Goal: Information Seeking & Learning: Learn about a topic

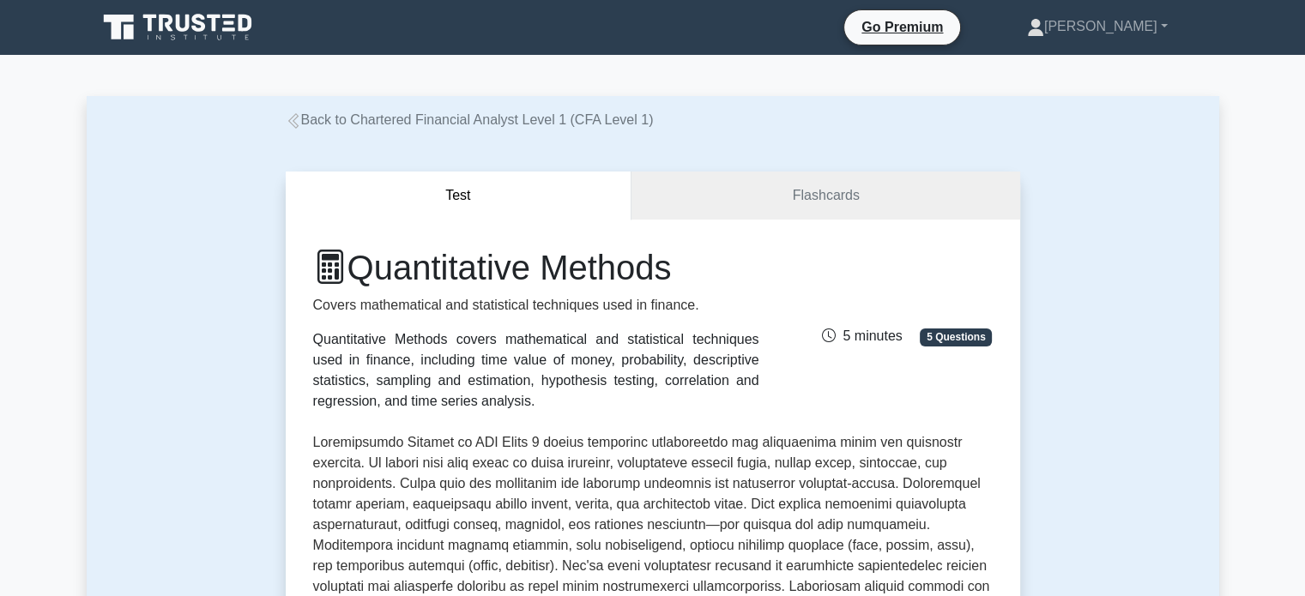
click at [352, 116] on link "Back to Chartered Financial Analyst Level 1 (CFA Level 1)" at bounding box center [470, 119] width 368 height 15
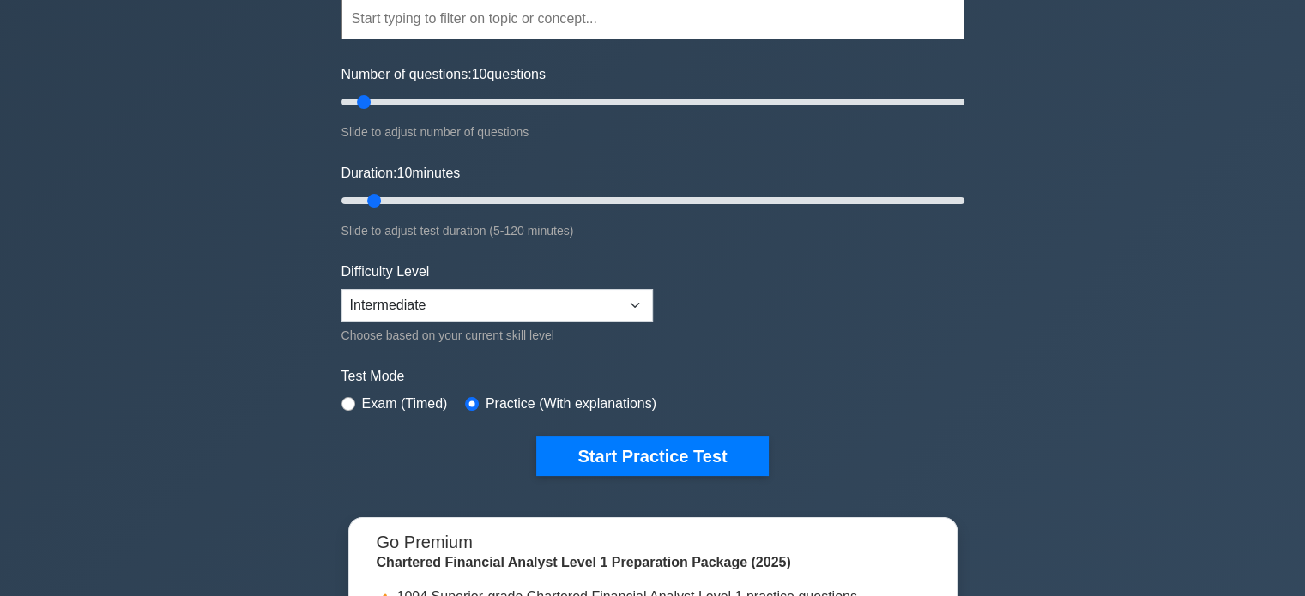
scroll to position [172, 0]
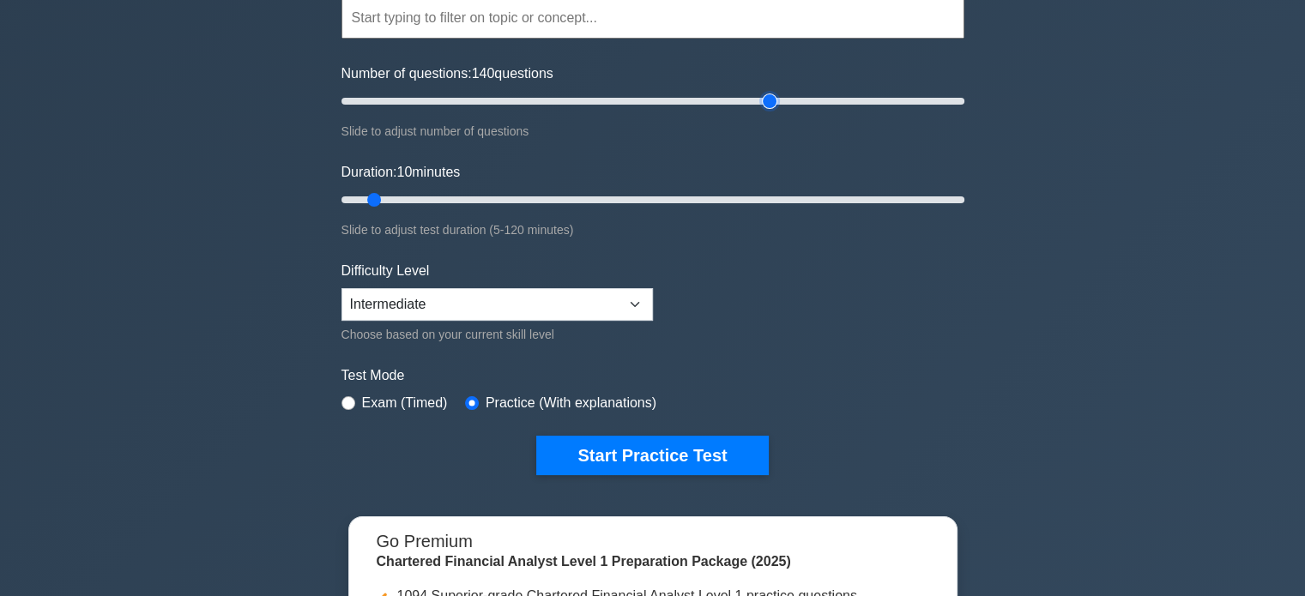
click at [768, 105] on input "Number of questions: 140 questions" at bounding box center [652, 101] width 623 height 21
drag, startPoint x: 768, startPoint y: 105, endPoint x: 400, endPoint y: 118, distance: 369.0
type input "20"
click at [400, 111] on input "Number of questions: 20 questions" at bounding box center [652, 101] width 623 height 21
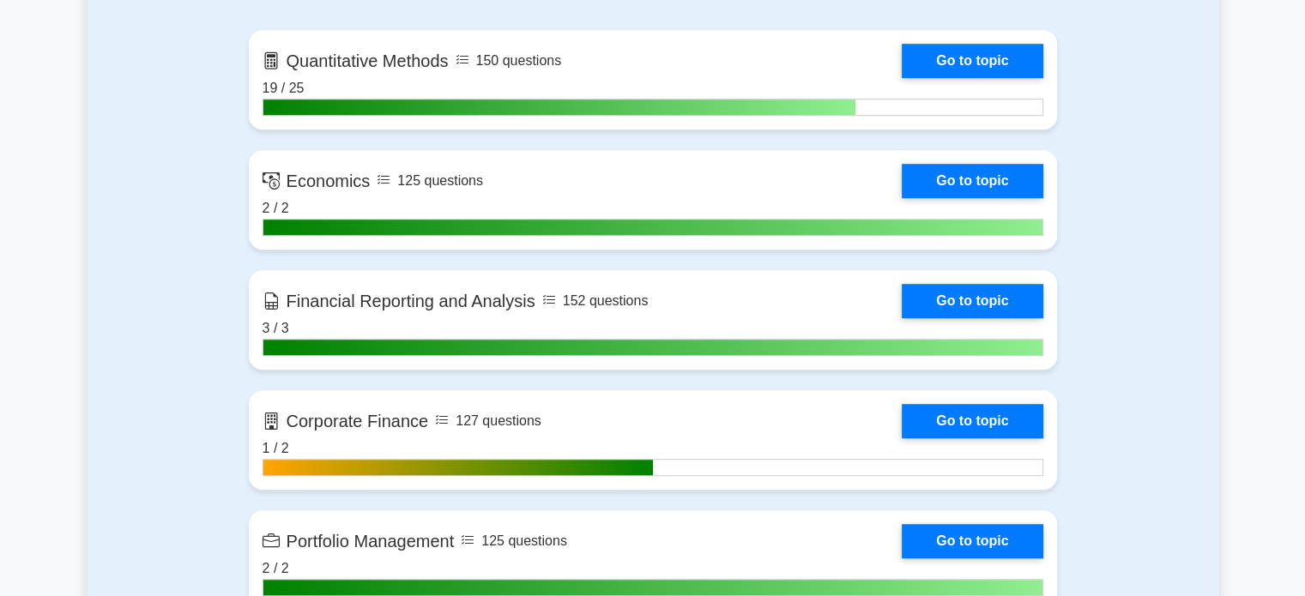
scroll to position [1152, 0]
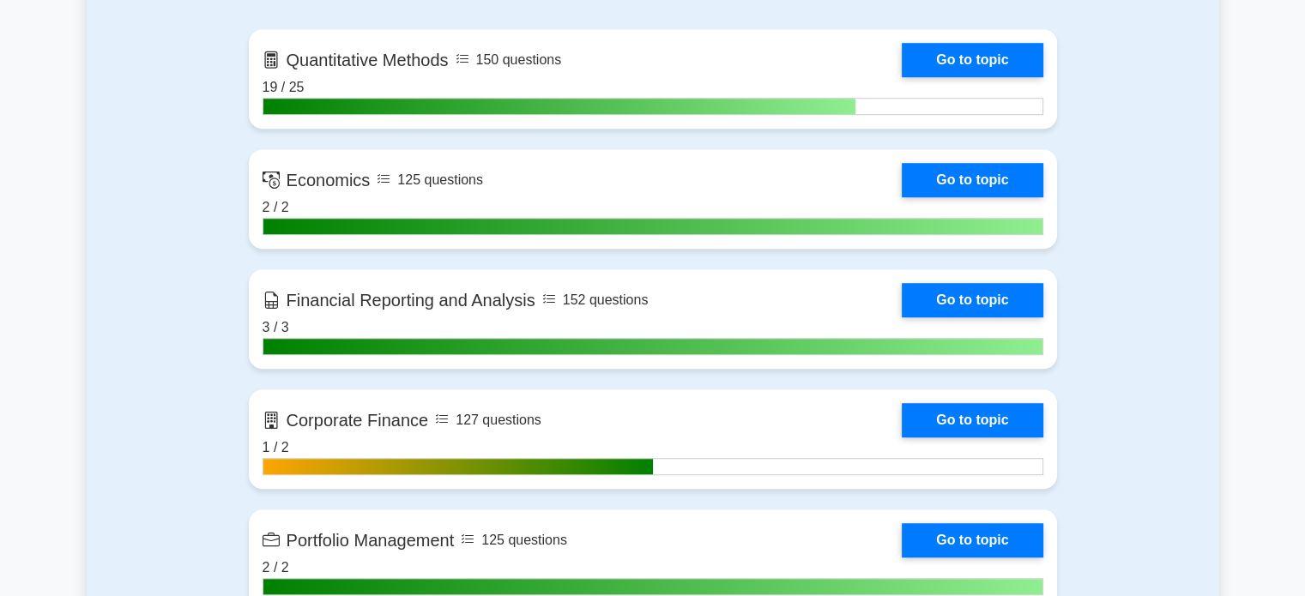
click at [989, 184] on link "Go to topic" at bounding box center [971, 180] width 141 height 34
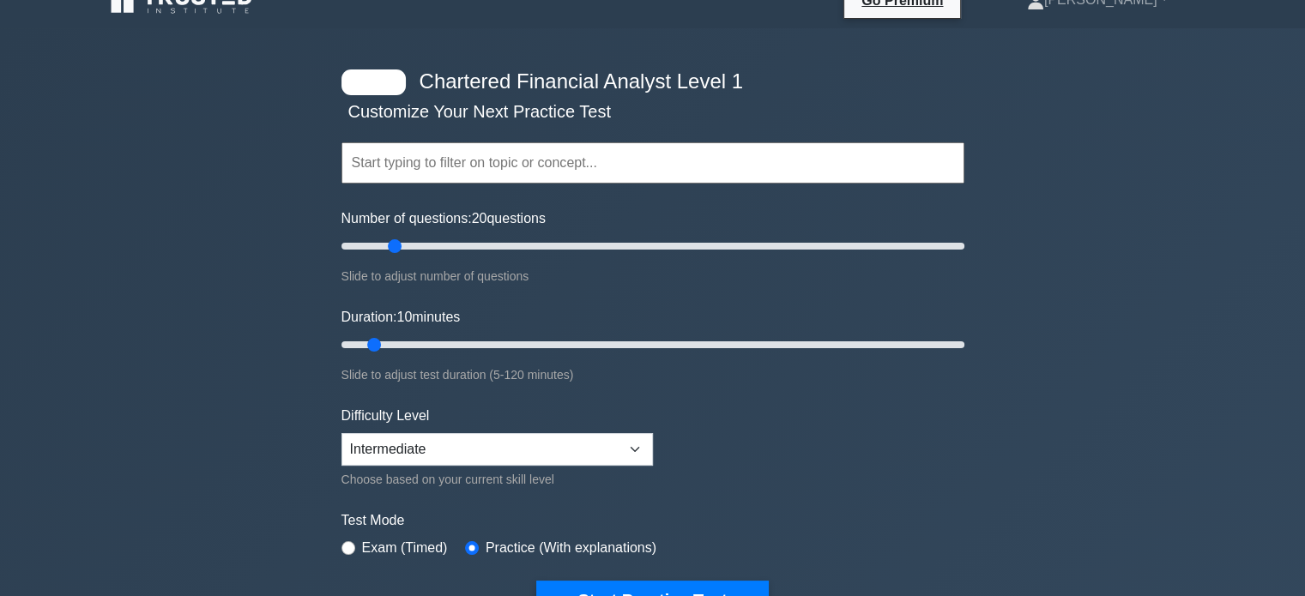
scroll to position [26, 0]
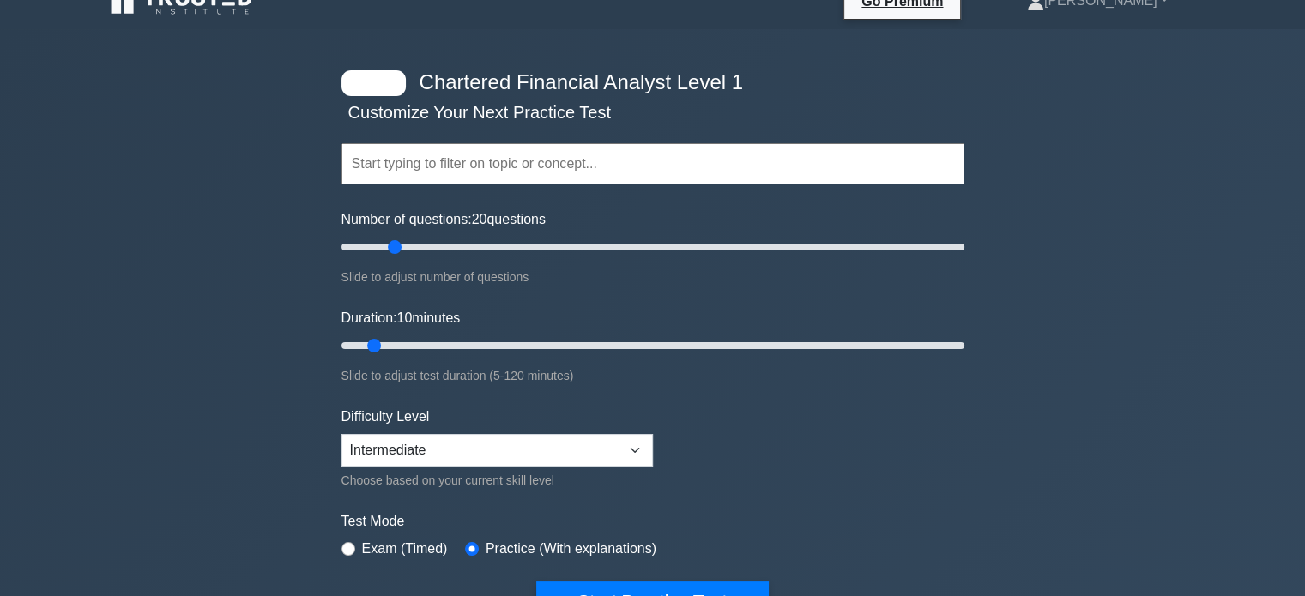
click at [515, 156] on input "text" at bounding box center [652, 163] width 623 height 41
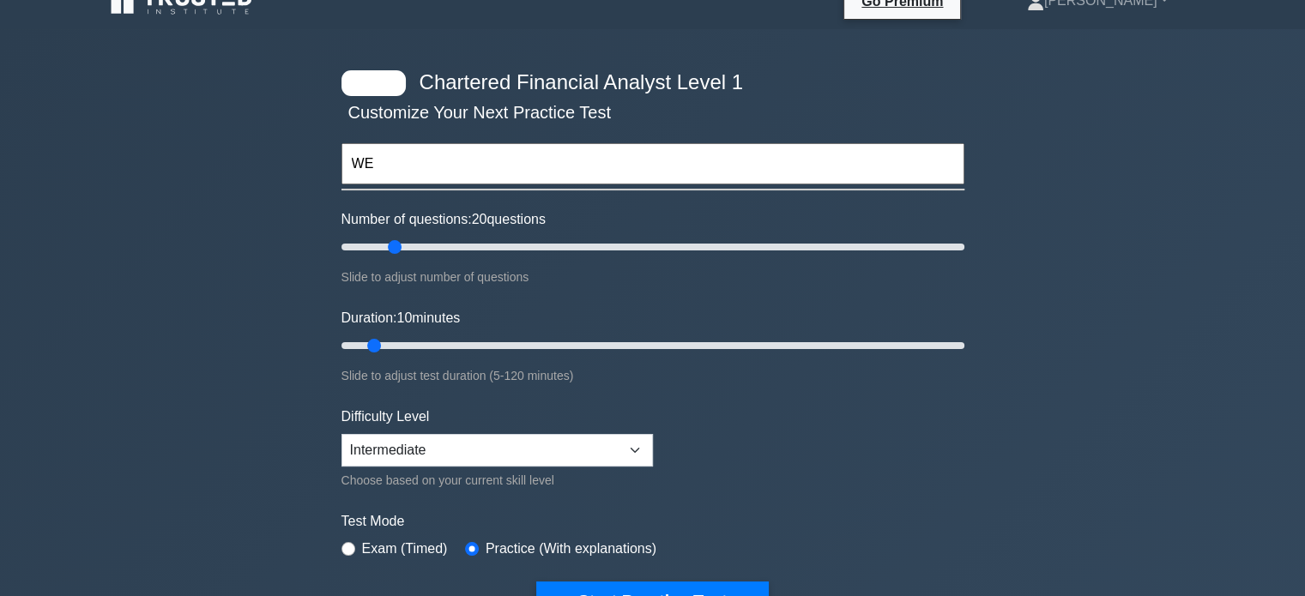
type input "W"
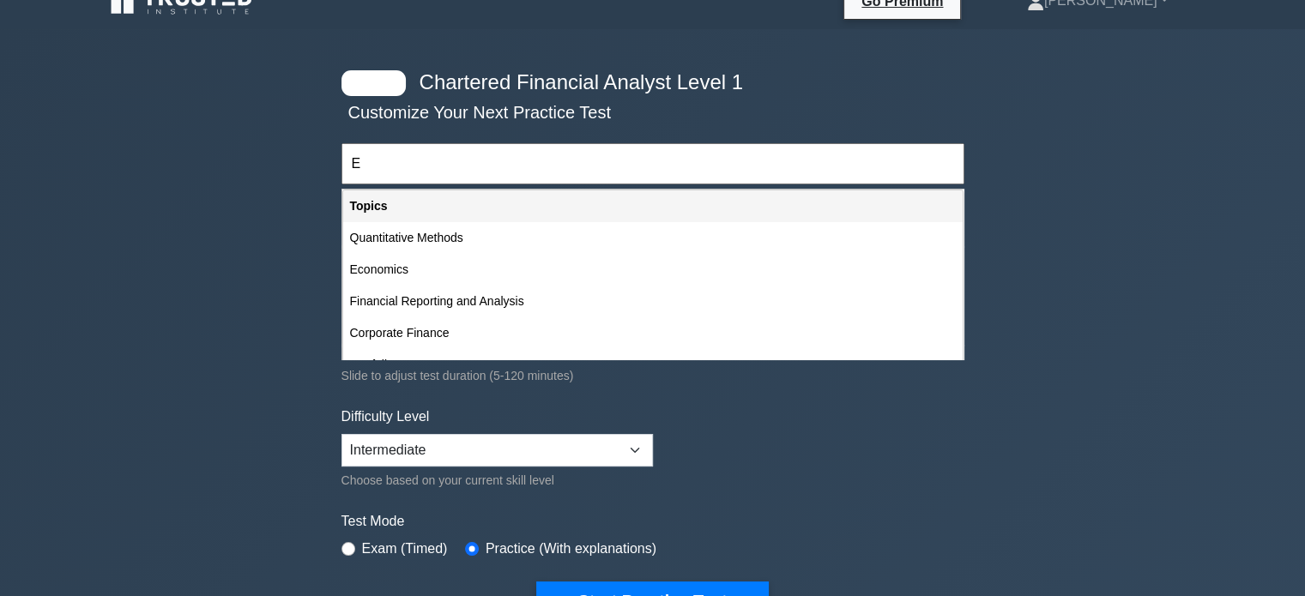
click at [497, 274] on div "Economics" at bounding box center [652, 270] width 619 height 32
type input "Economics"
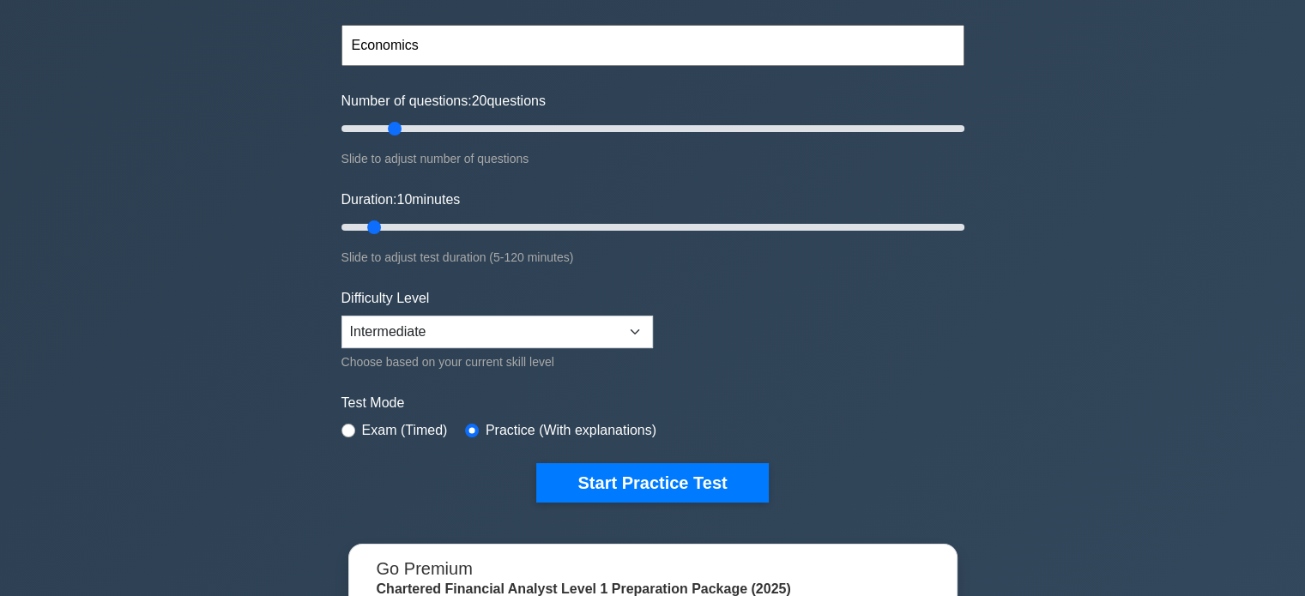
scroll to position [148, 0]
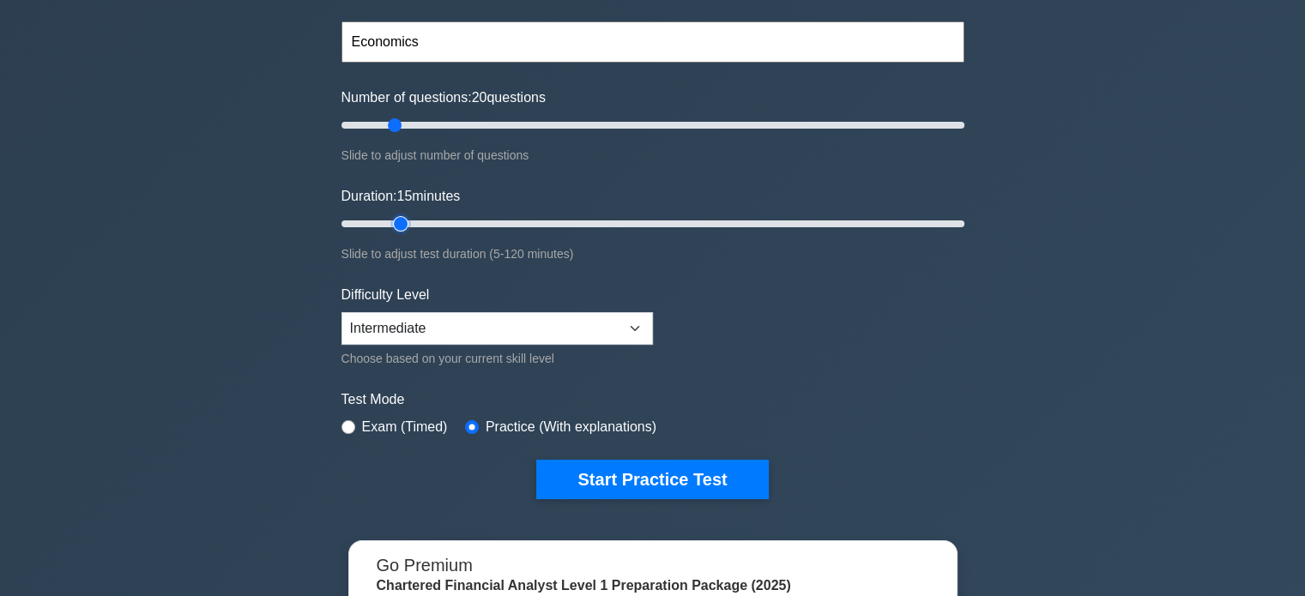
type input "15"
click at [395, 223] on input "Duration: 15 minutes" at bounding box center [652, 224] width 623 height 21
click at [401, 224] on input "Duration: 15 minutes" at bounding box center [652, 224] width 623 height 21
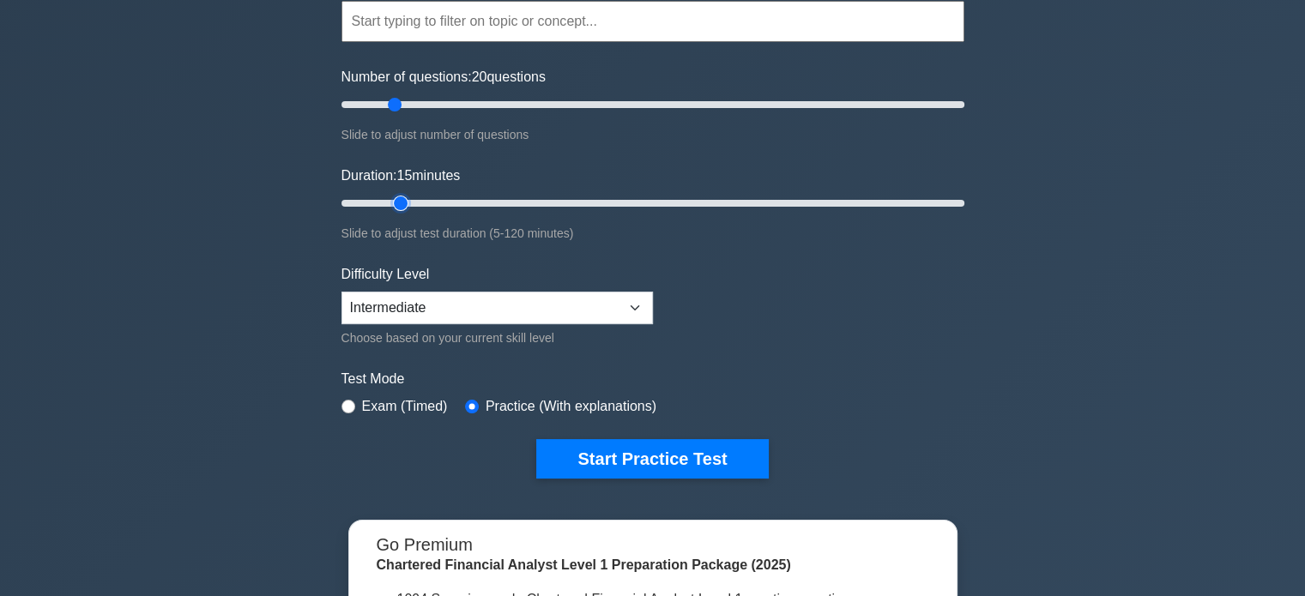
scroll to position [168, 0]
click at [643, 301] on select "Beginner Intermediate Expert" at bounding box center [496, 308] width 311 height 33
select select "expert"
click at [341, 292] on select "Beginner Intermediate Expert" at bounding box center [496, 308] width 311 height 33
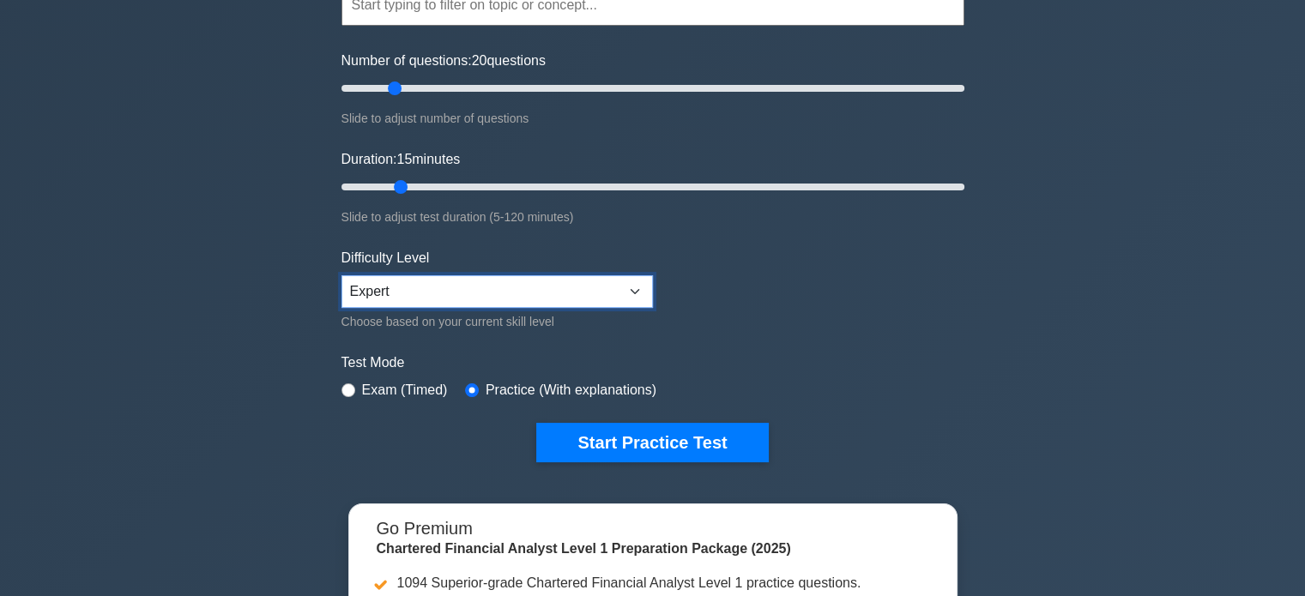
scroll to position [185, 0]
type input "20"
click at [420, 184] on input "Duration: 20 minutes" at bounding box center [652, 186] width 623 height 21
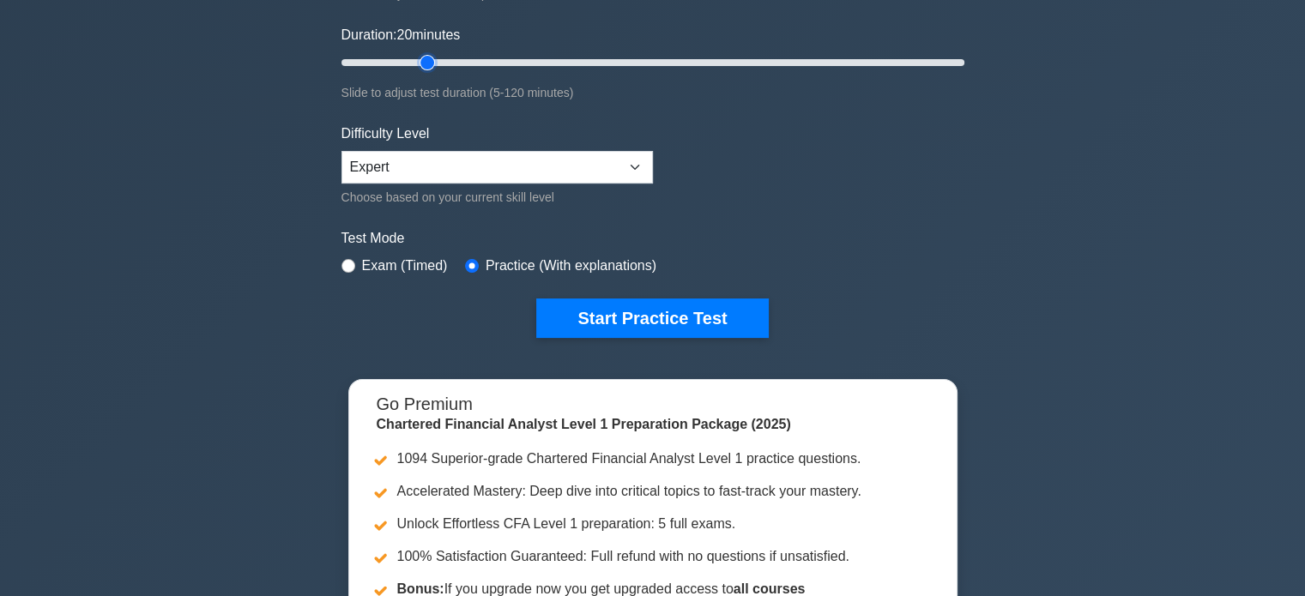
scroll to position [309, 0]
click at [690, 311] on button "Start Practice Test" at bounding box center [652, 317] width 232 height 39
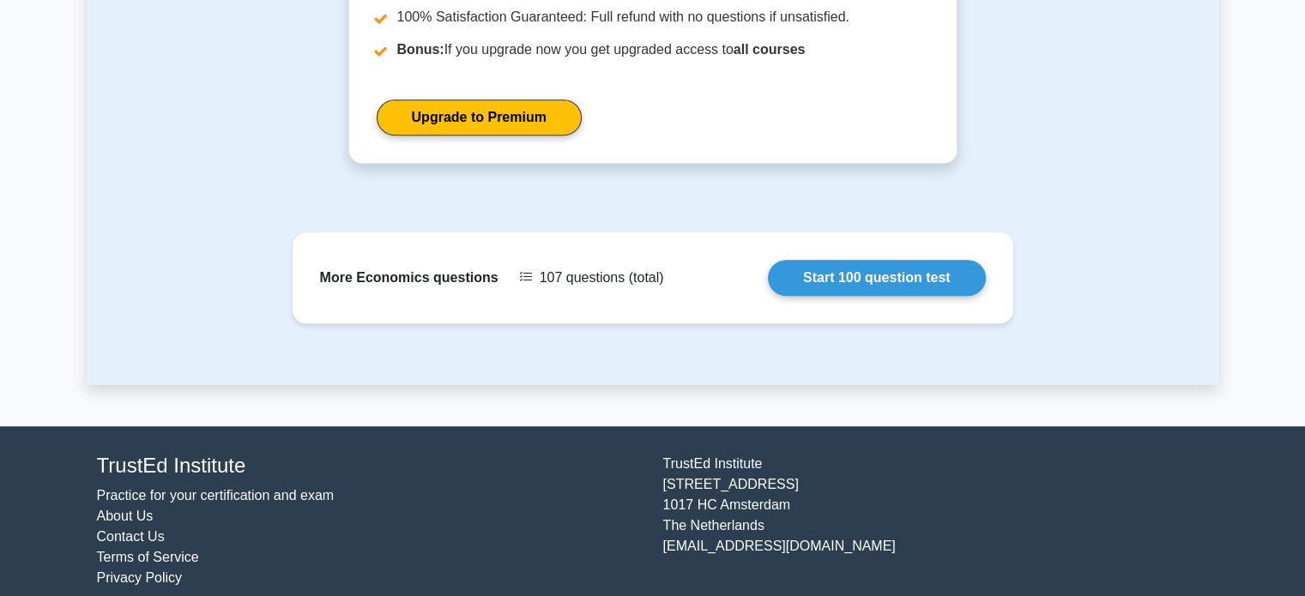
scroll to position [1187, 0]
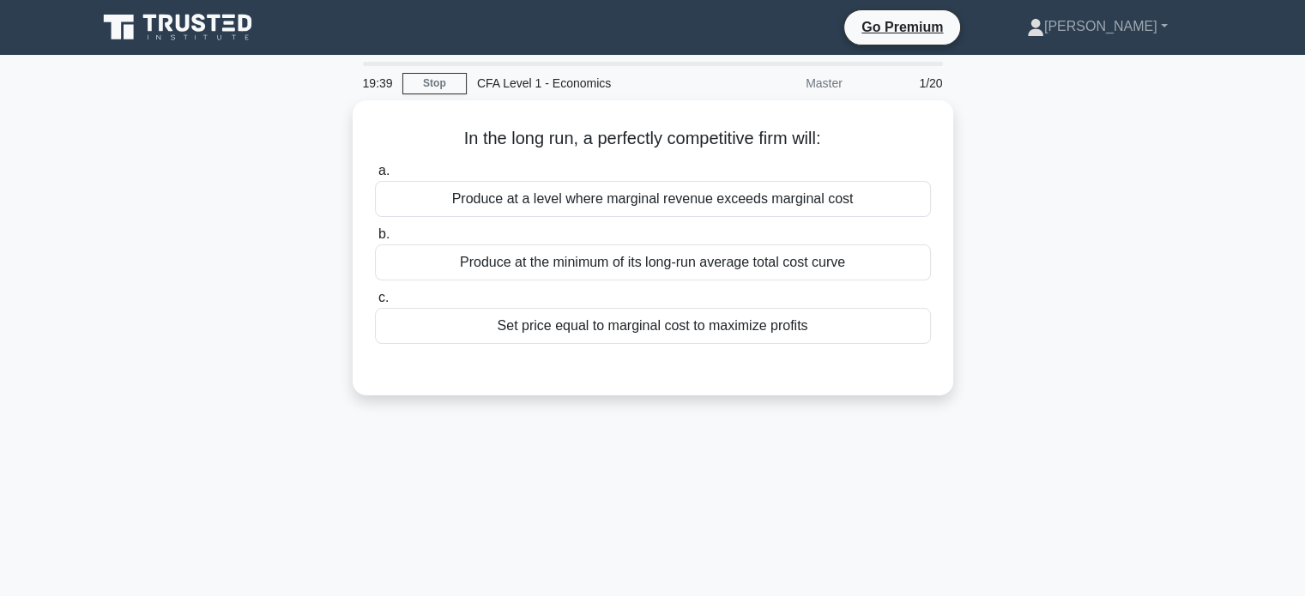
click at [835, 260] on div "Produce at the minimum of its long-run average total cost curve" at bounding box center [653, 262] width 556 height 36
click at [375, 240] on input "b. Produce at the minimum of its long-run average total cost curve" at bounding box center [375, 234] width 0 height 11
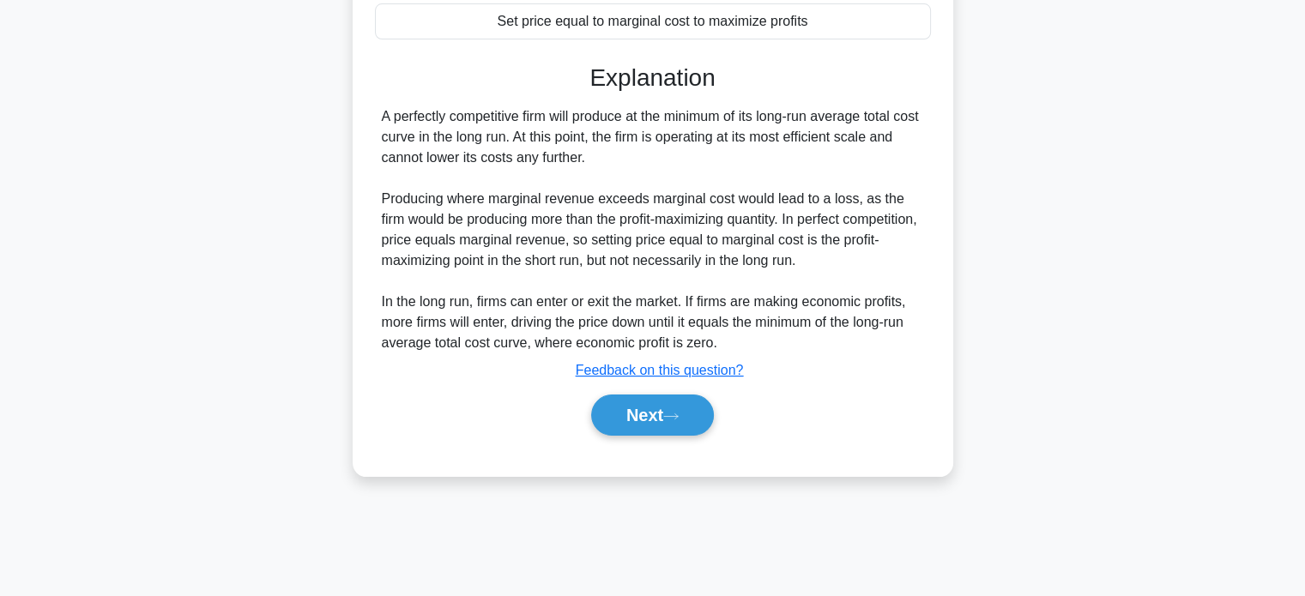
scroll to position [312, 0]
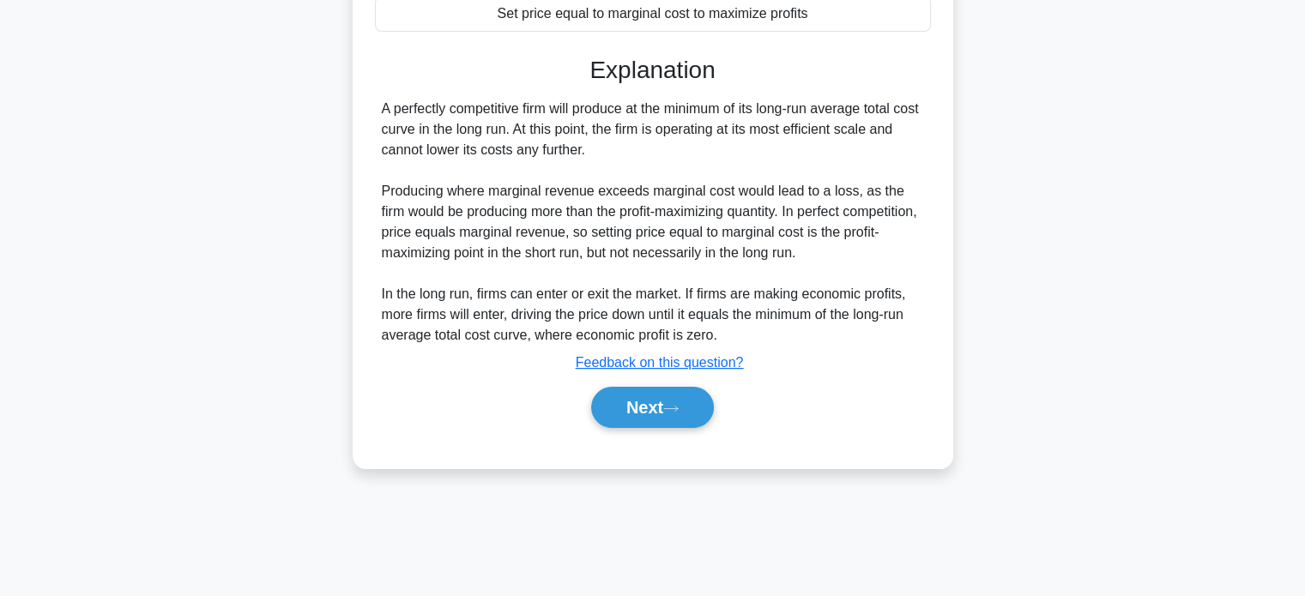
click at [666, 412] on button "Next" at bounding box center [652, 407] width 123 height 41
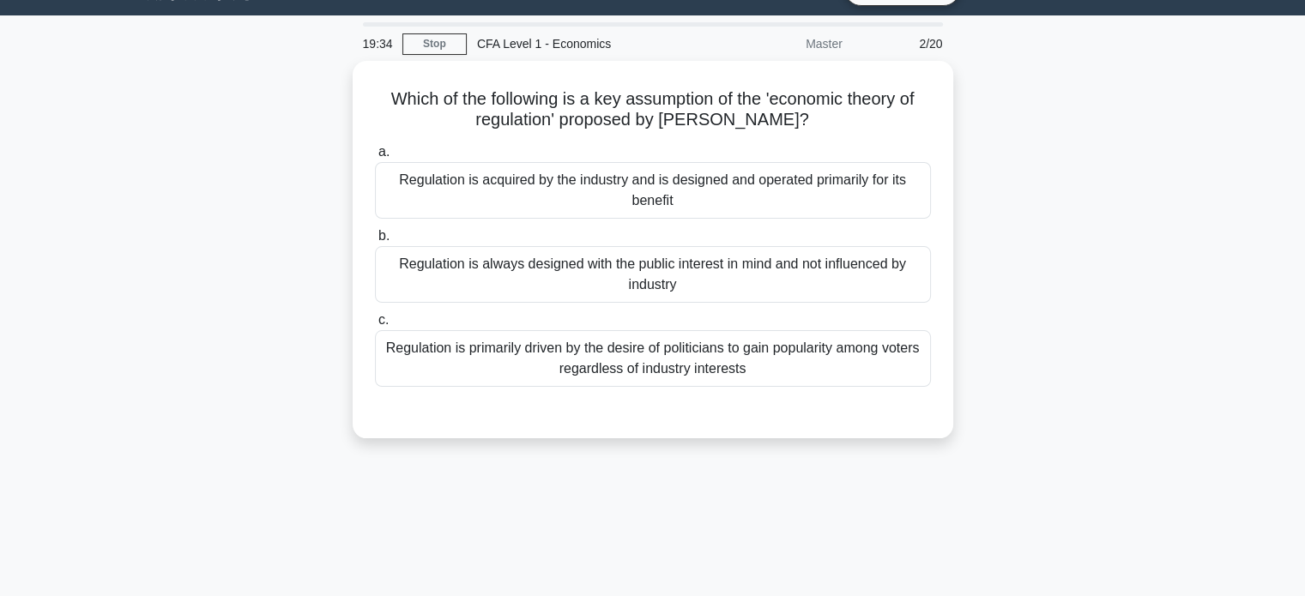
scroll to position [33, 0]
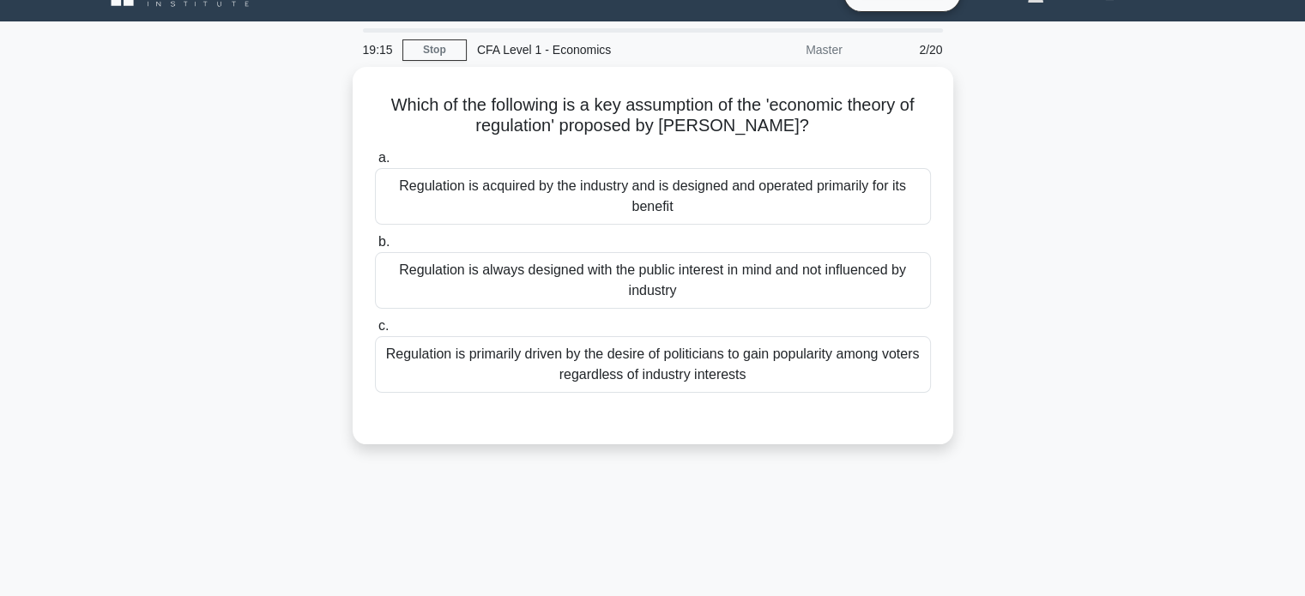
click at [797, 178] on div "Regulation is acquired by the industry and is designed and operated primarily f…" at bounding box center [653, 196] width 556 height 57
click at [375, 164] on input "a. Regulation is acquired by the industry and is designed and operated primaril…" at bounding box center [375, 158] width 0 height 11
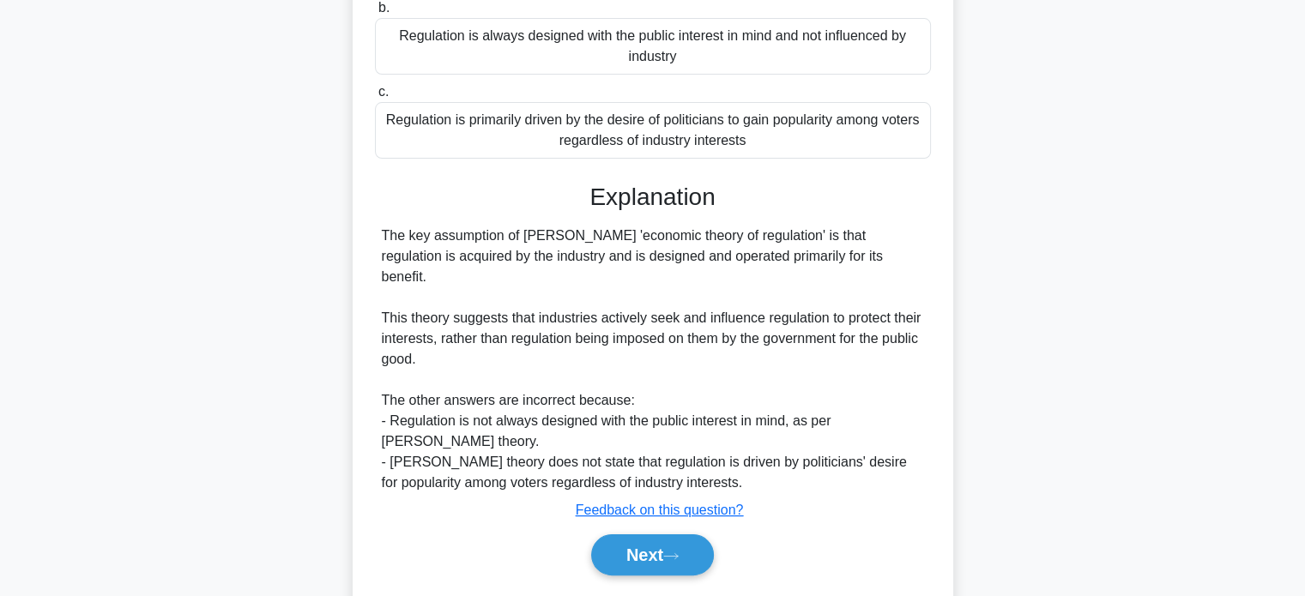
scroll to position [330, 0]
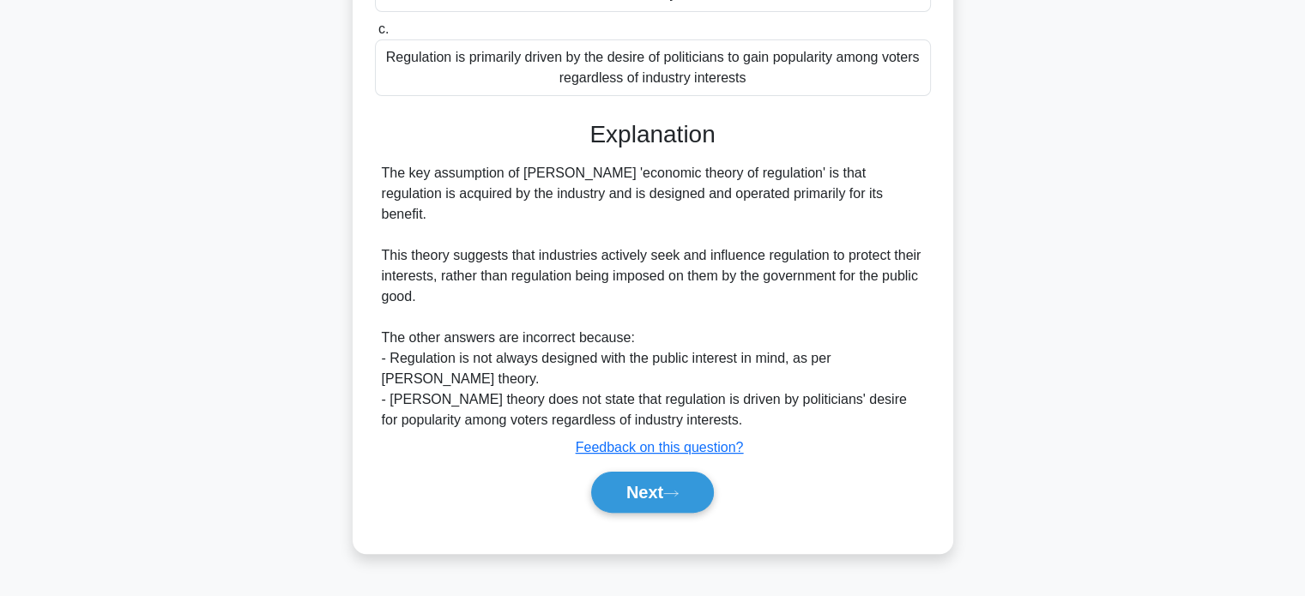
click at [665, 472] on button "Next" at bounding box center [652, 492] width 123 height 41
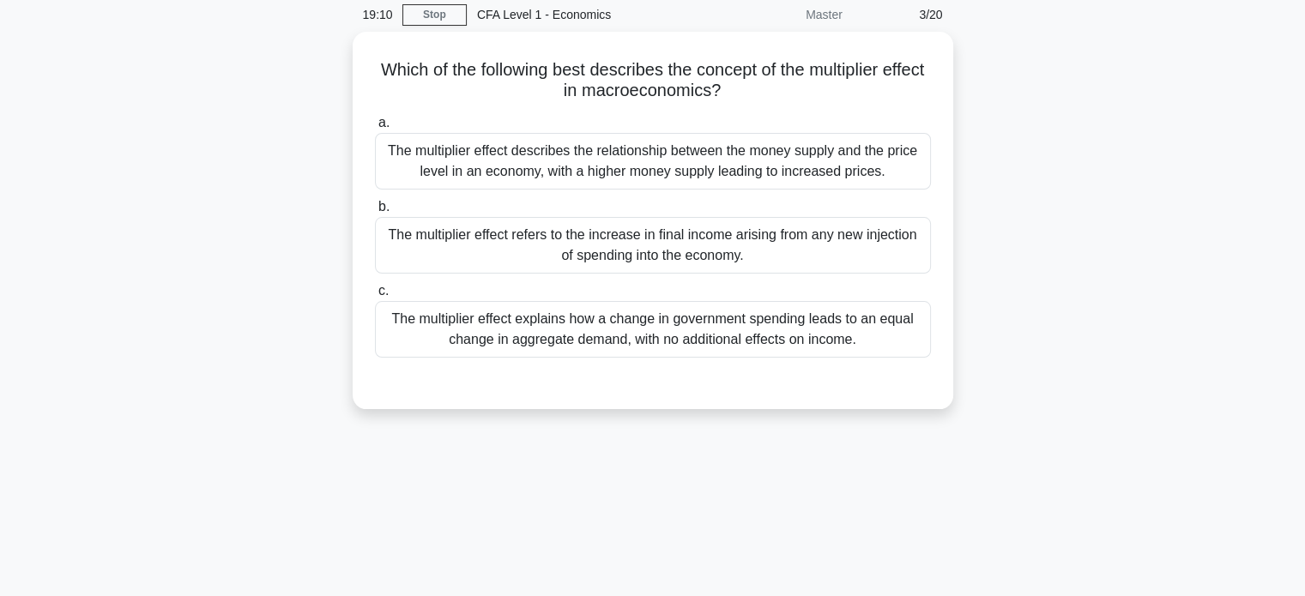
scroll to position [0, 0]
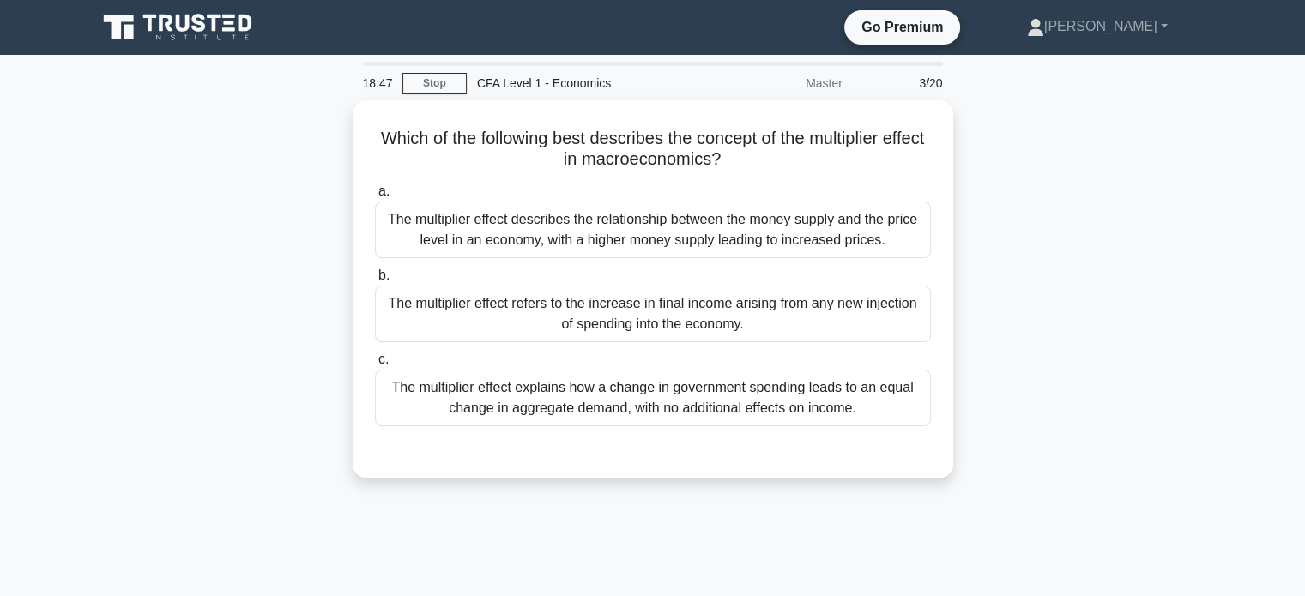
click at [780, 297] on div "The multiplier effect refers to the increase in final income arising from any n…" at bounding box center [653, 314] width 556 height 57
click at [375, 281] on input "b. The multiplier effect refers to the increase in final income arising from an…" at bounding box center [375, 275] width 0 height 11
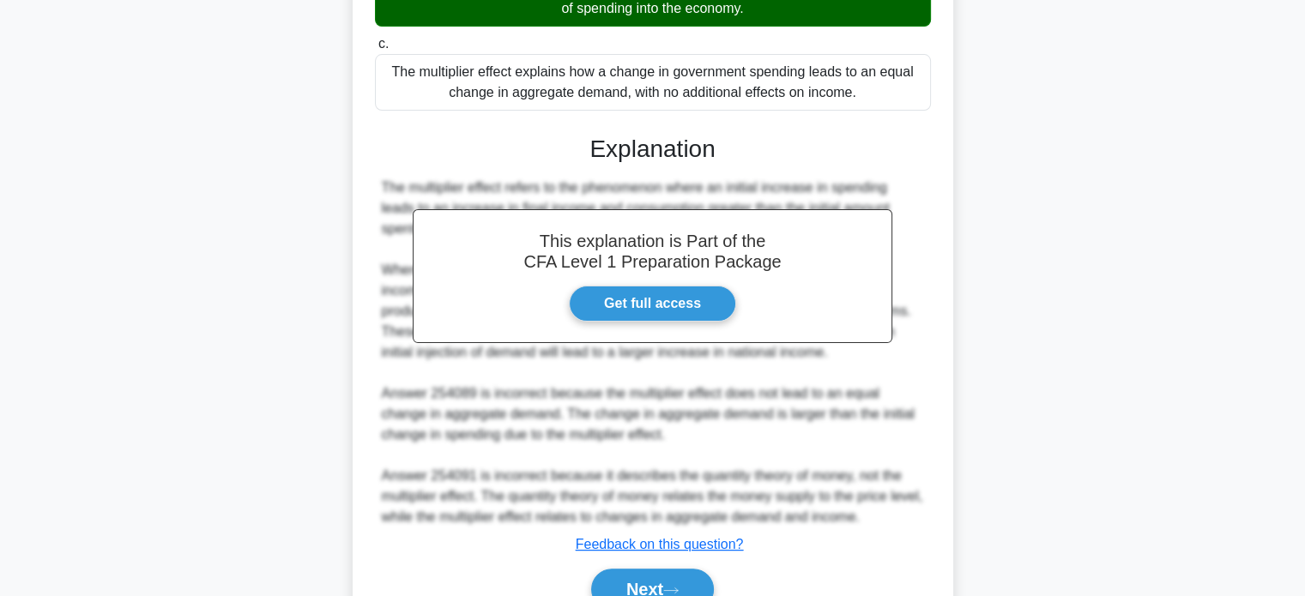
scroll to position [397, 0]
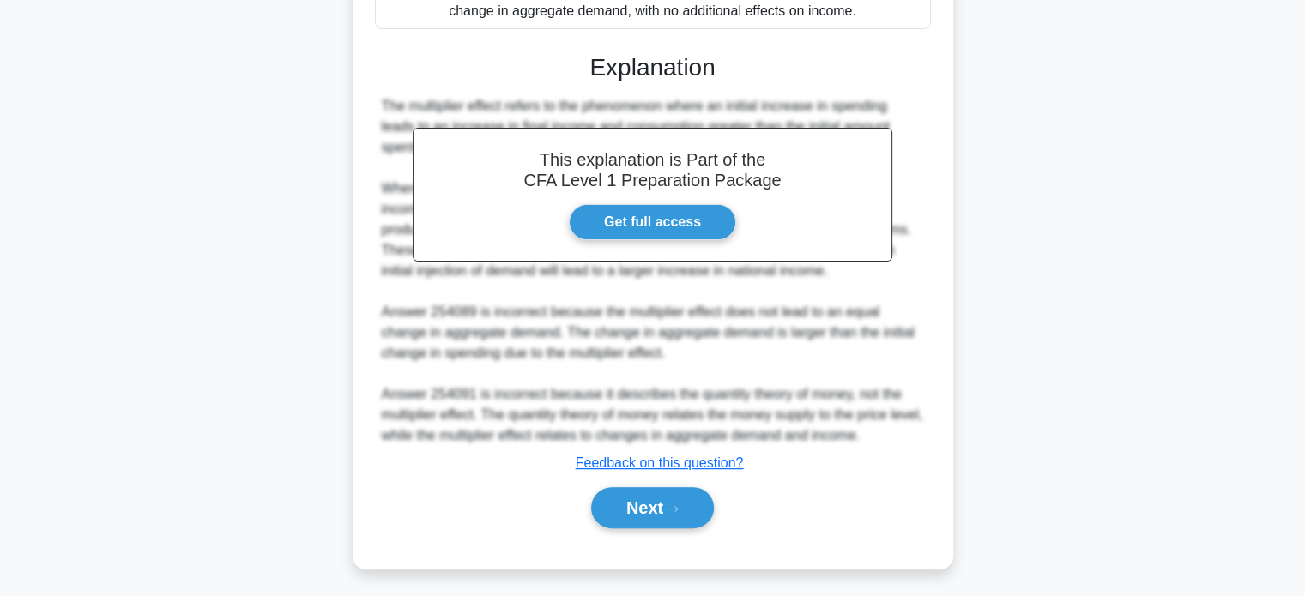
click at [651, 494] on button "Next" at bounding box center [652, 507] width 123 height 41
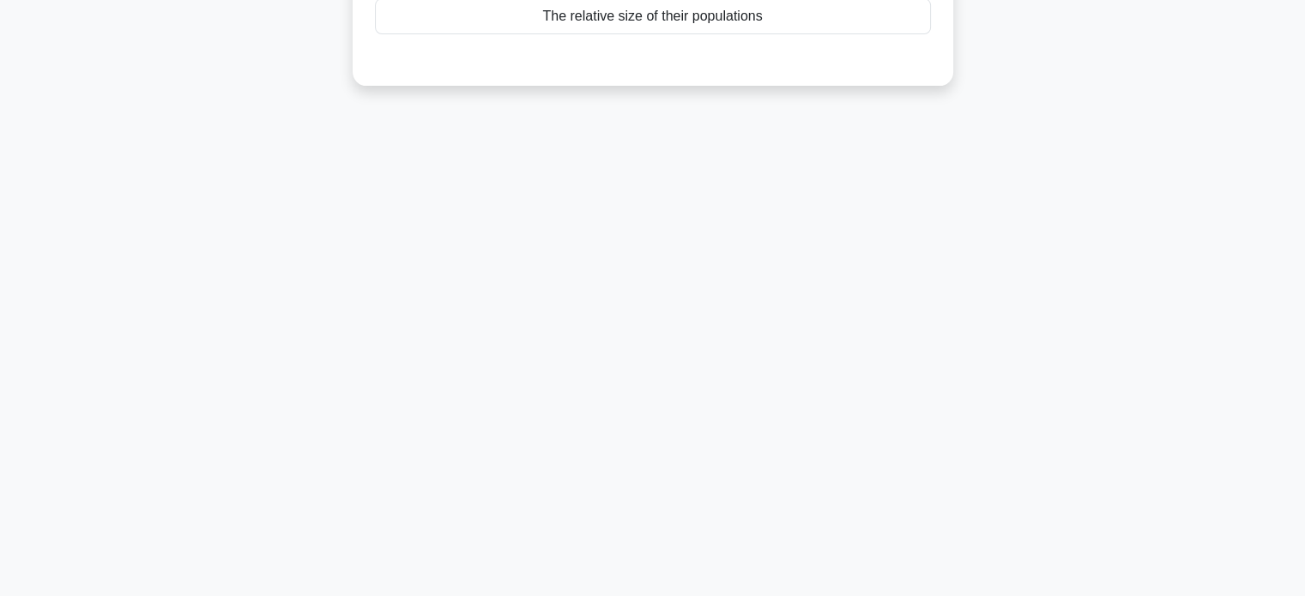
scroll to position [0, 0]
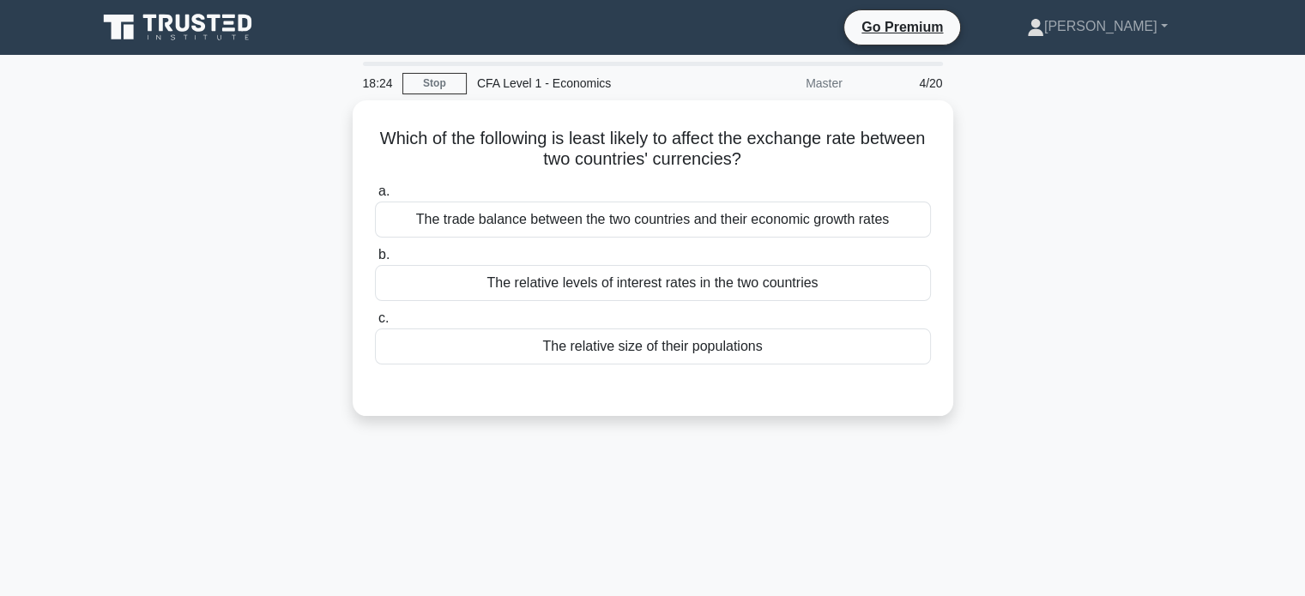
click at [720, 345] on div "The relative size of their populations" at bounding box center [653, 346] width 556 height 36
click at [375, 324] on input "c. The relative size of their populations" at bounding box center [375, 318] width 0 height 11
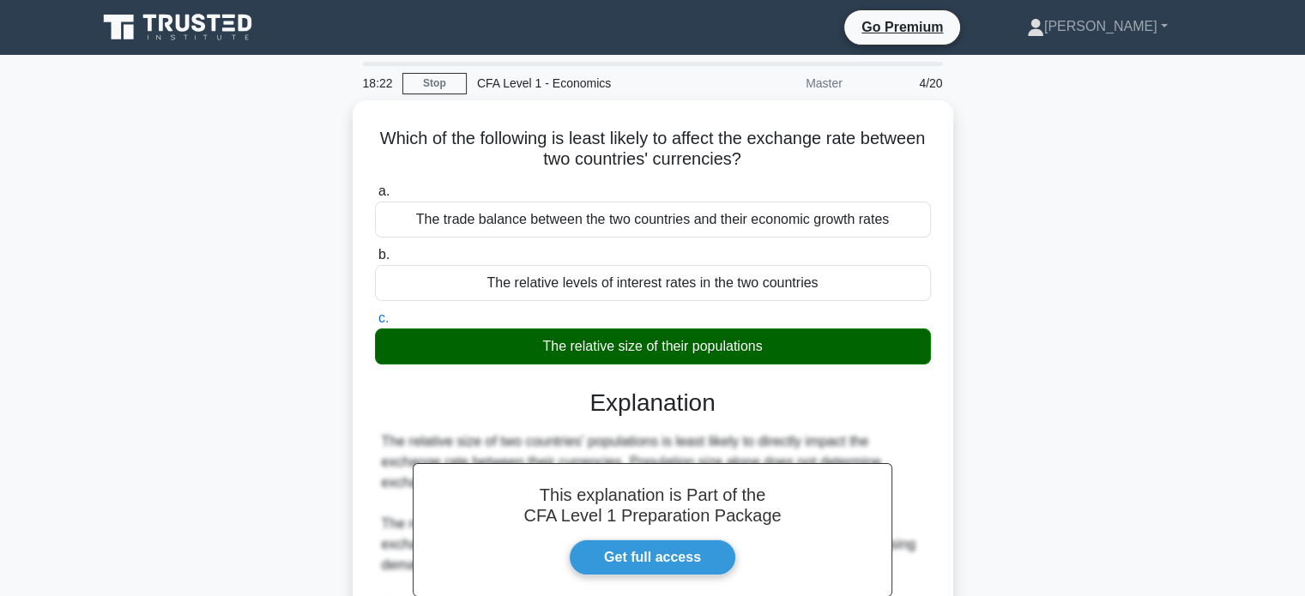
scroll to position [330, 0]
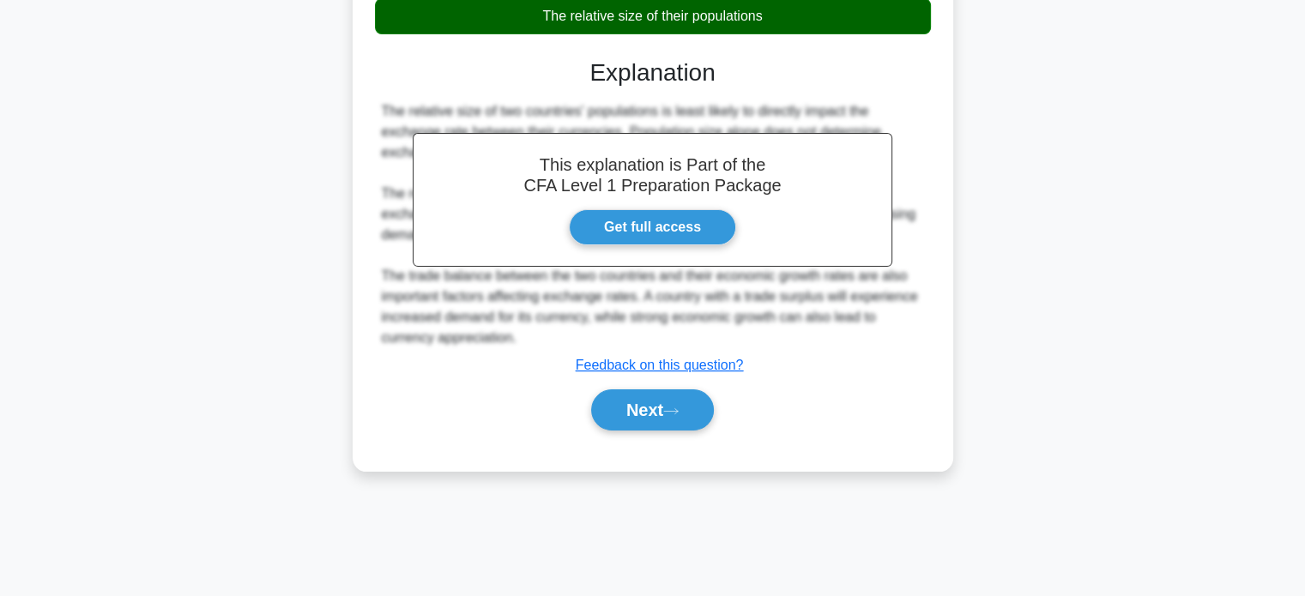
click at [627, 400] on button "Next" at bounding box center [652, 409] width 123 height 41
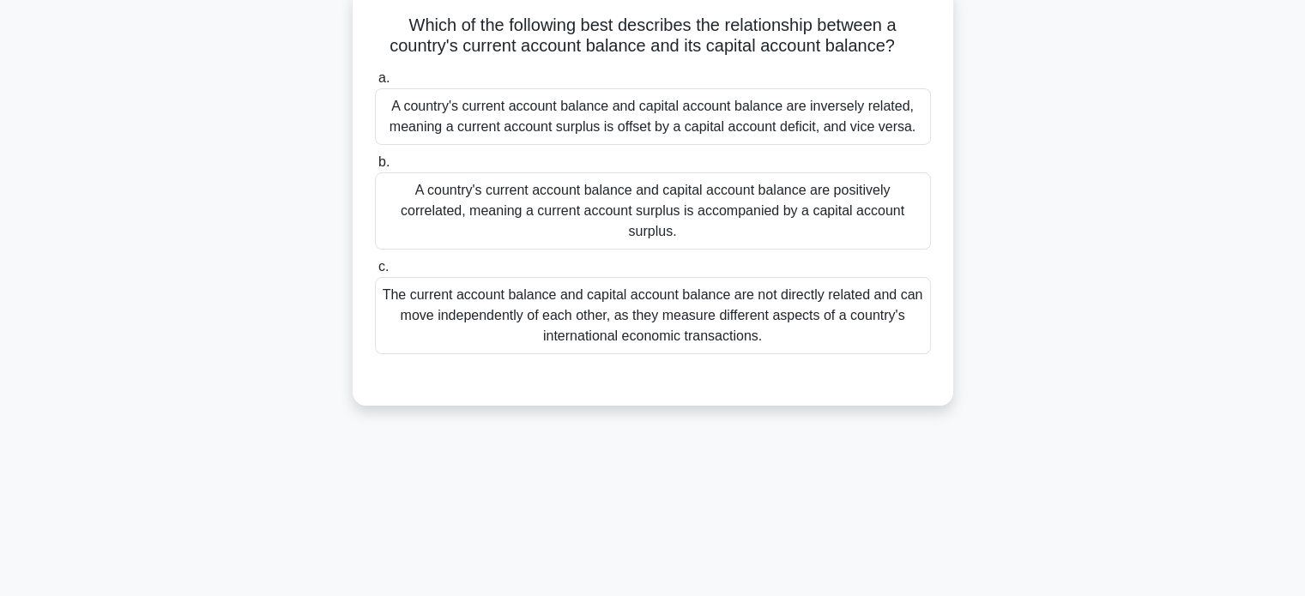
scroll to position [39, 0]
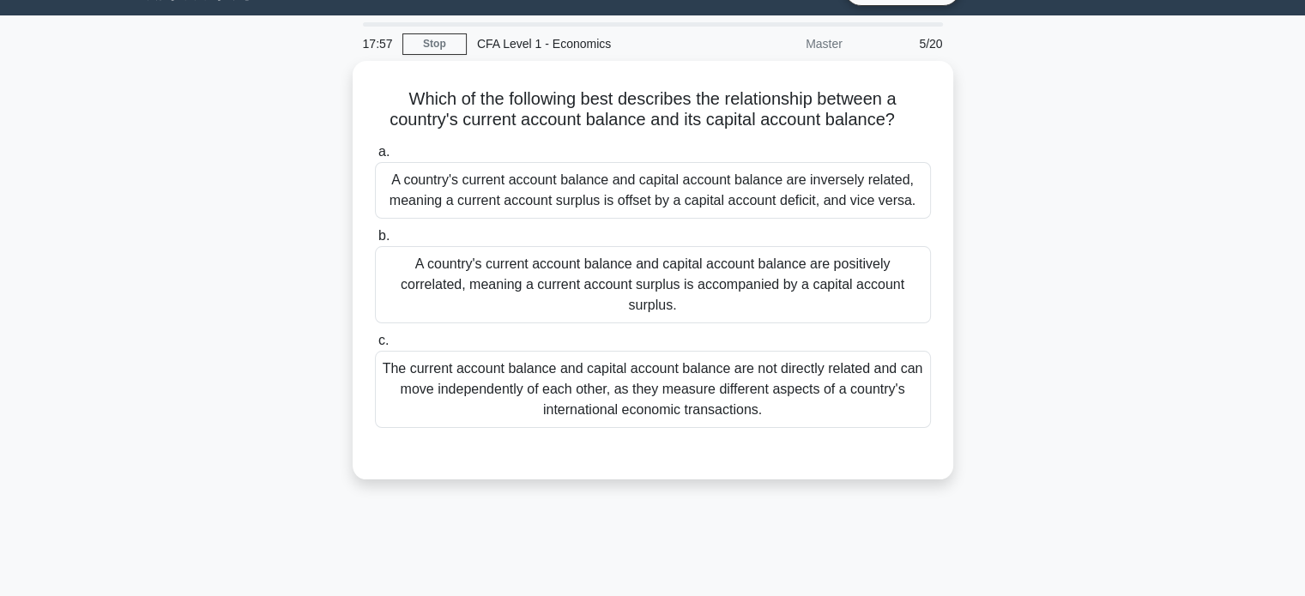
click at [624, 207] on div "A country's current account balance and capital account balance are inversely r…" at bounding box center [653, 190] width 556 height 57
click at [375, 158] on input "a. A country's current account balance and capital account balance are inversel…" at bounding box center [375, 152] width 0 height 11
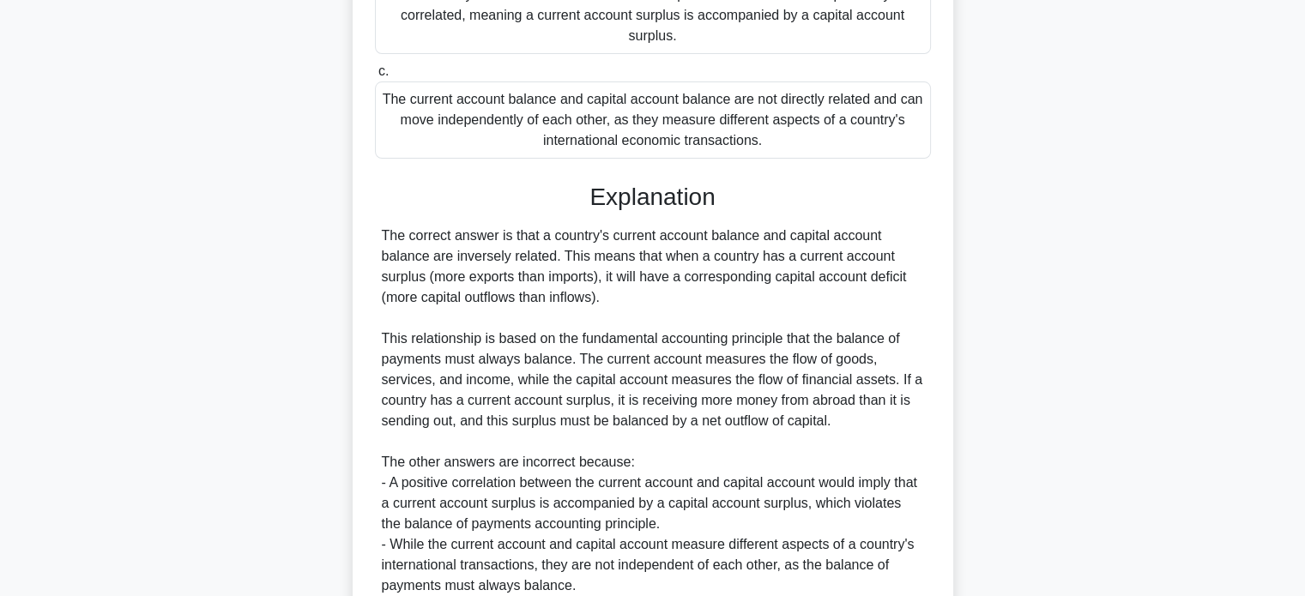
scroll to position [438, 0]
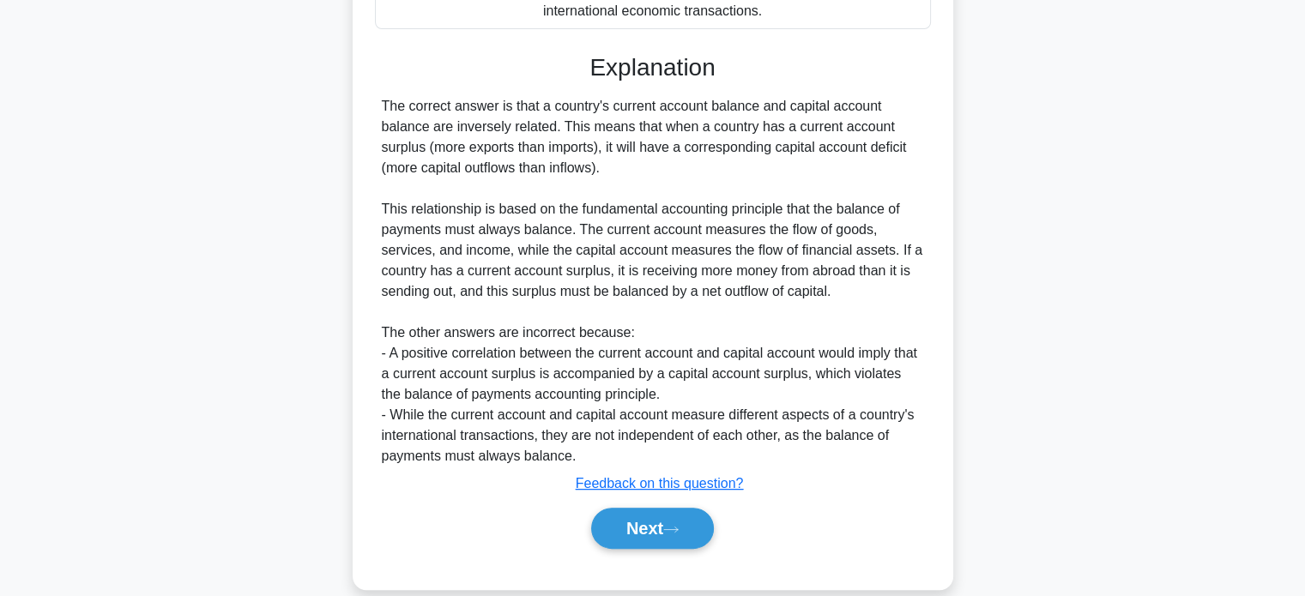
click at [638, 508] on button "Next" at bounding box center [652, 528] width 123 height 41
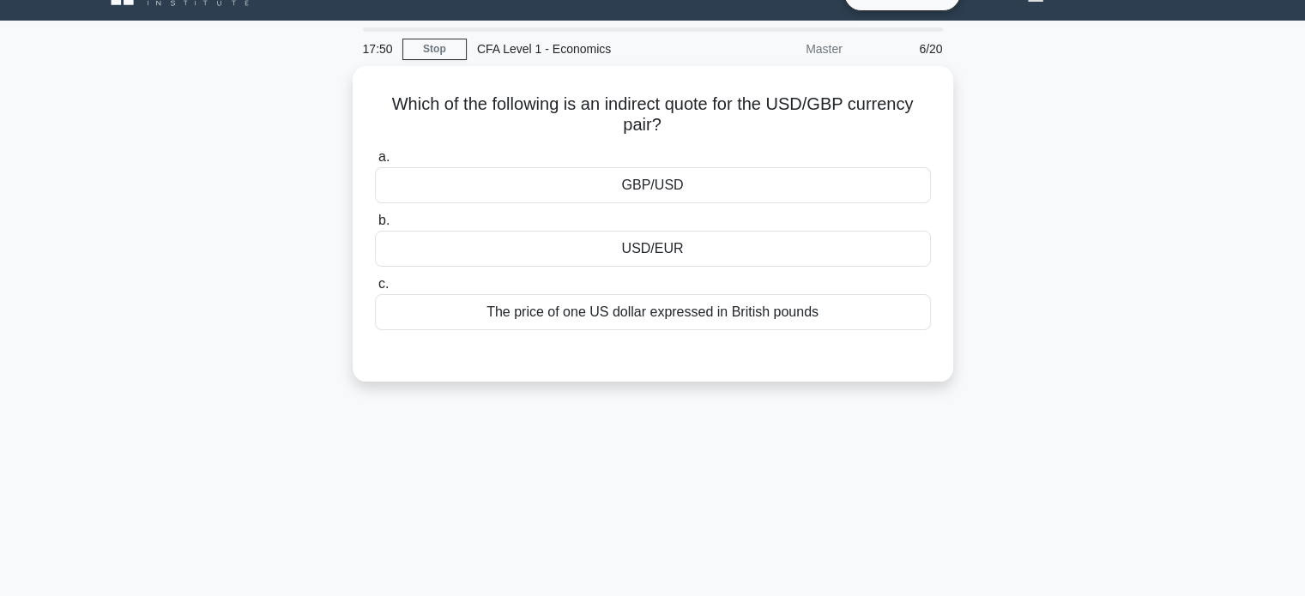
scroll to position [0, 0]
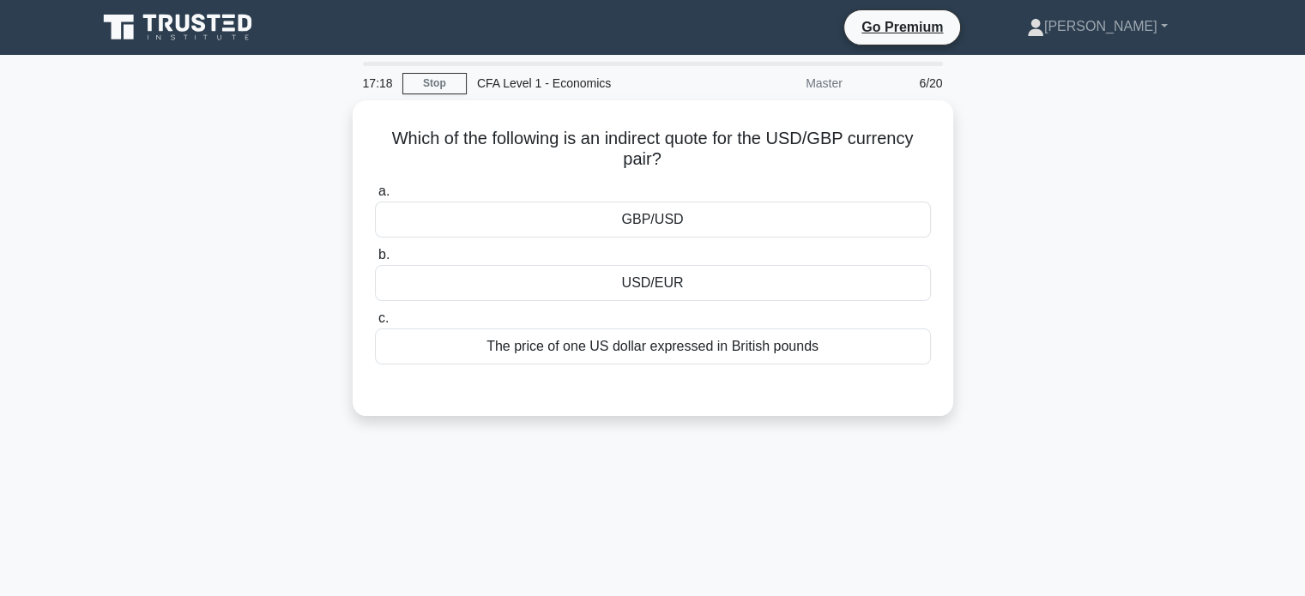
click at [616, 215] on div "GBP/USD" at bounding box center [653, 220] width 556 height 36
click at [375, 197] on input "a. GBP/USD" at bounding box center [375, 191] width 0 height 11
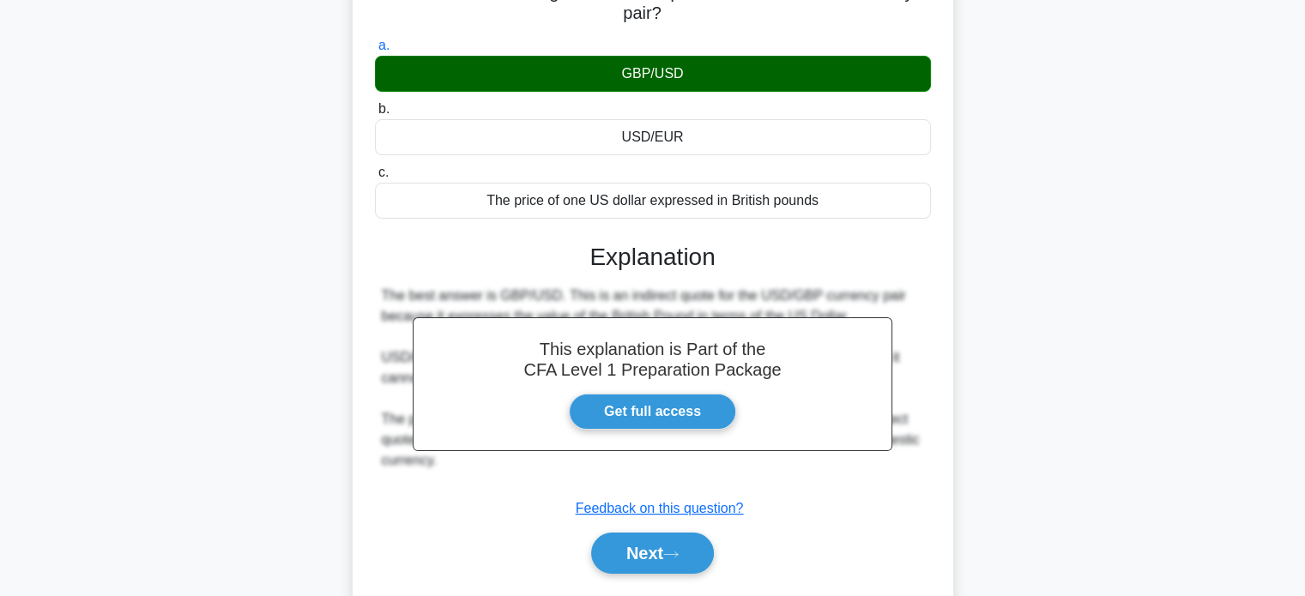
scroll to position [147, 0]
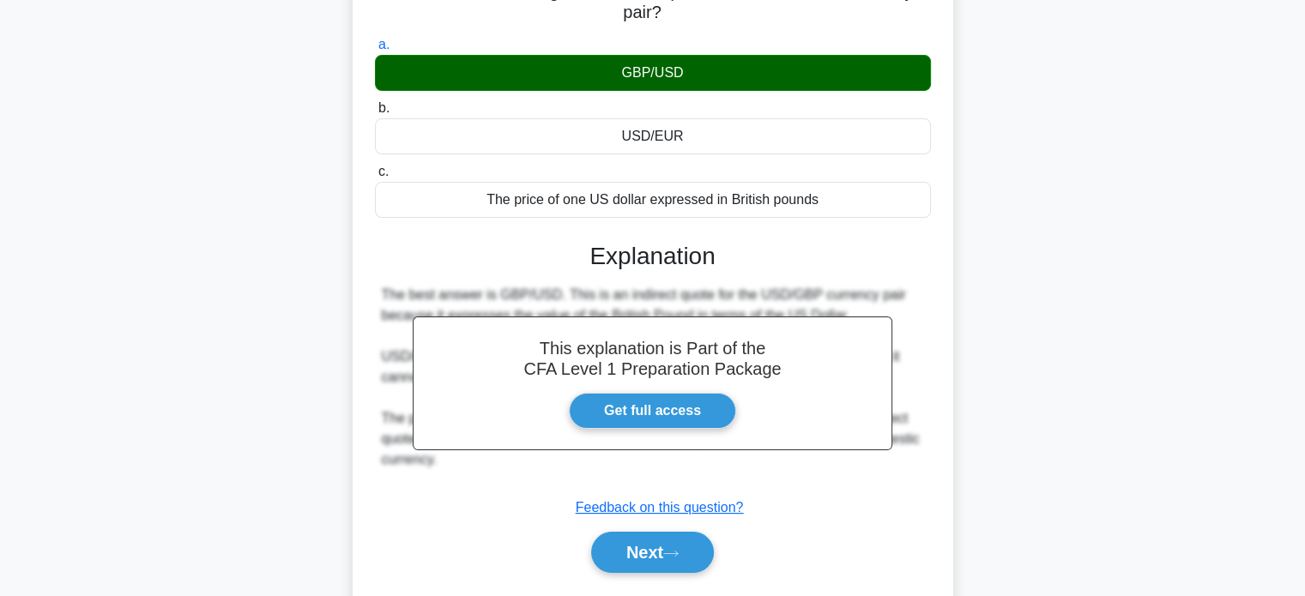
click at [652, 547] on button "Next" at bounding box center [652, 552] width 123 height 41
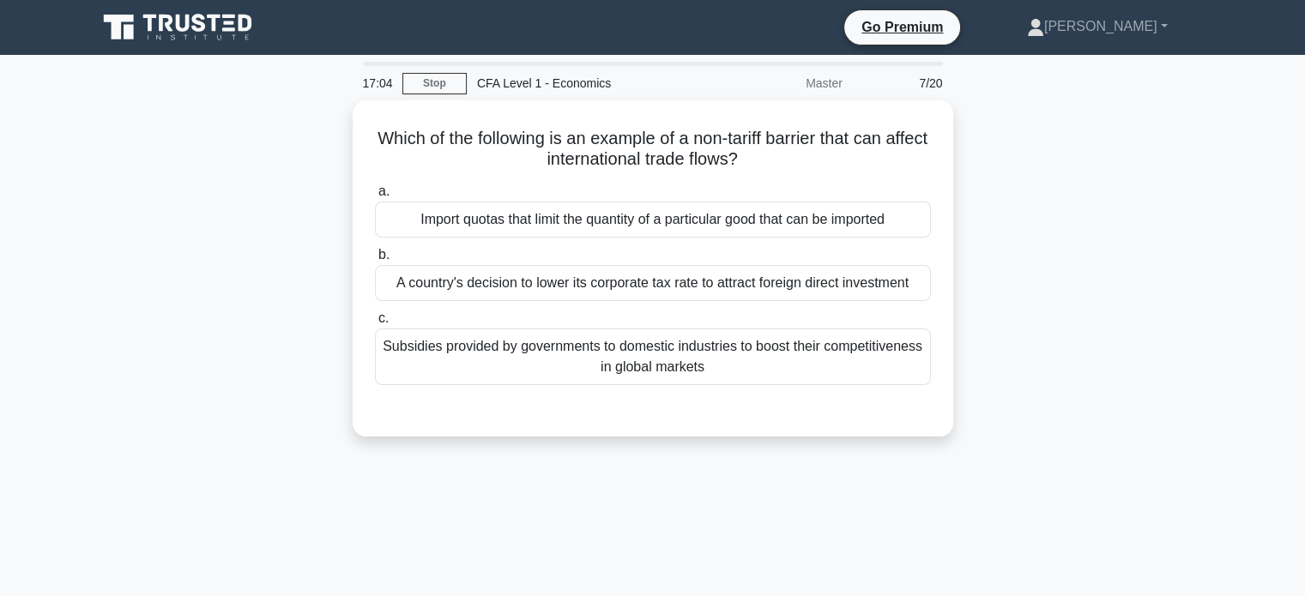
scroll to position [0, 0]
click at [682, 270] on div "A country's decision to lower its corporate tax rate to attract foreign direct …" at bounding box center [653, 283] width 556 height 36
click at [375, 261] on input "b. A country's decision to lower its corporate tax rate to attract foreign dire…" at bounding box center [375, 255] width 0 height 11
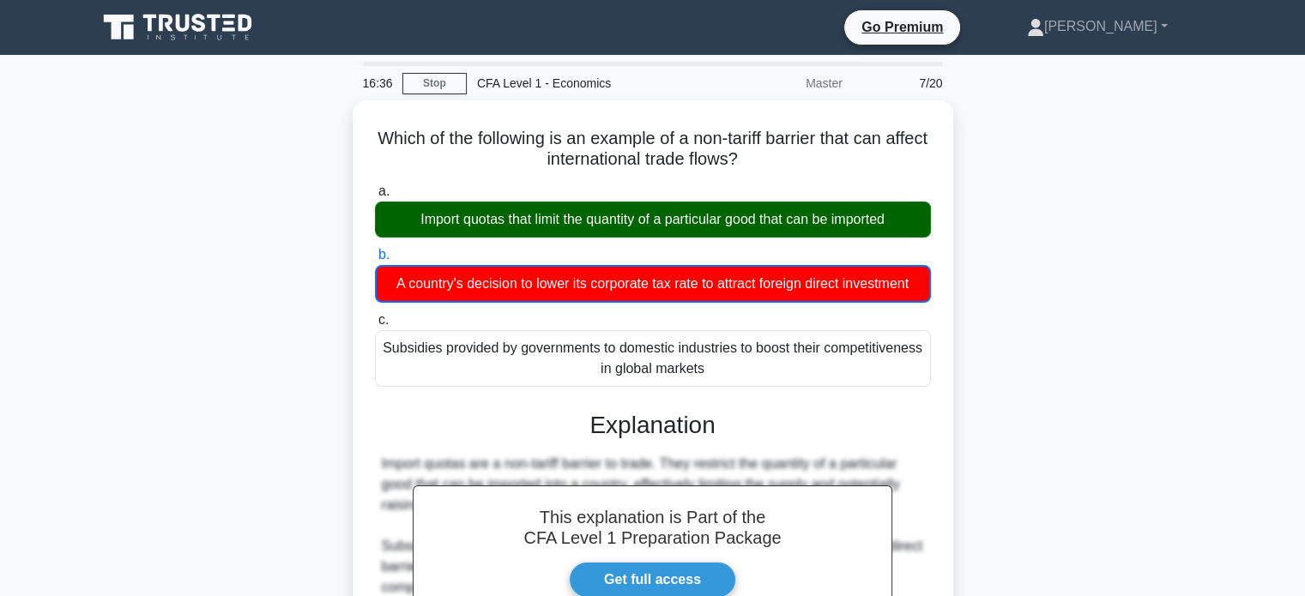
scroll to position [330, 0]
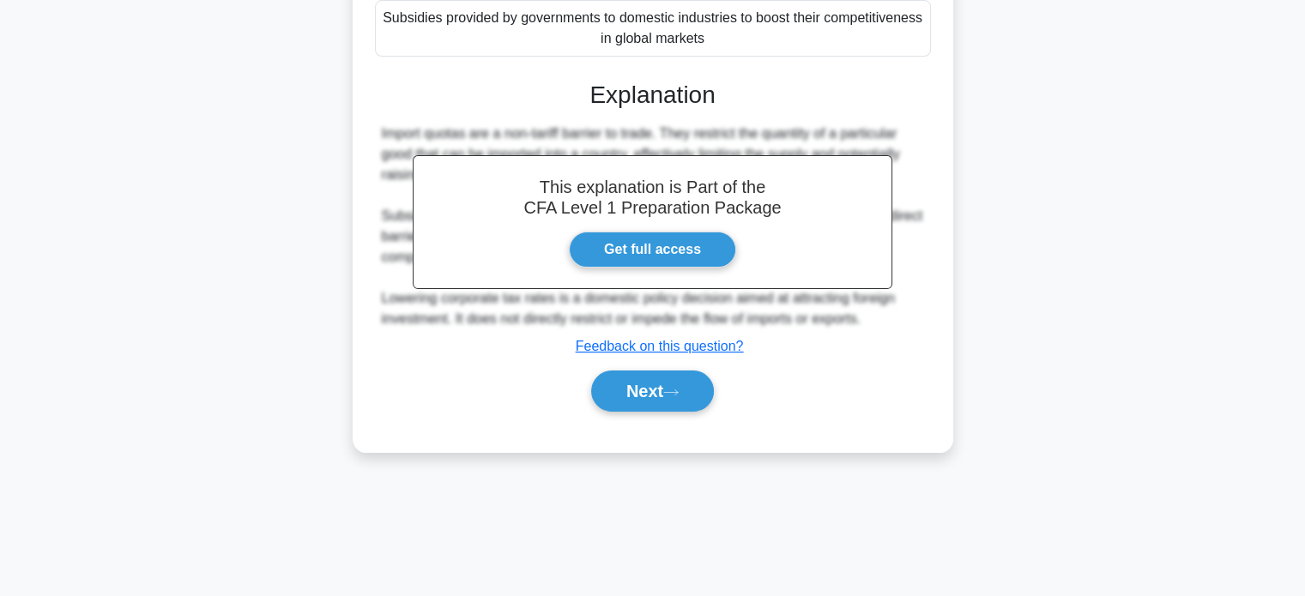
click at [647, 387] on button "Next" at bounding box center [652, 391] width 123 height 41
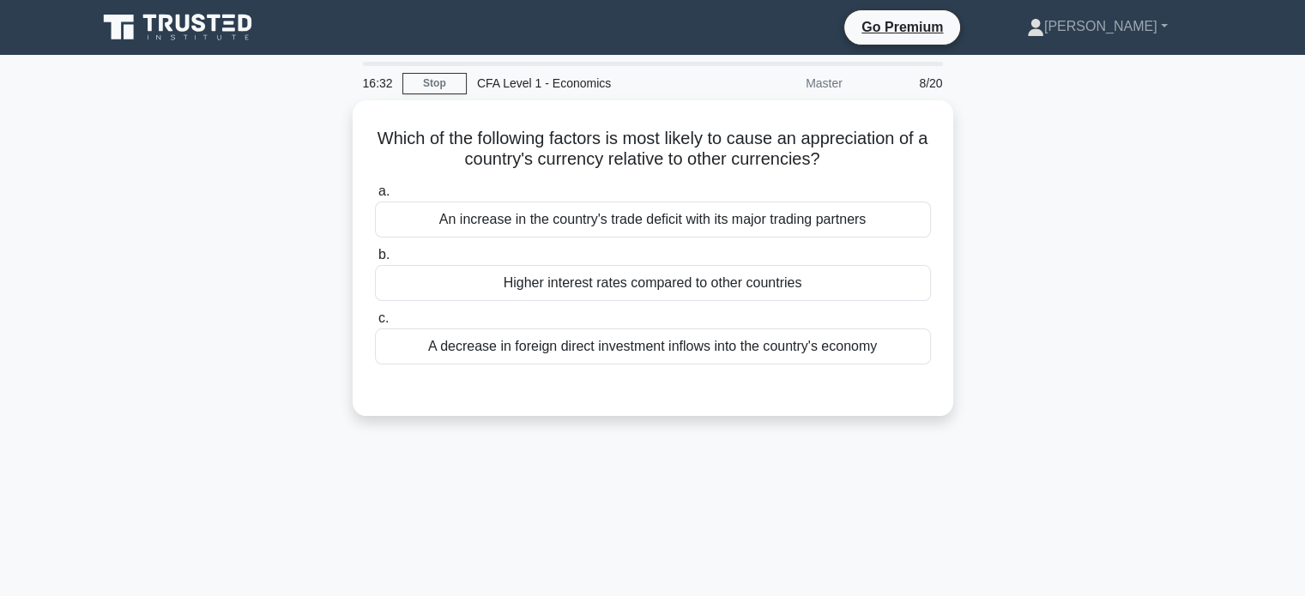
scroll to position [0, 0]
click at [613, 287] on div "Higher interest rates compared to other countries" at bounding box center [653, 283] width 556 height 36
click at [375, 261] on input "b. Higher interest rates compared to other countries" at bounding box center [375, 255] width 0 height 11
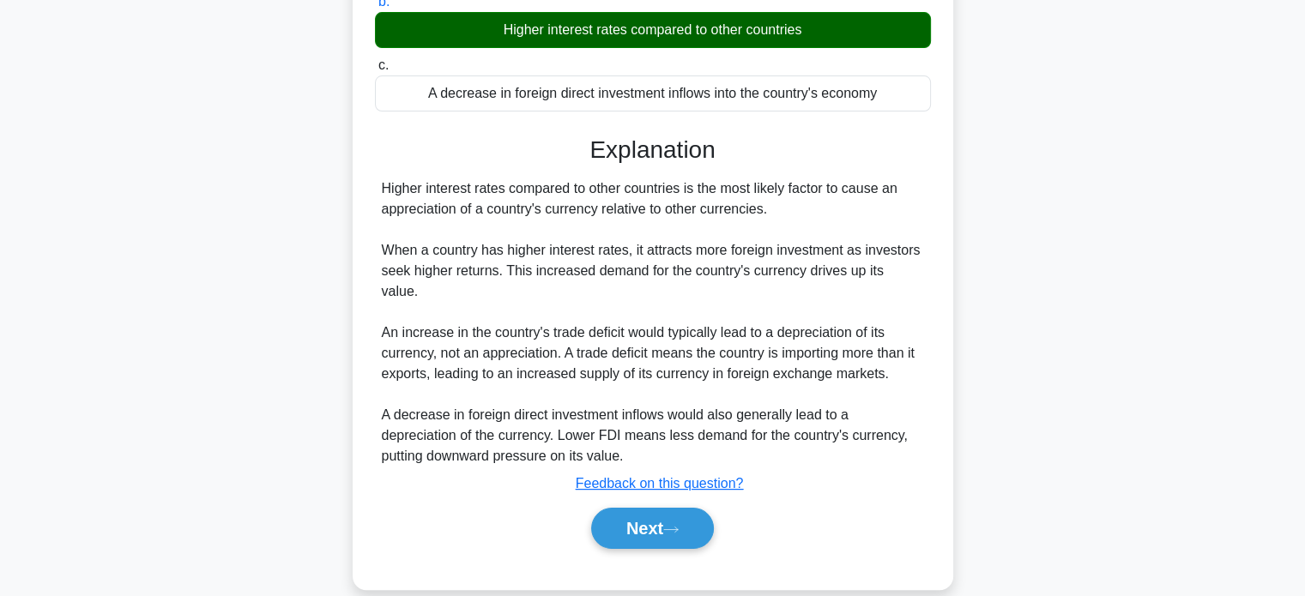
scroll to position [260, 0]
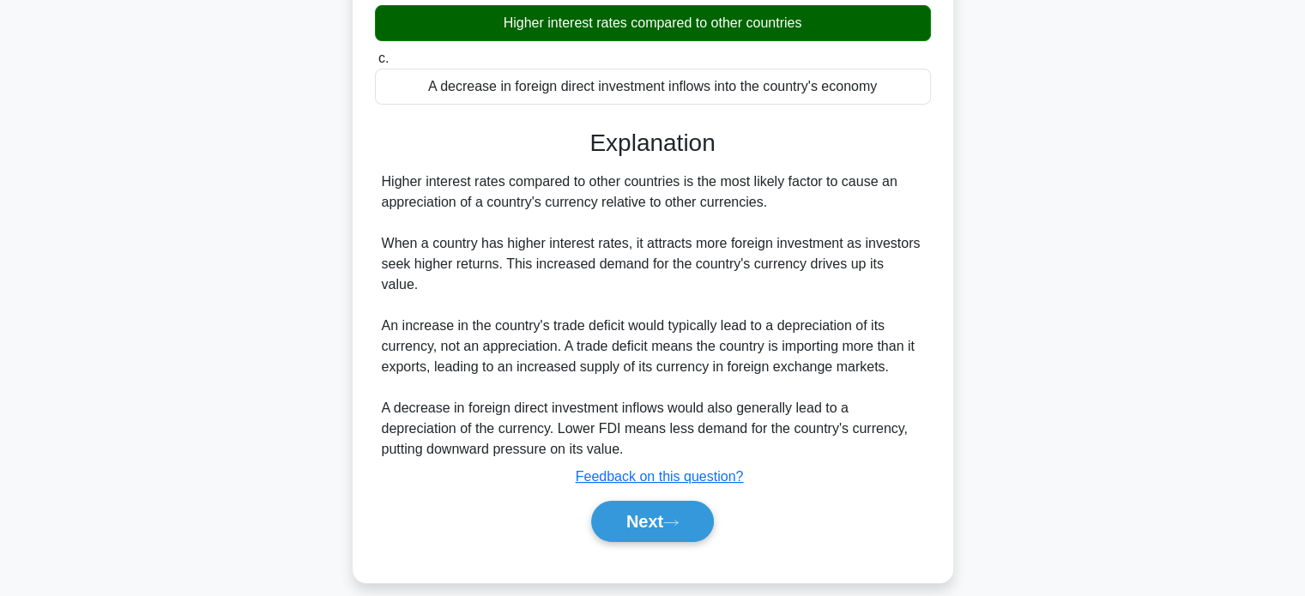
click at [618, 501] on button "Next" at bounding box center [652, 521] width 123 height 41
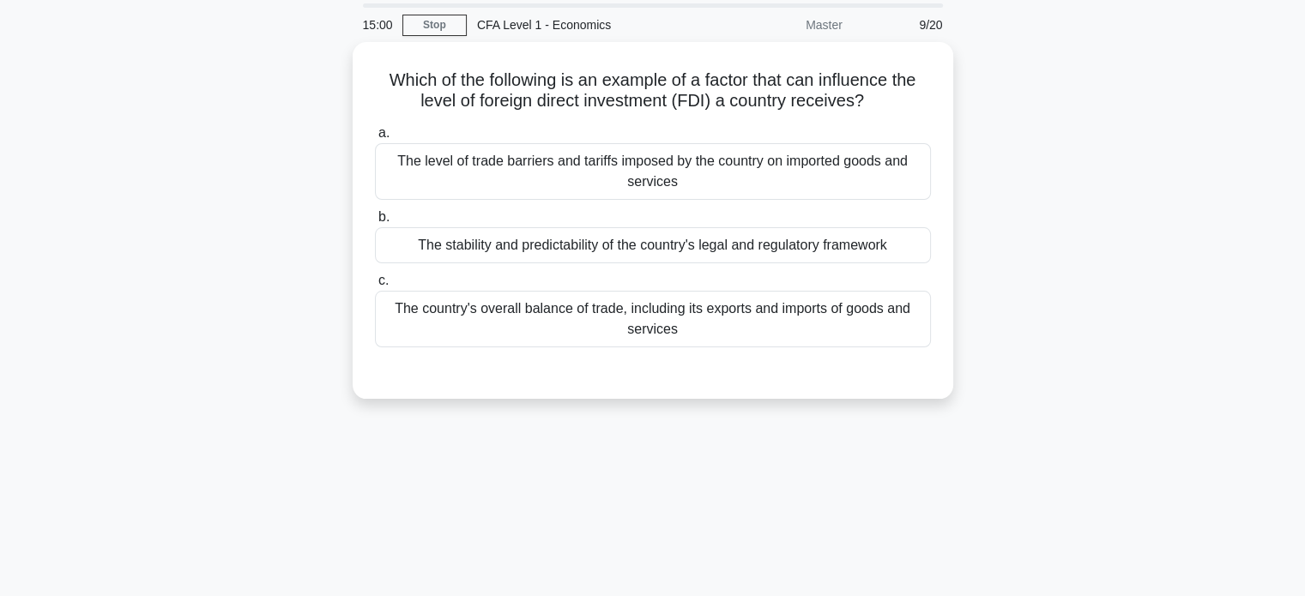
scroll to position [0, 0]
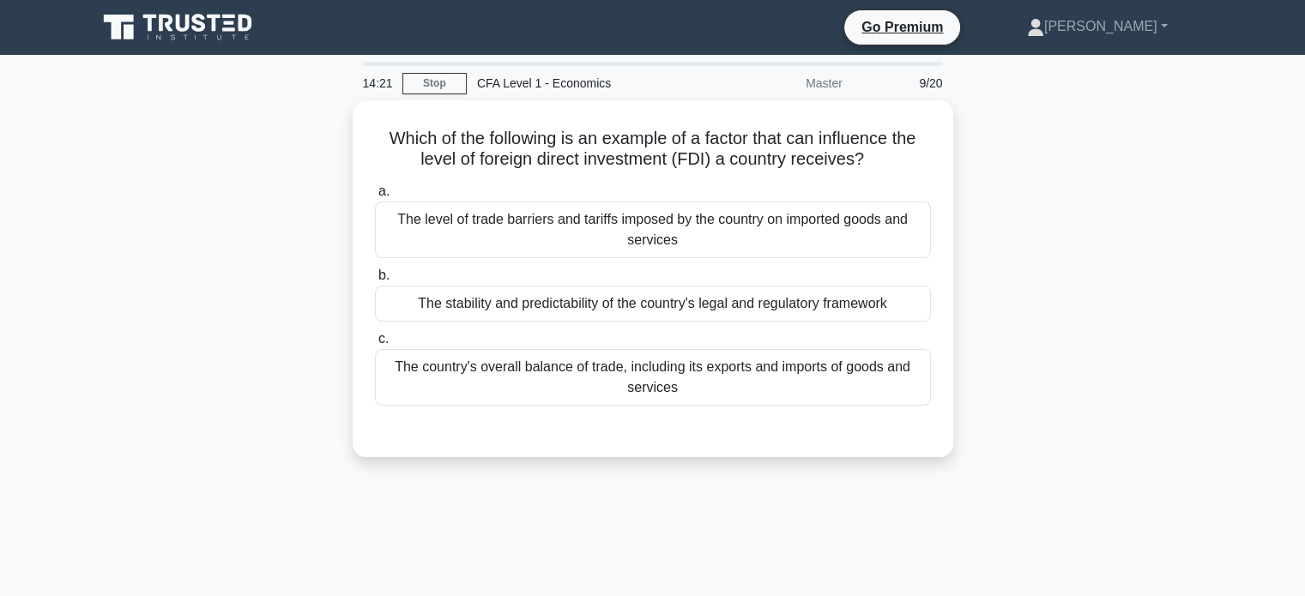
click at [580, 311] on div "The stability and predictability of the country's legal and regulatory framework" at bounding box center [653, 304] width 556 height 36
click at [375, 281] on input "b. The stability and predictability of the country's legal and regulatory frame…" at bounding box center [375, 275] width 0 height 11
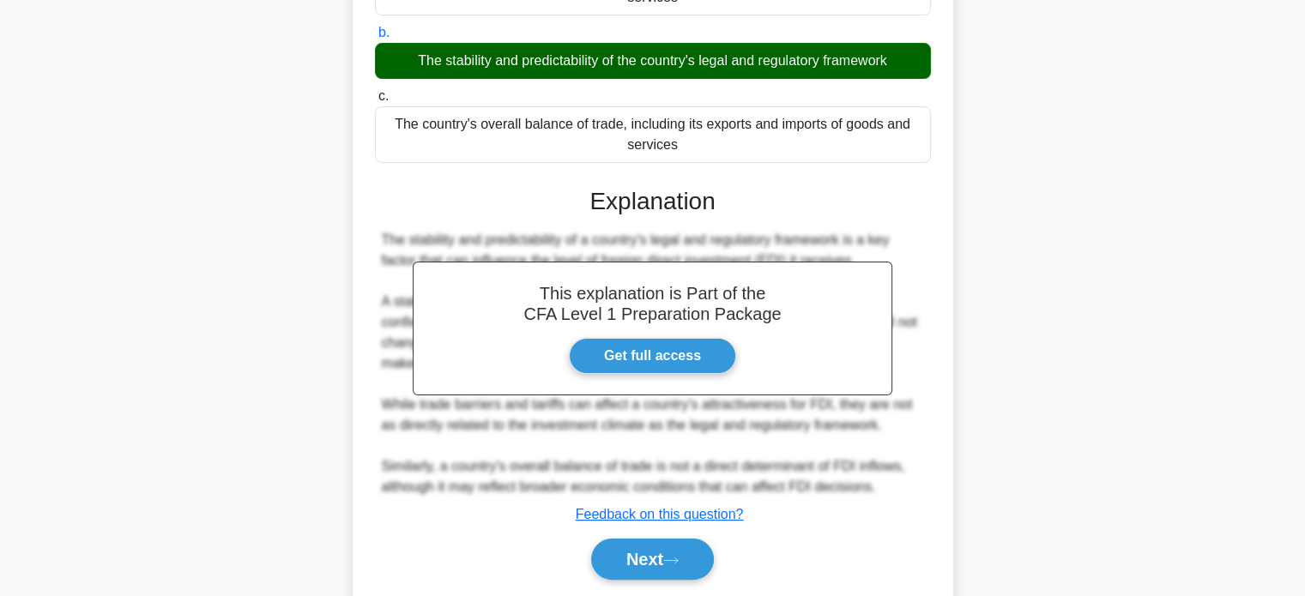
scroll to position [330, 0]
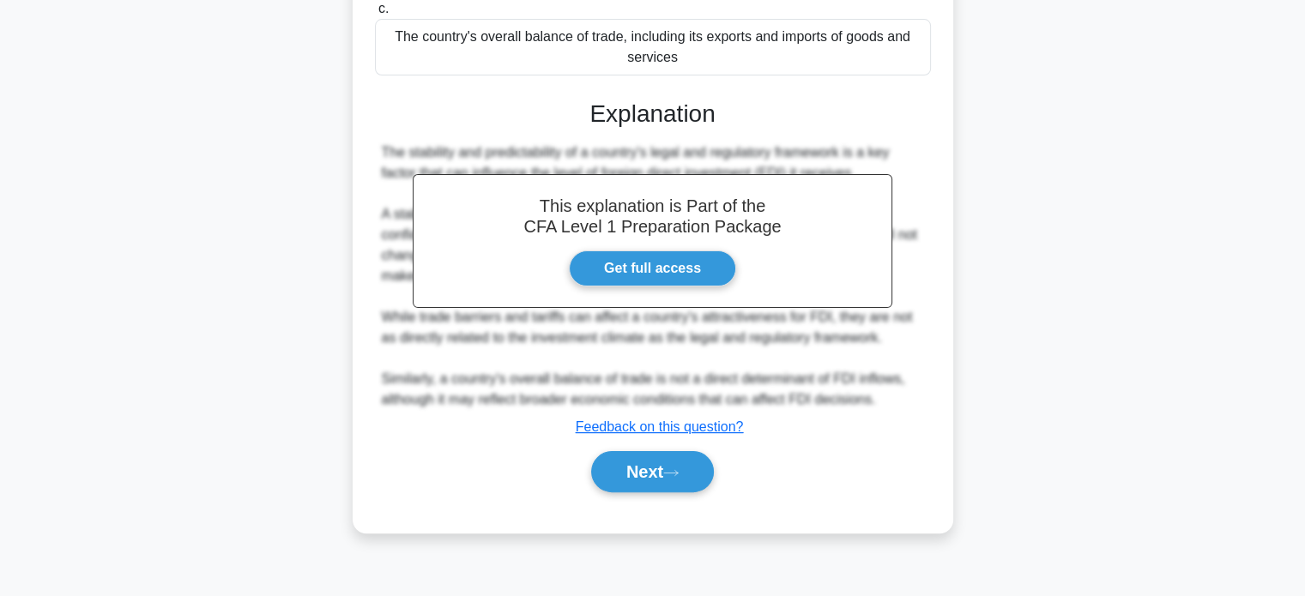
click at [646, 473] on button "Next" at bounding box center [652, 471] width 123 height 41
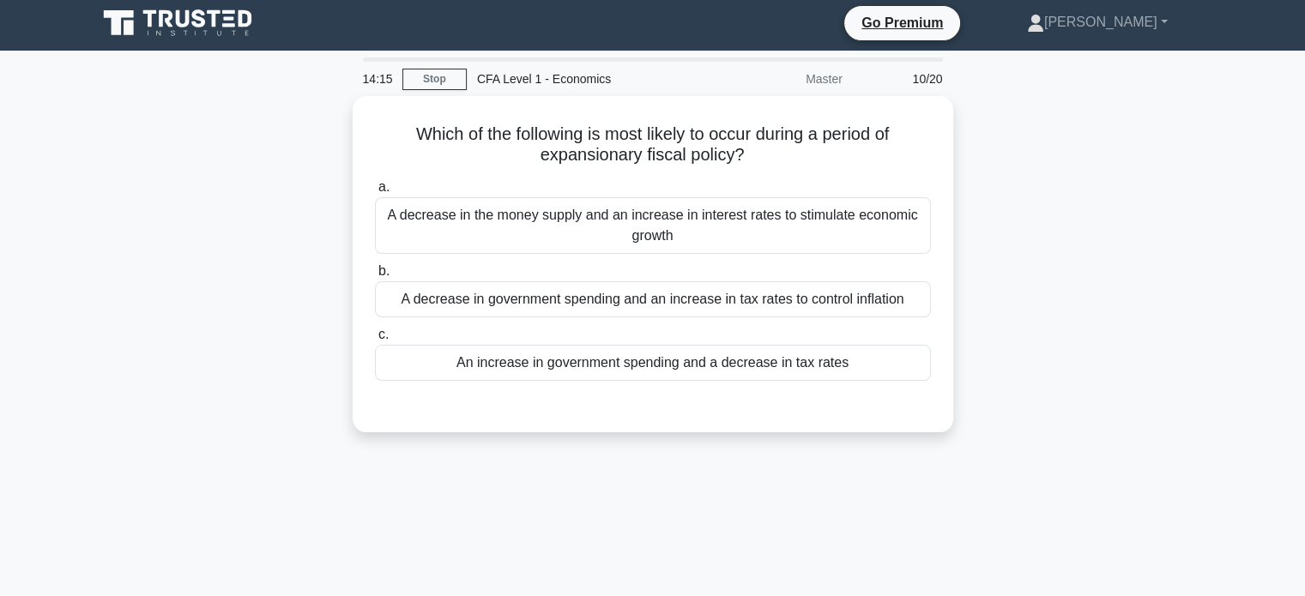
scroll to position [0, 0]
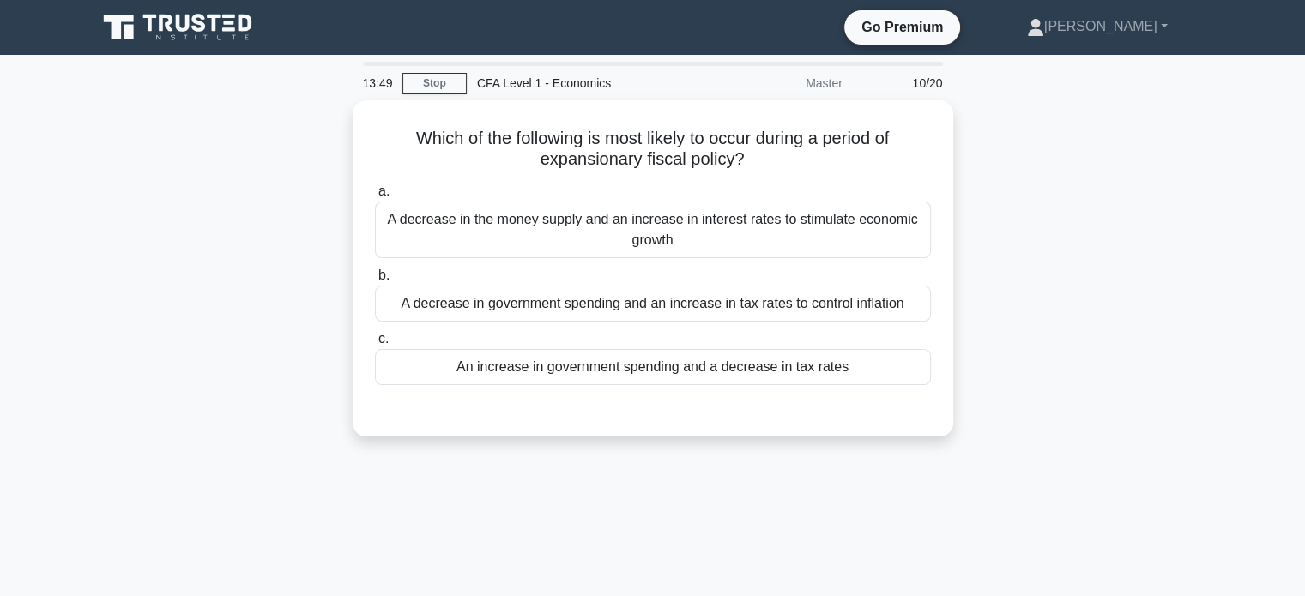
click at [655, 352] on div "An increase in government spending and a decrease in tax rates" at bounding box center [653, 367] width 556 height 36
click at [375, 345] on input "c. An increase in government spending and a decrease in tax rates" at bounding box center [375, 339] width 0 height 11
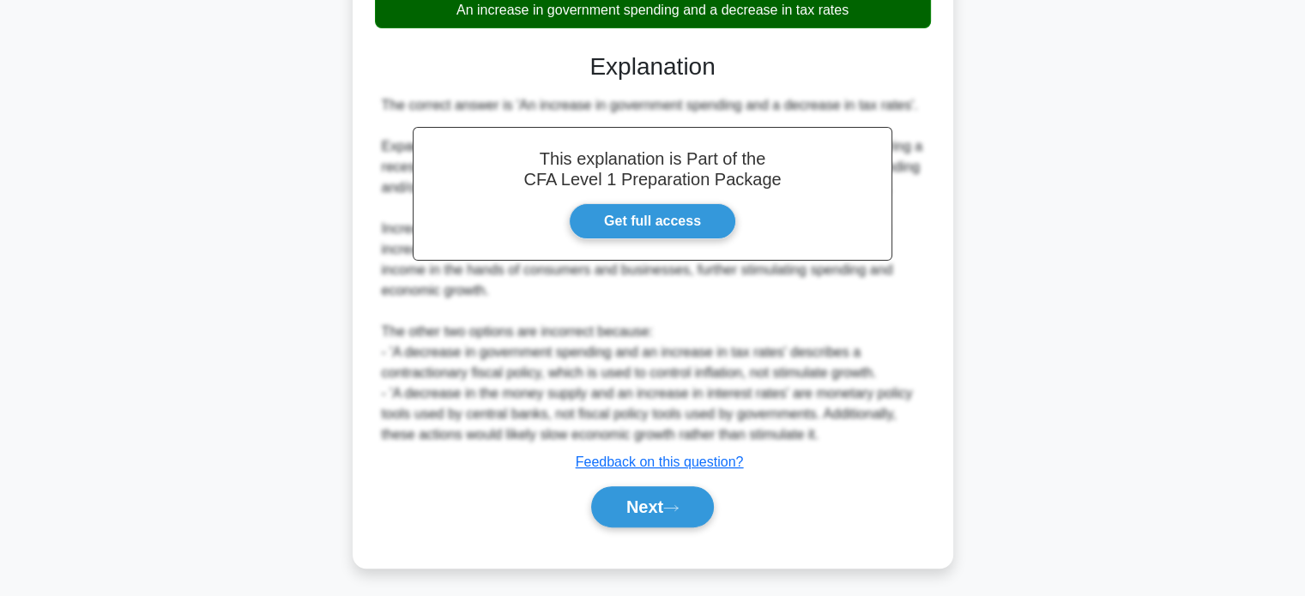
scroll to position [377, 0]
click at [660, 517] on button "Next" at bounding box center [652, 506] width 123 height 41
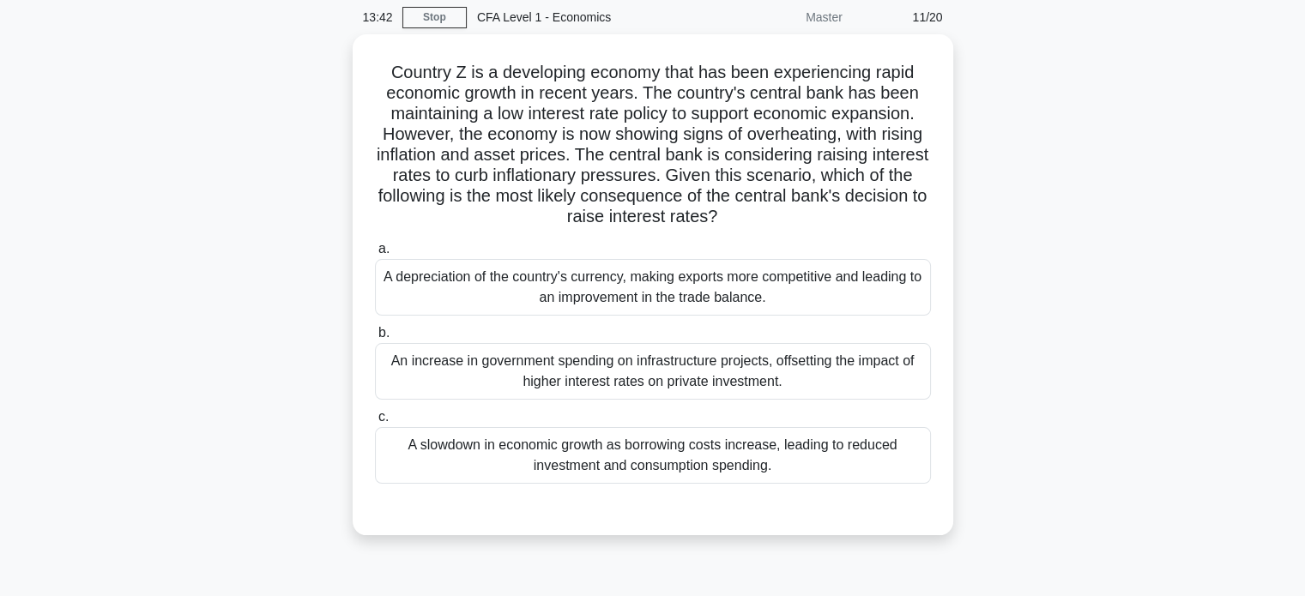
scroll to position [65, 0]
click at [660, 468] on div "A slowdown in economic growth as borrowing costs increase, leading to reduced i…" at bounding box center [653, 456] width 556 height 57
click at [375, 424] on input "c. A slowdown in economic growth as borrowing costs increase, leading to reduce…" at bounding box center [375, 418] width 0 height 11
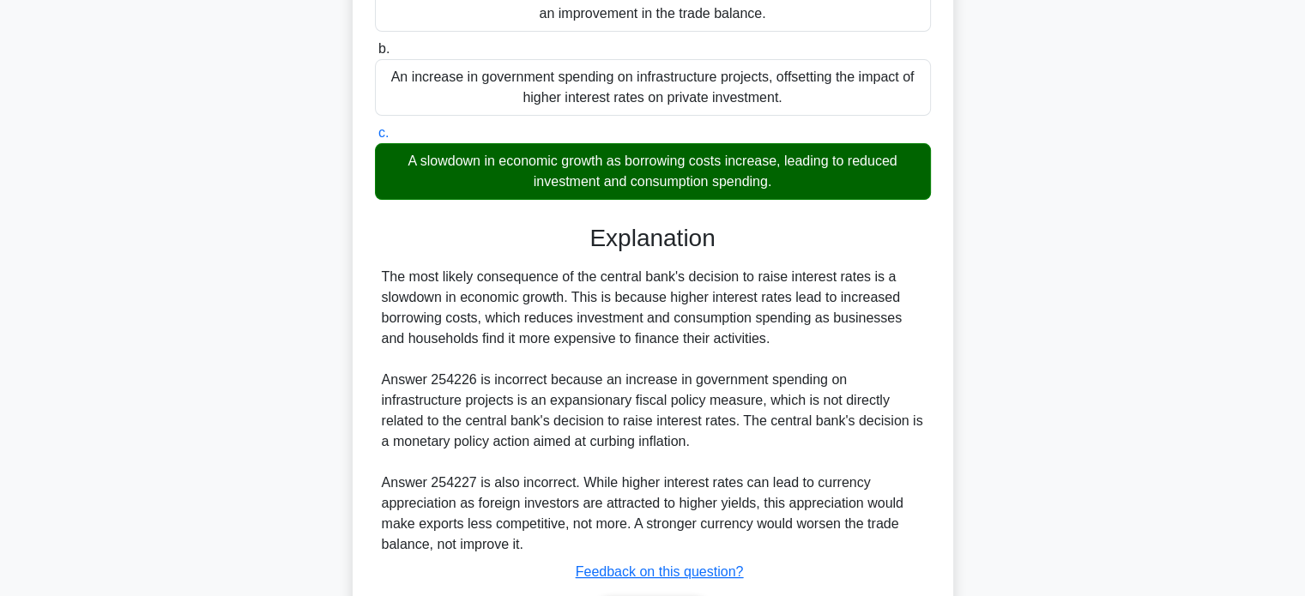
scroll to position [429, 0]
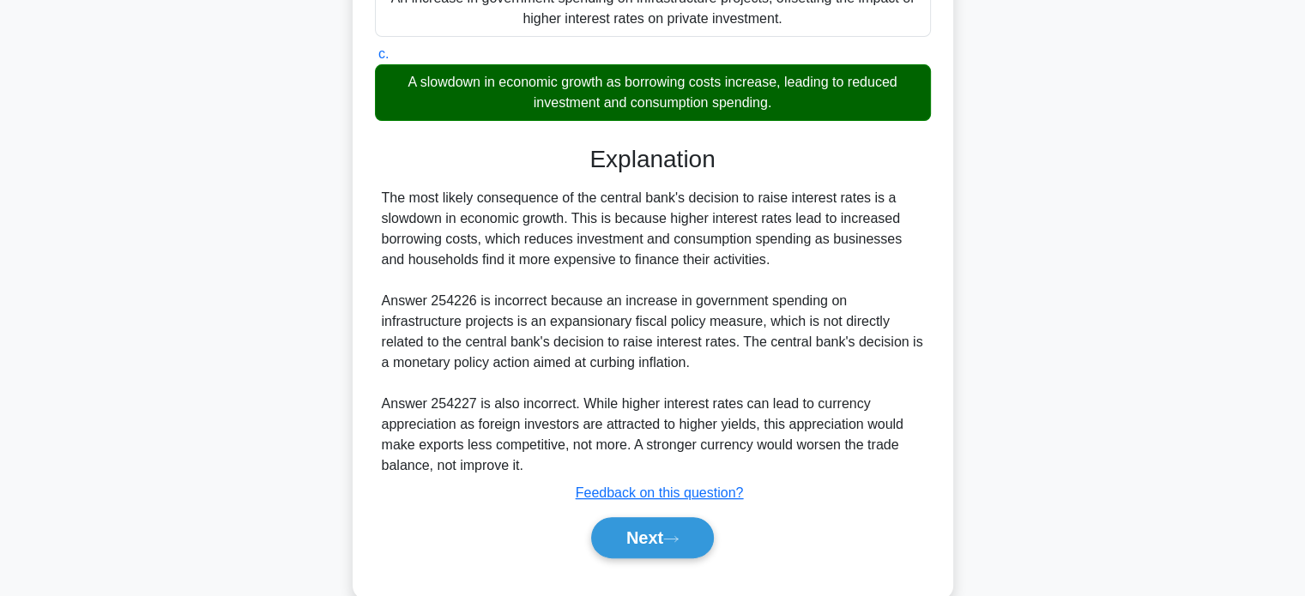
click at [652, 534] on button "Next" at bounding box center [652, 537] width 123 height 41
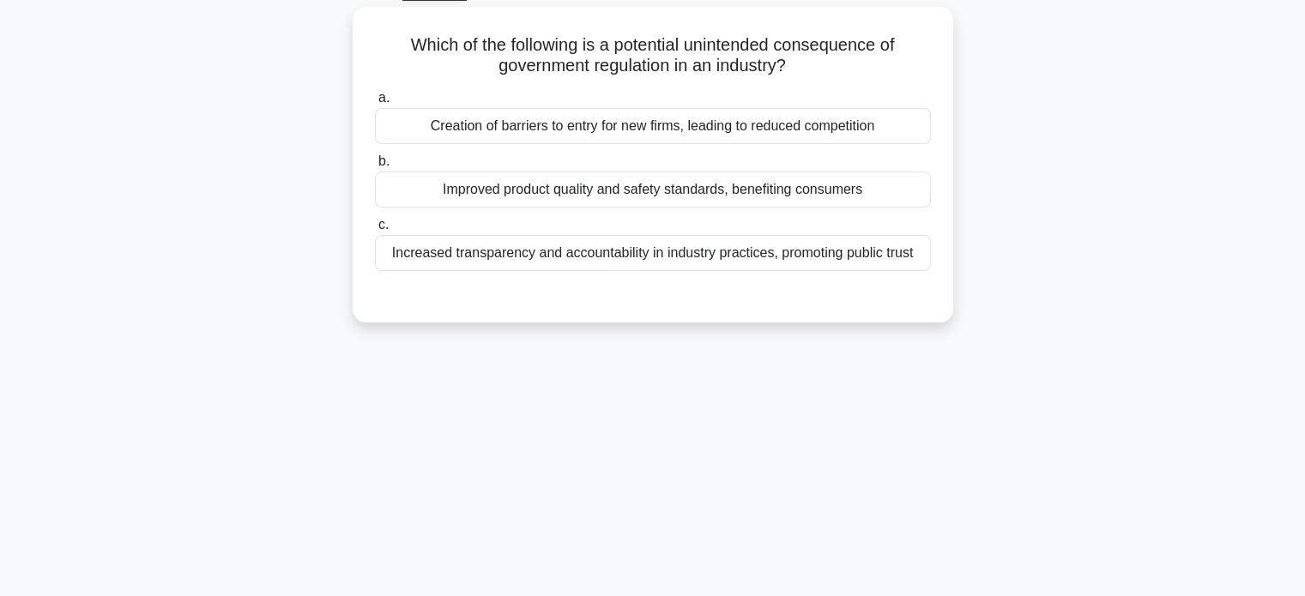
scroll to position [0, 0]
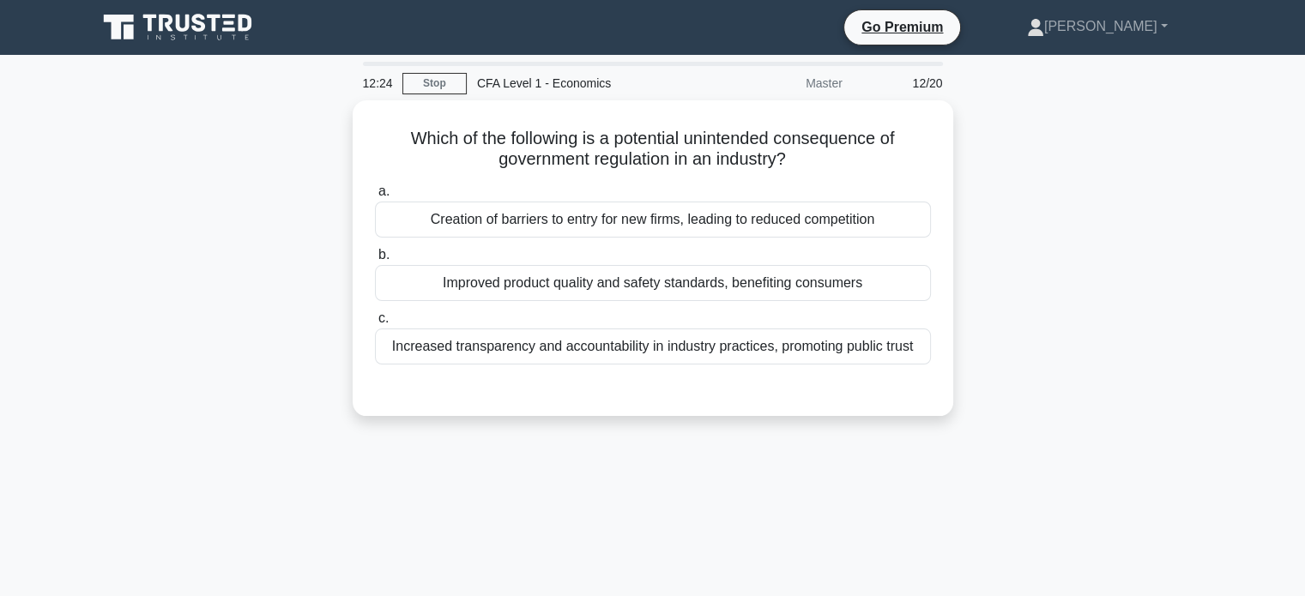
click at [668, 215] on div "Creation of barriers to entry for new firms, leading to reduced competition" at bounding box center [653, 220] width 556 height 36
click at [375, 197] on input "a. Creation of barriers to entry for new firms, leading to reduced competition" at bounding box center [375, 191] width 0 height 11
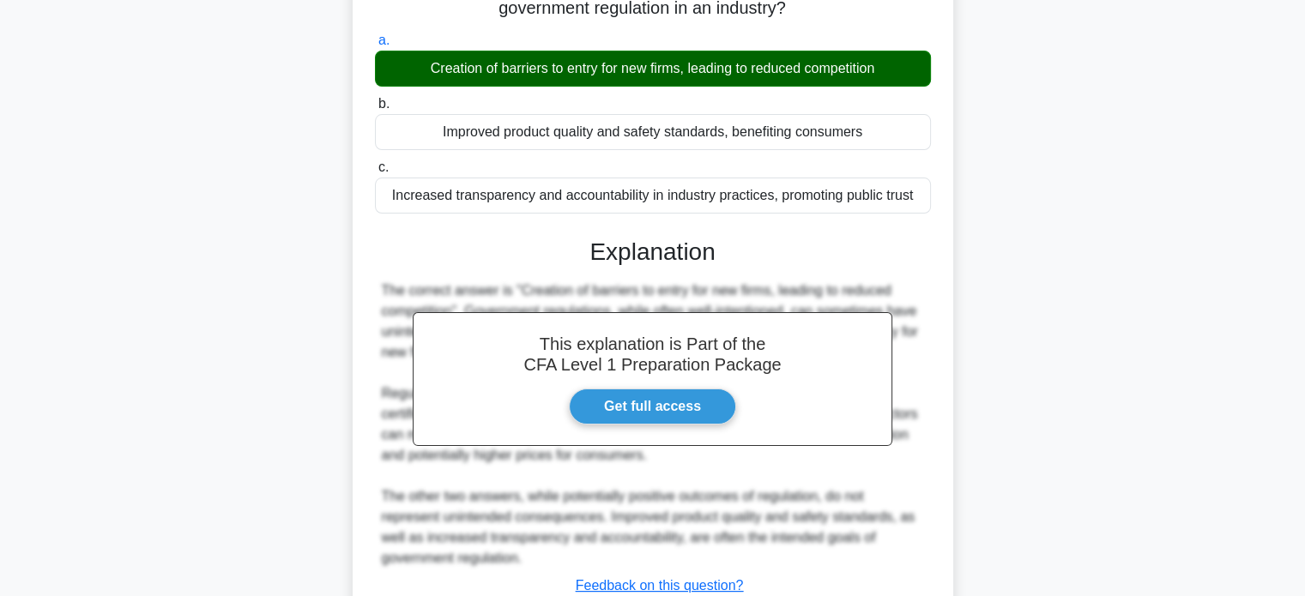
scroll to position [330, 0]
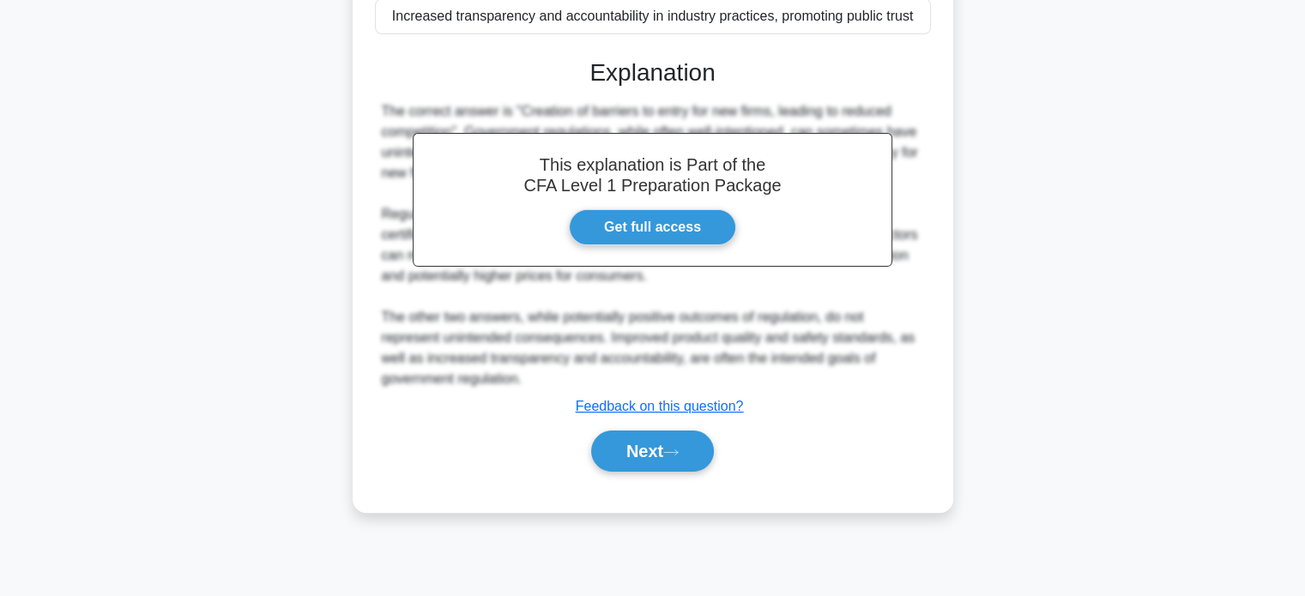
click at [648, 443] on button "Next" at bounding box center [652, 451] width 123 height 41
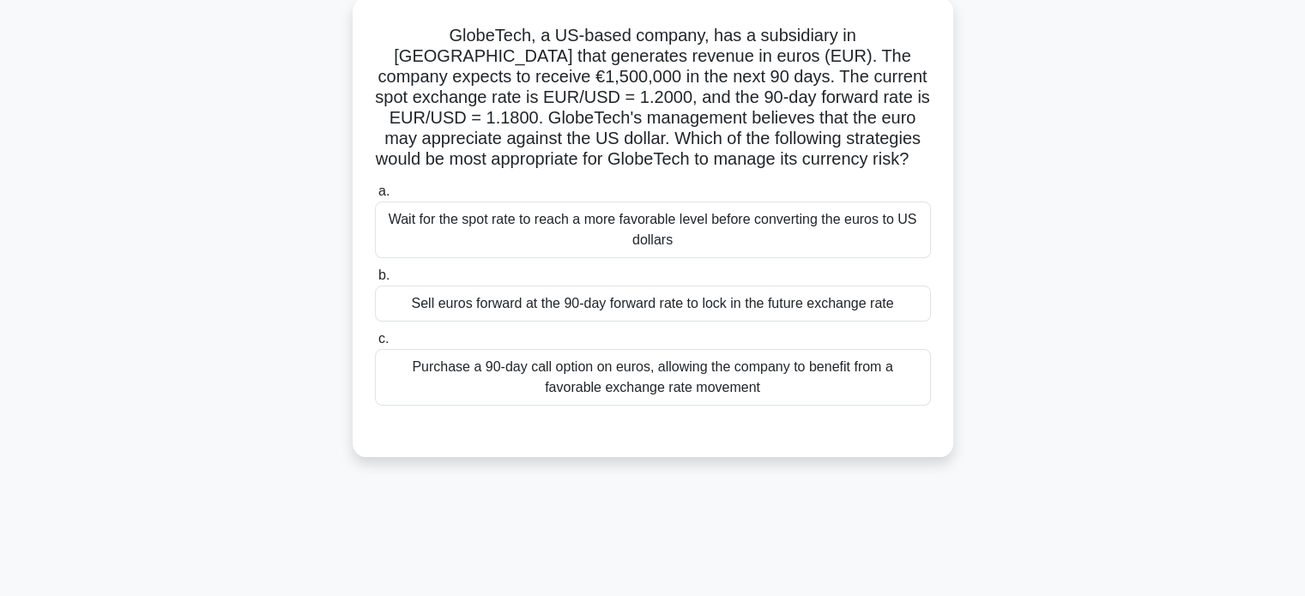
scroll to position [0, 0]
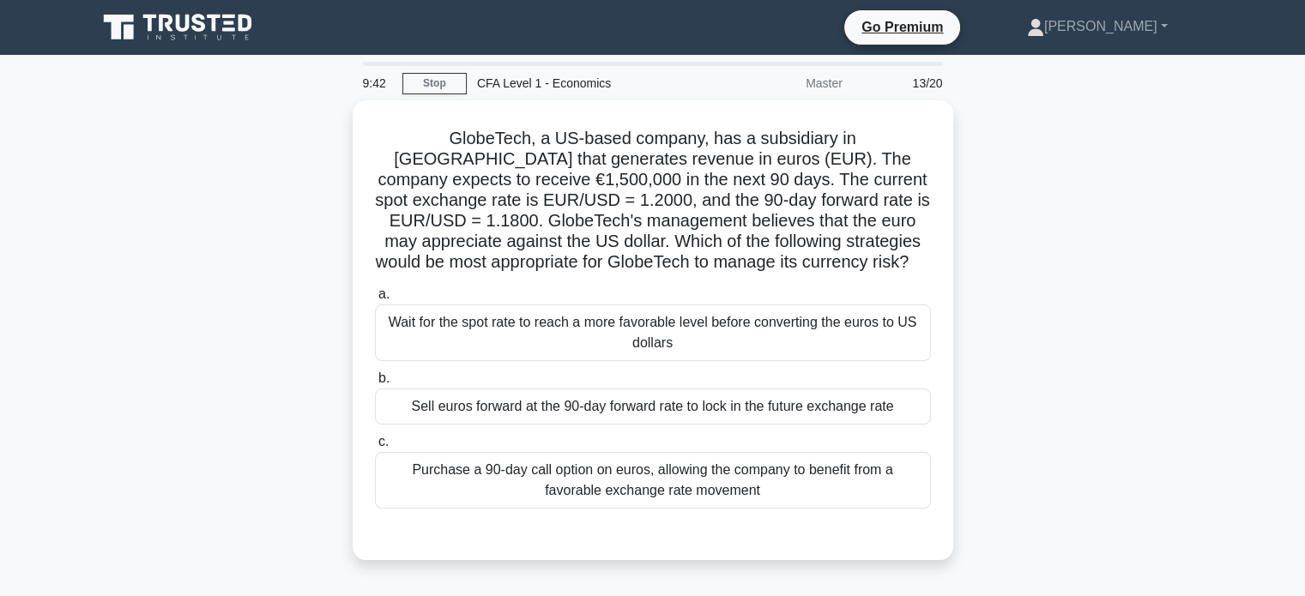
click at [632, 469] on div "Purchase a 90-day call option on euros, allowing the company to benefit from a …" at bounding box center [653, 480] width 556 height 57
click at [375, 448] on input "c. Purchase a 90-day call option on euros, allowing the company to benefit from…" at bounding box center [375, 442] width 0 height 11
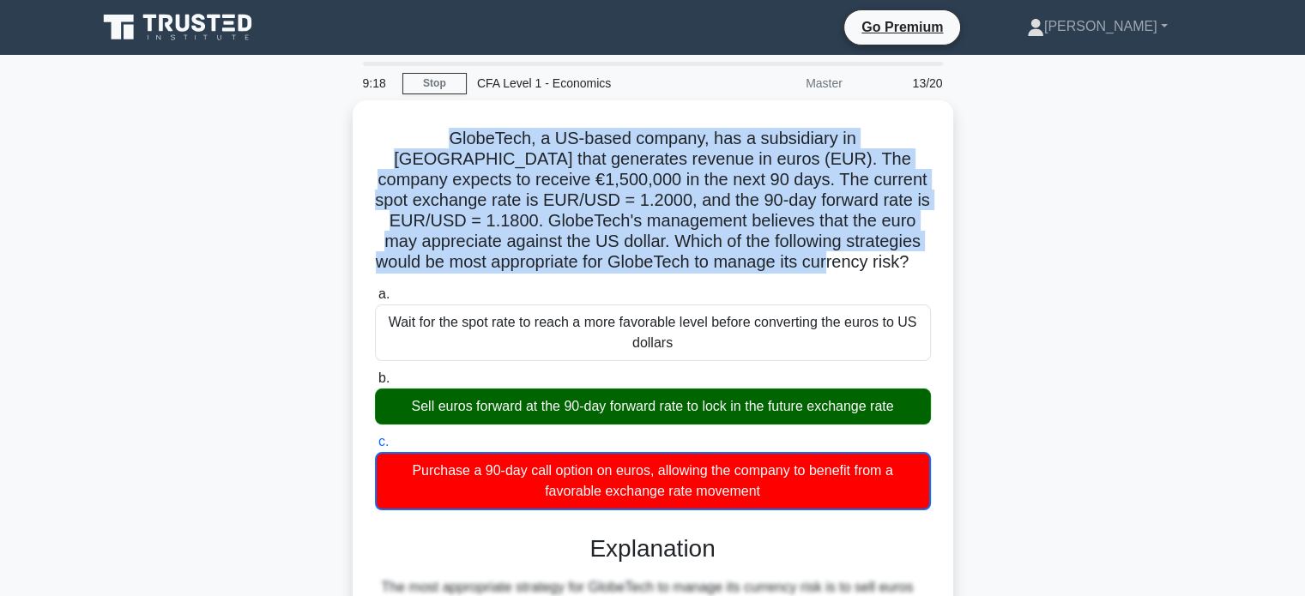
drag, startPoint x: 403, startPoint y: 136, endPoint x: 853, endPoint y: 250, distance: 463.5
click at [853, 250] on h5 "GlobeTech, a US-based company, has a subsidiary in Europe that generates revenu…" at bounding box center [652, 201] width 559 height 146
copy h5 "GlobeTech, a US-based company, has a subsidiary in Europe that generates revenu…"
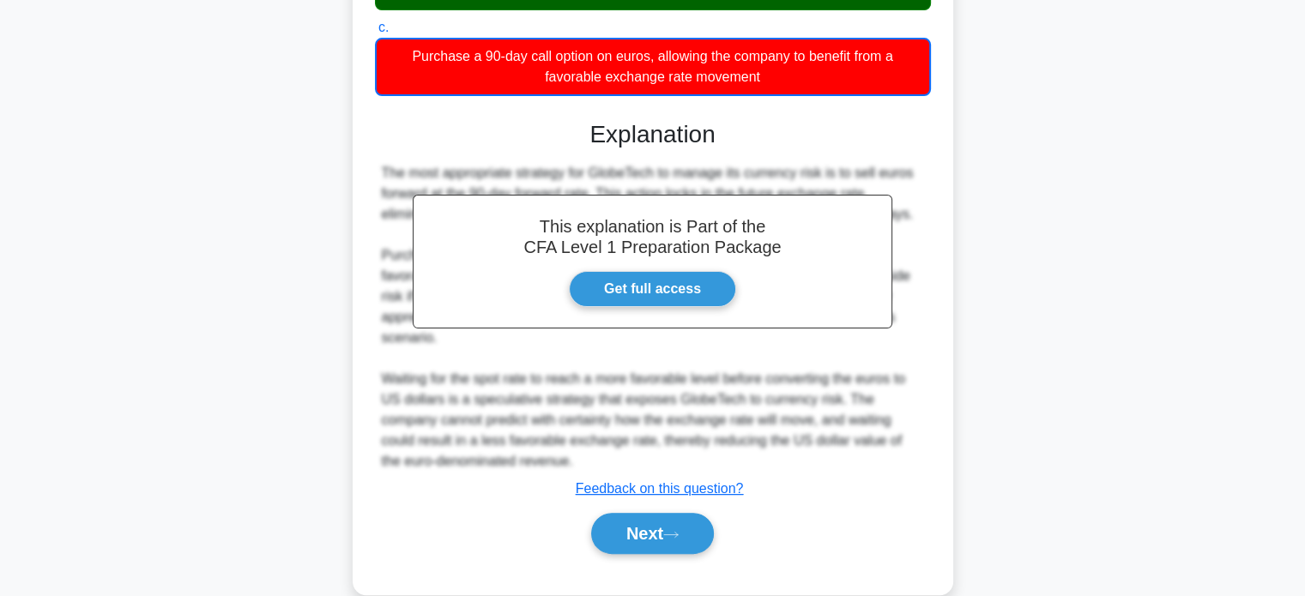
scroll to position [439, 0]
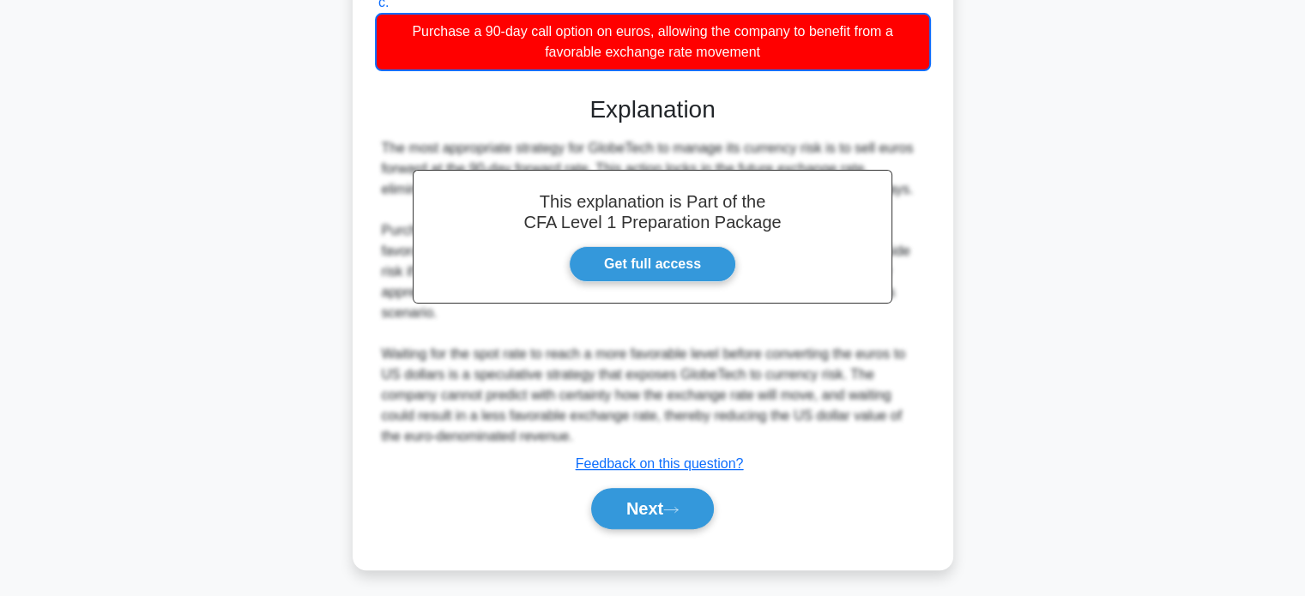
click at [692, 488] on button "Next" at bounding box center [652, 508] width 123 height 41
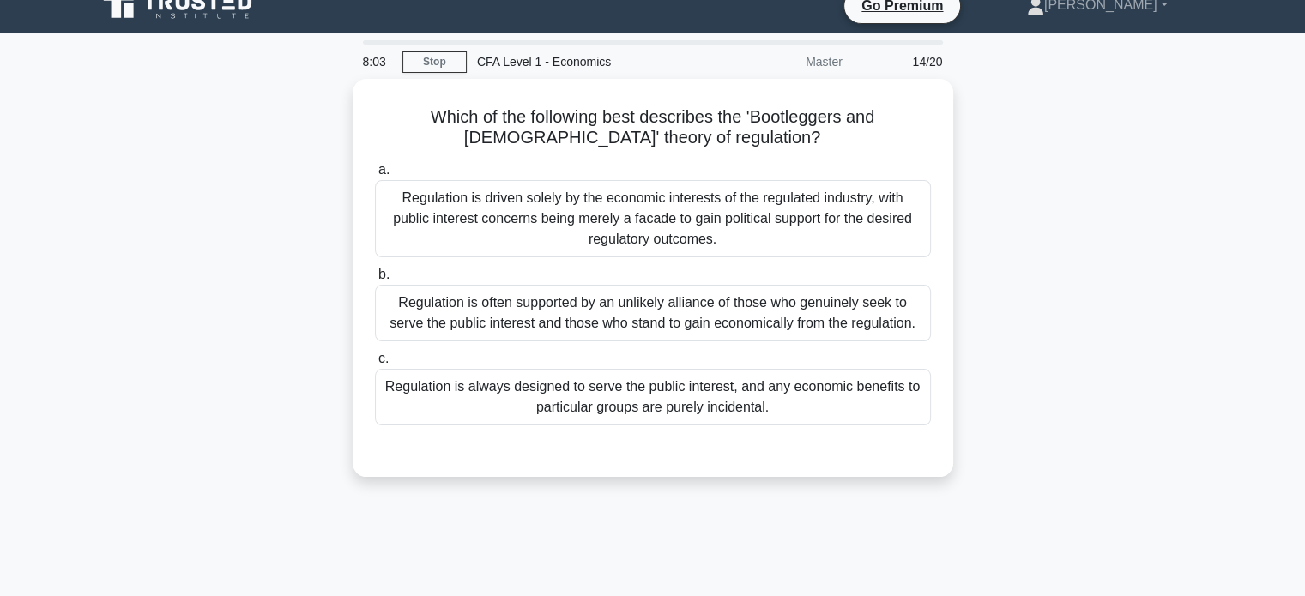
scroll to position [0, 0]
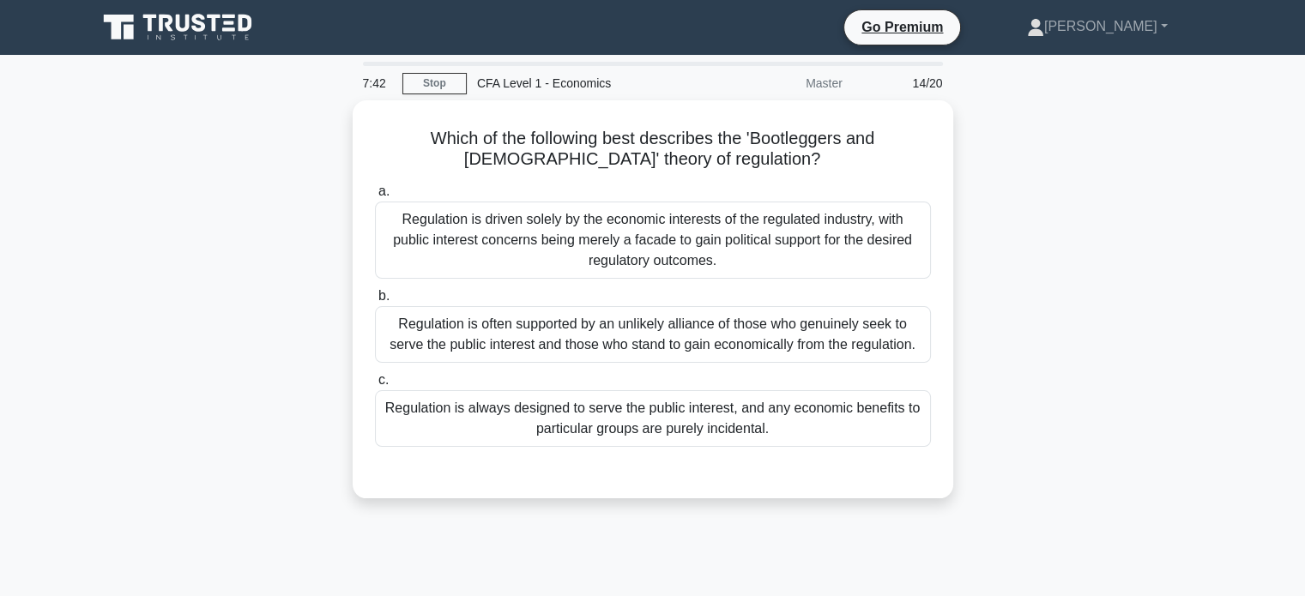
click at [849, 232] on div "Regulation is driven solely by the economic interests of the regulated industry…" at bounding box center [653, 240] width 556 height 77
click at [375, 197] on input "a. Regulation is driven solely by the economic interests of the regulated indus…" at bounding box center [375, 191] width 0 height 11
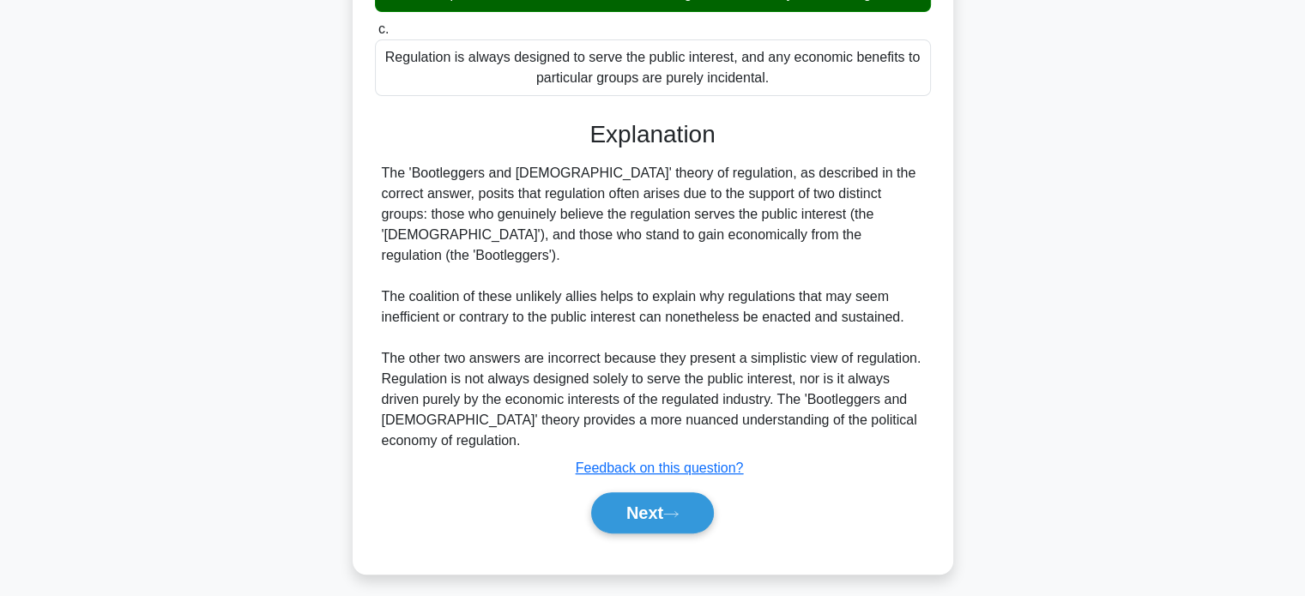
scroll to position [357, 0]
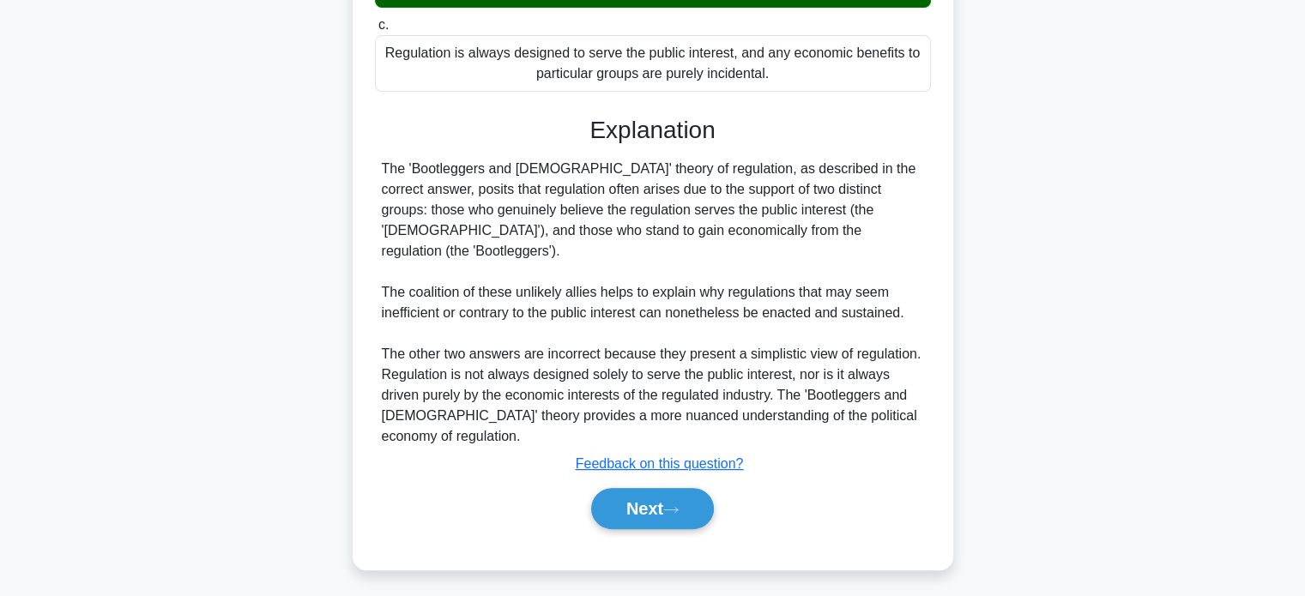
click at [640, 510] on button "Next" at bounding box center [652, 508] width 123 height 41
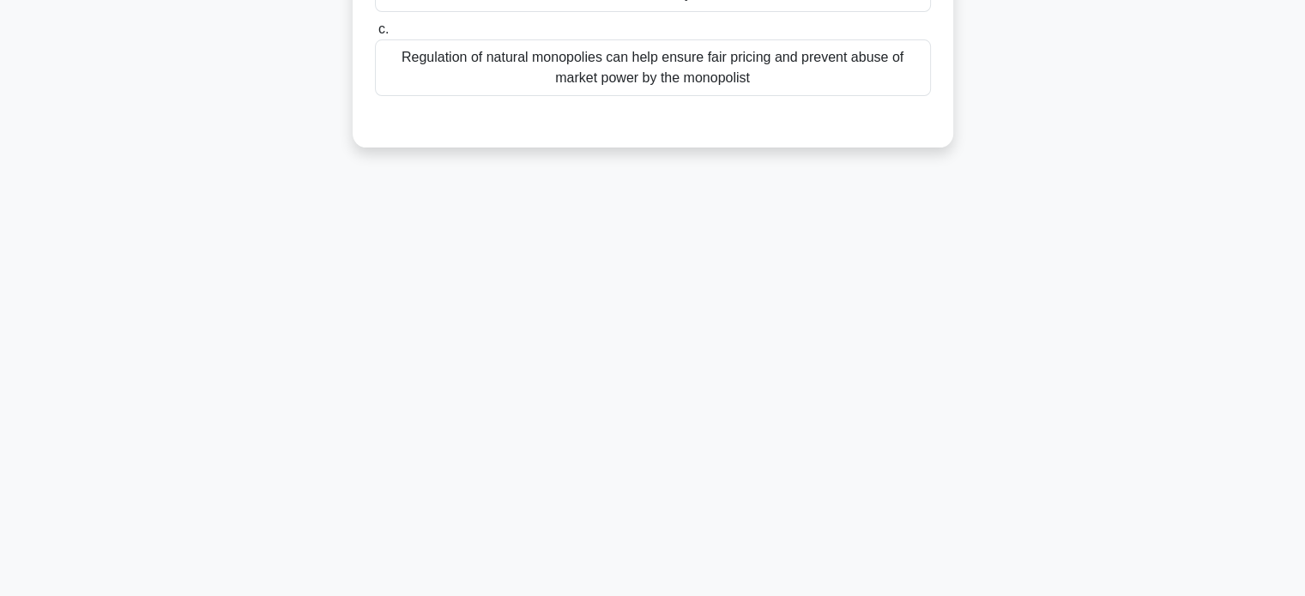
scroll to position [0, 0]
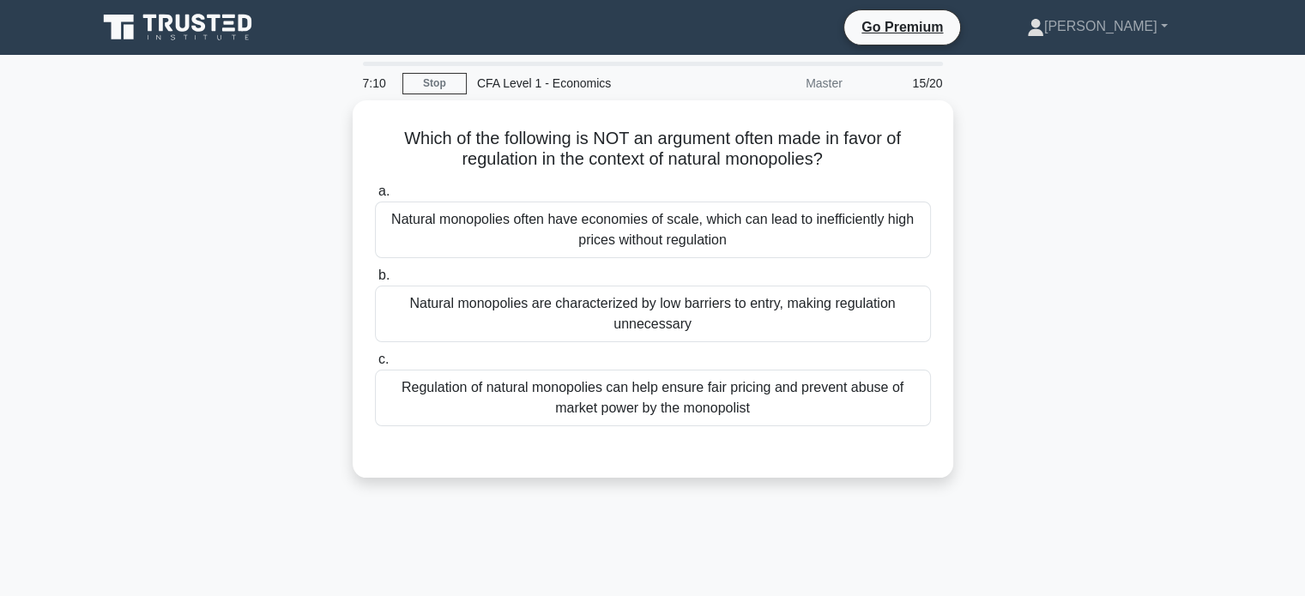
click at [743, 222] on div "Natural monopolies often have economies of scale, which can lead to inefficient…" at bounding box center [653, 230] width 556 height 57
click at [375, 197] on input "a. Natural monopolies often have economies of scale, which can lead to ineffici…" at bounding box center [375, 191] width 0 height 11
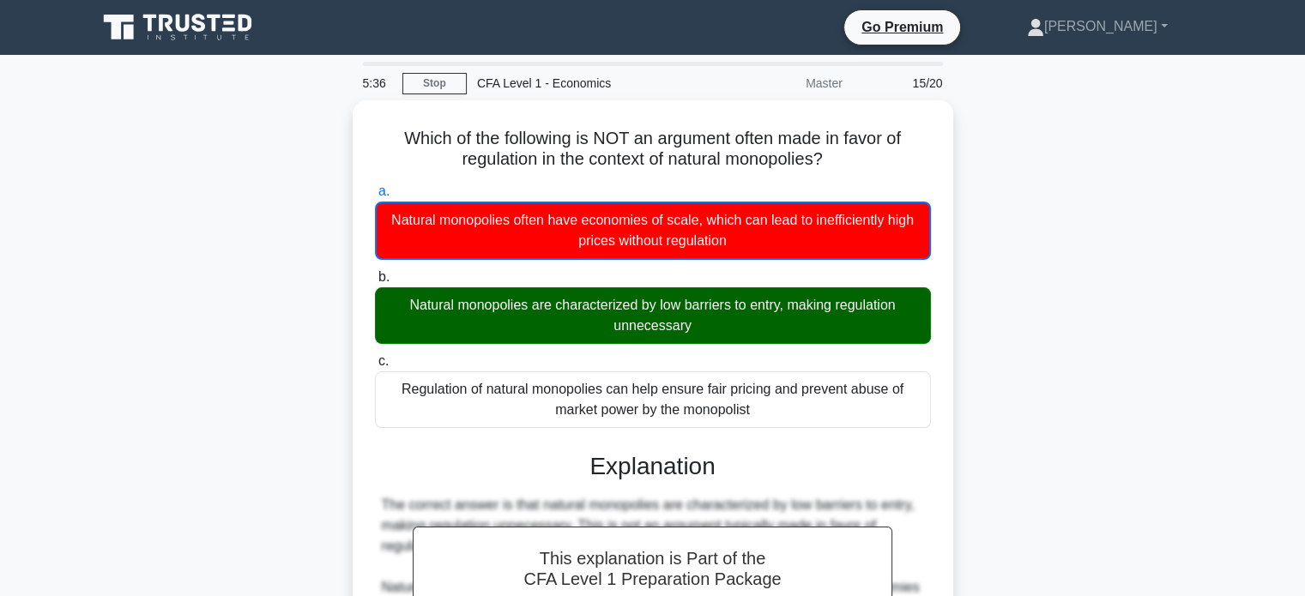
scroll to position [330, 0]
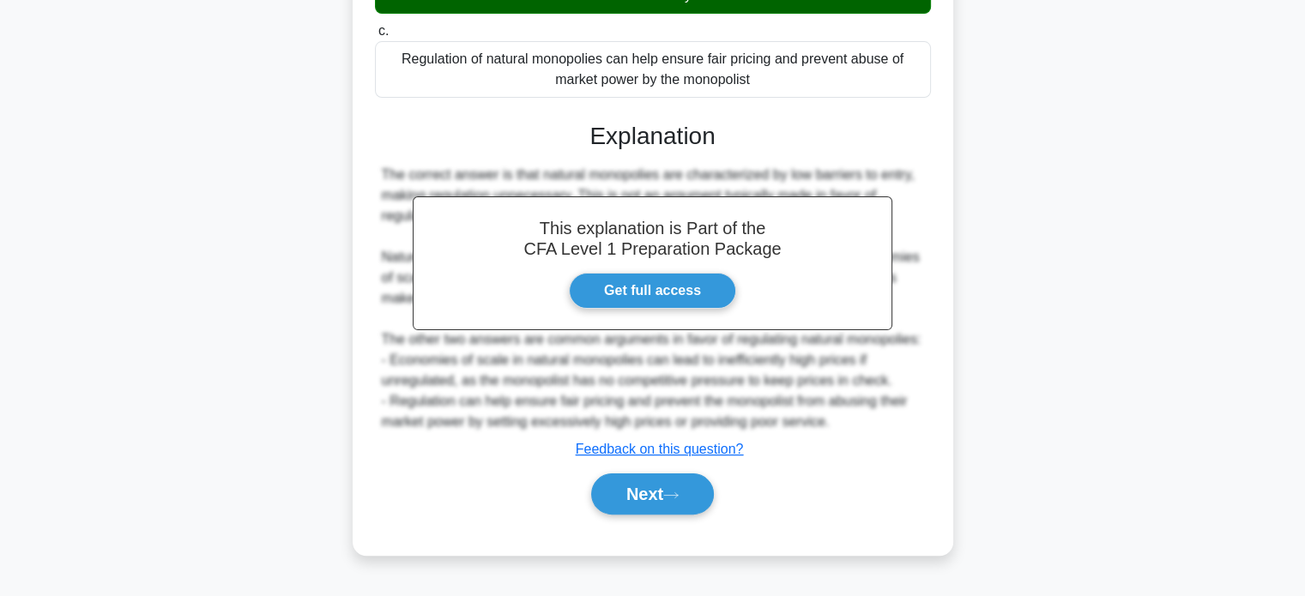
click at [662, 501] on button "Next" at bounding box center [652, 493] width 123 height 41
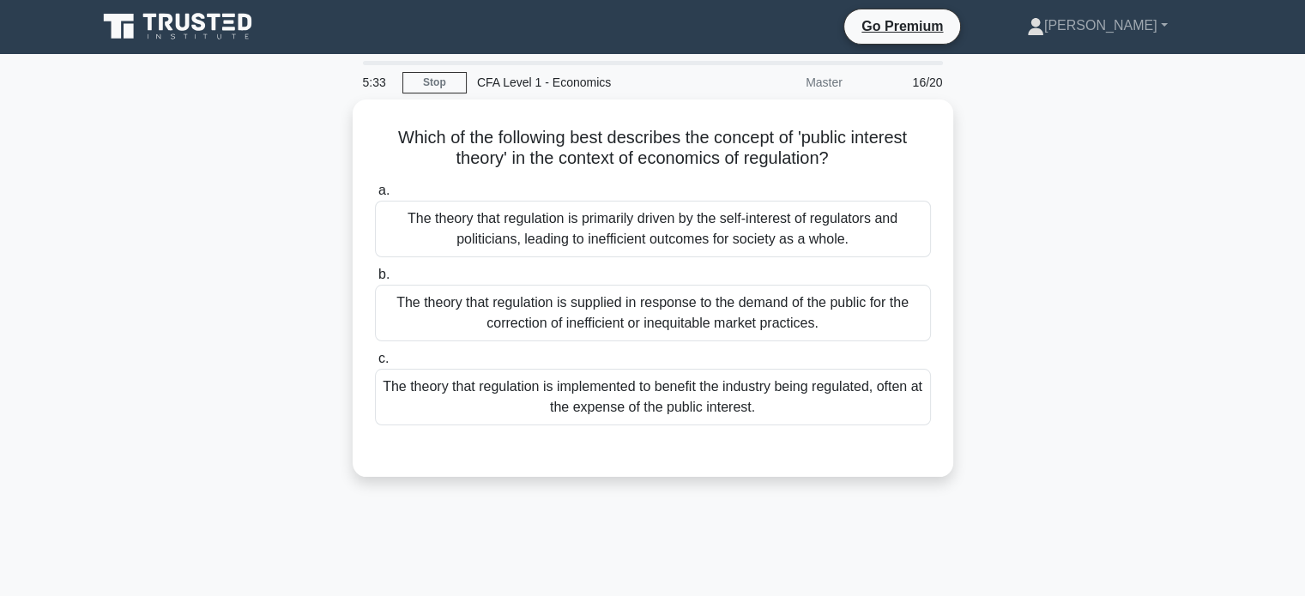
scroll to position [0, 0]
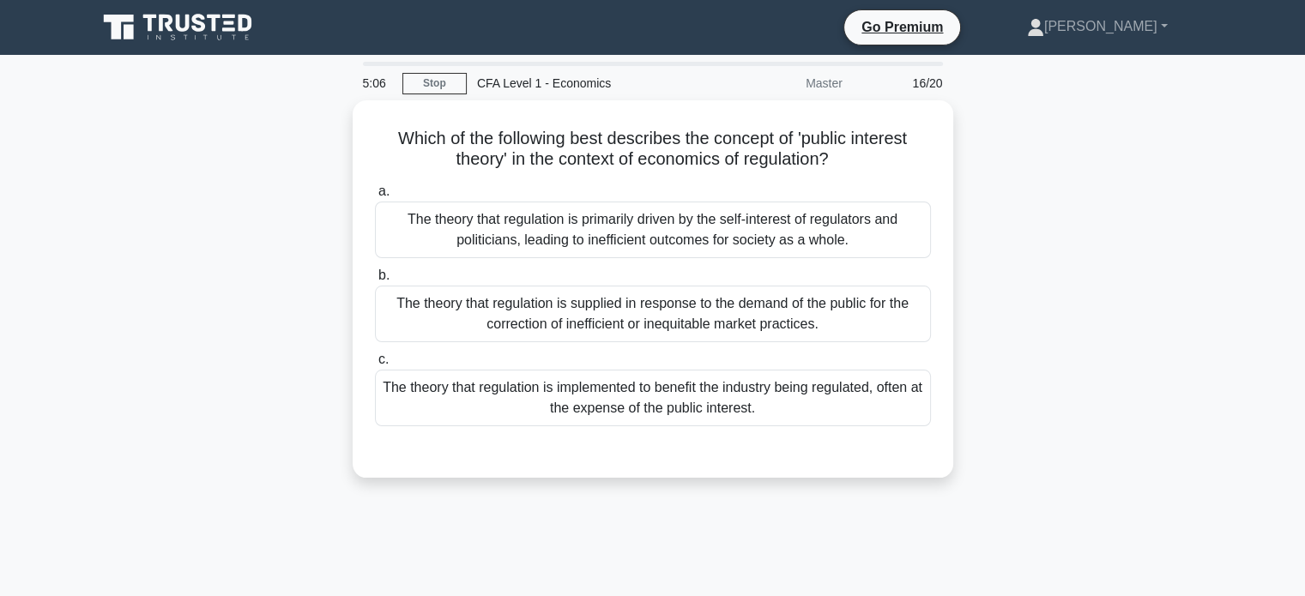
click at [808, 323] on div "The theory that regulation is supplied in response to the demand of the public …" at bounding box center [653, 314] width 556 height 57
click at [375, 281] on input "b. The theory that regulation is supplied in response to the demand of the publ…" at bounding box center [375, 275] width 0 height 11
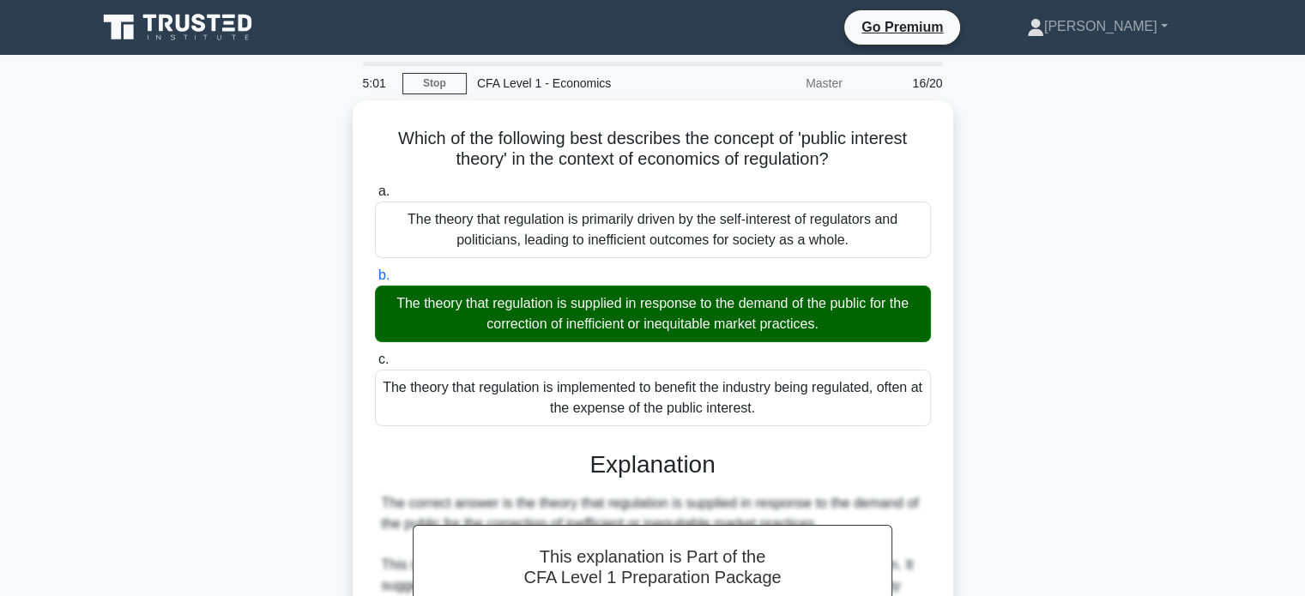
scroll to position [356, 0]
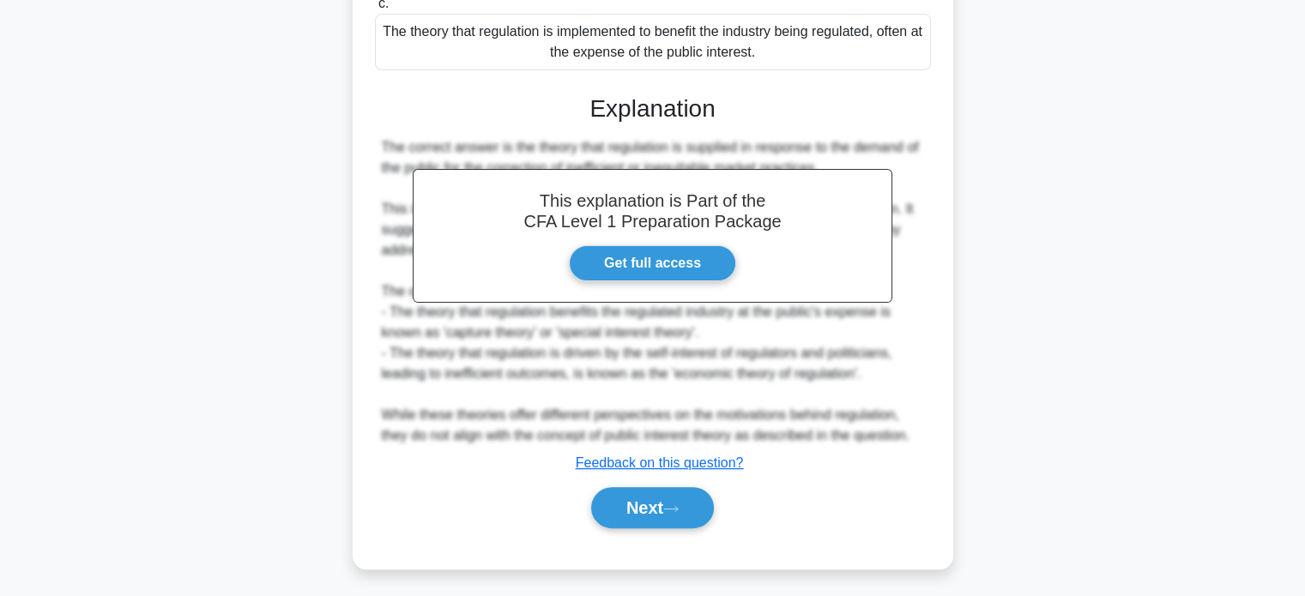
click at [682, 509] on button "Next" at bounding box center [652, 507] width 123 height 41
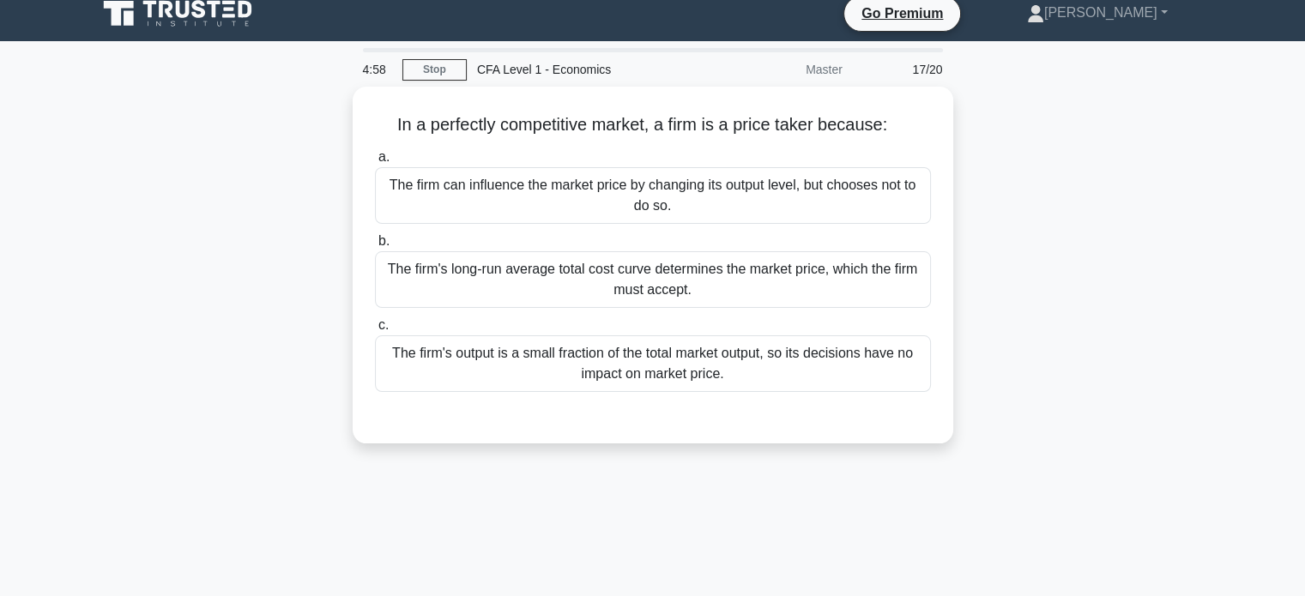
scroll to position [0, 0]
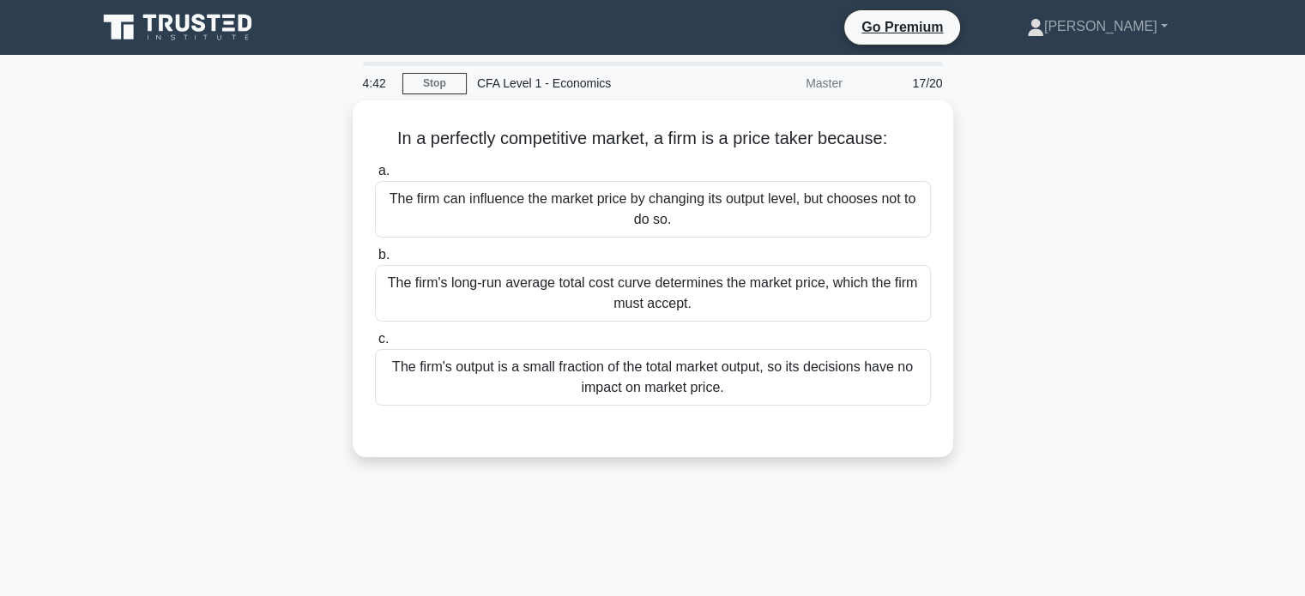
click at [720, 399] on div "The firm's output is a small fraction of the total market output, so its decisi…" at bounding box center [653, 377] width 556 height 57
click at [375, 345] on input "c. The firm's output is a small fraction of the total market output, so its dec…" at bounding box center [375, 339] width 0 height 11
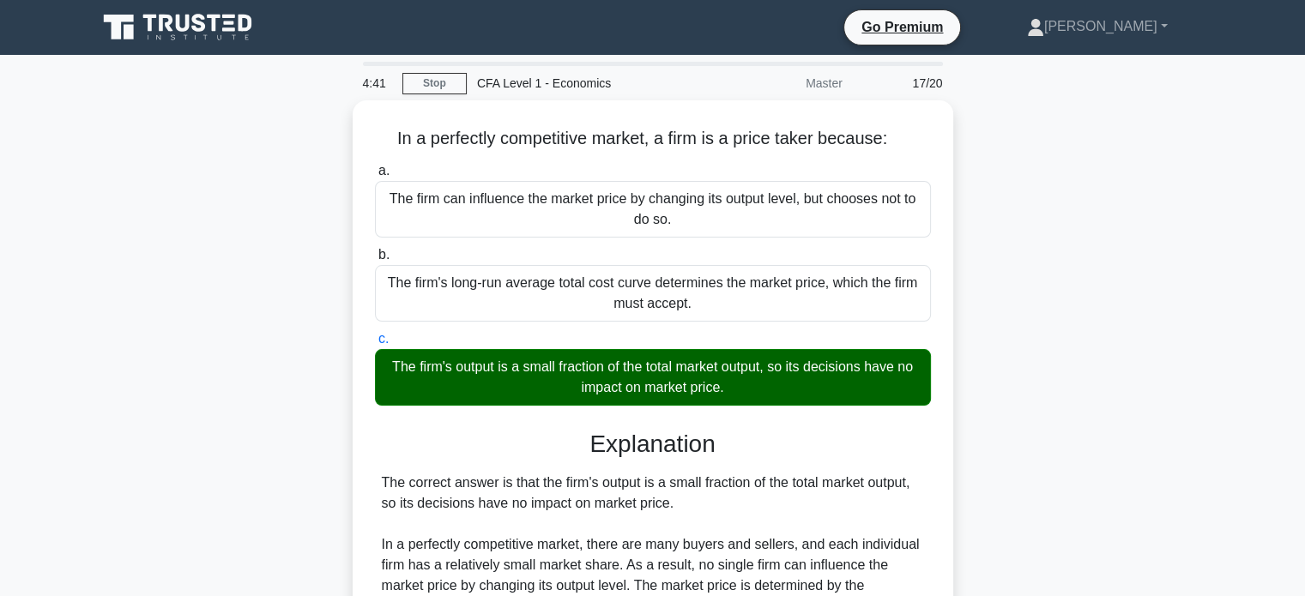
scroll to position [330, 0]
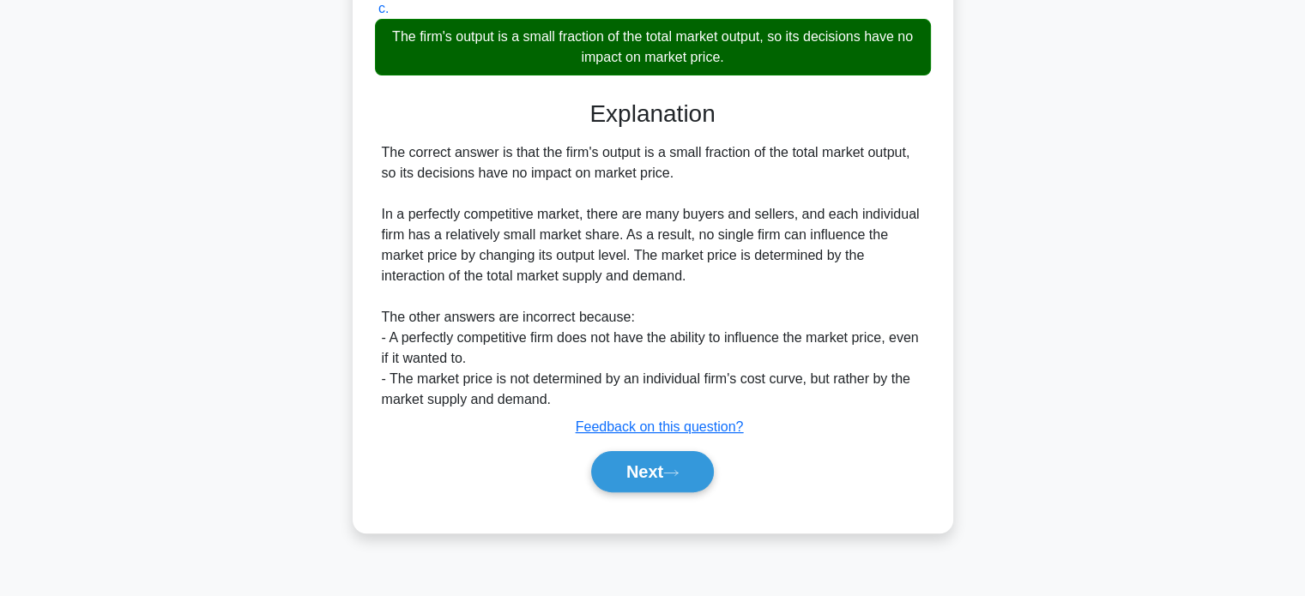
click at [674, 469] on icon at bounding box center [670, 472] width 15 height 9
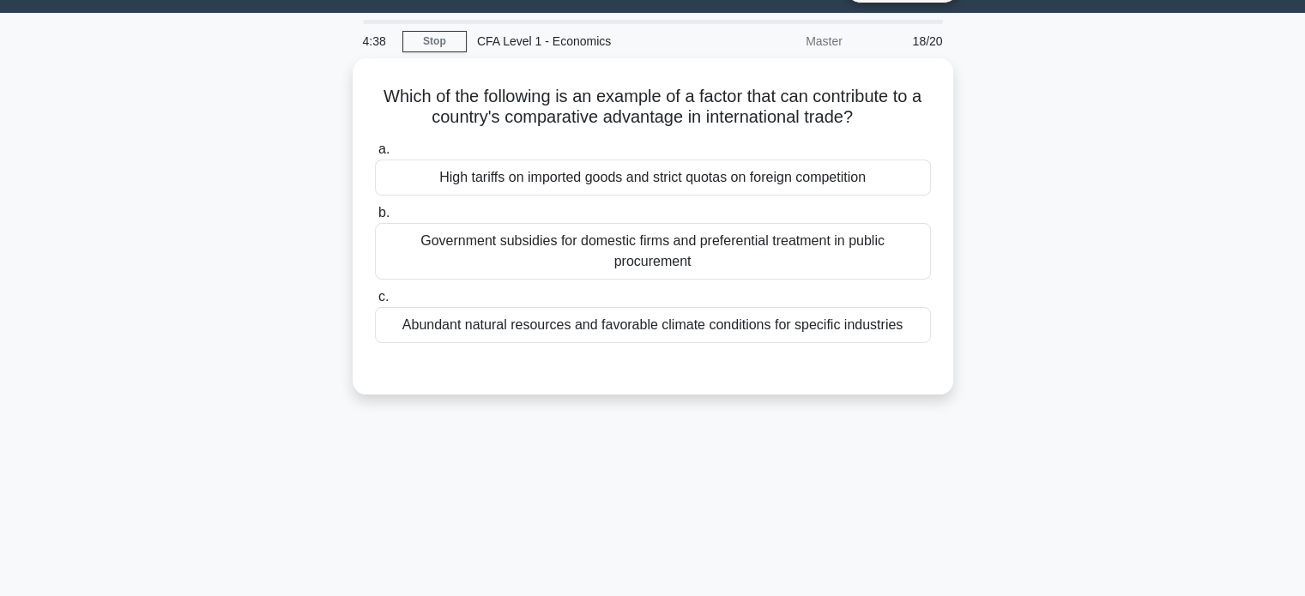
scroll to position [0, 0]
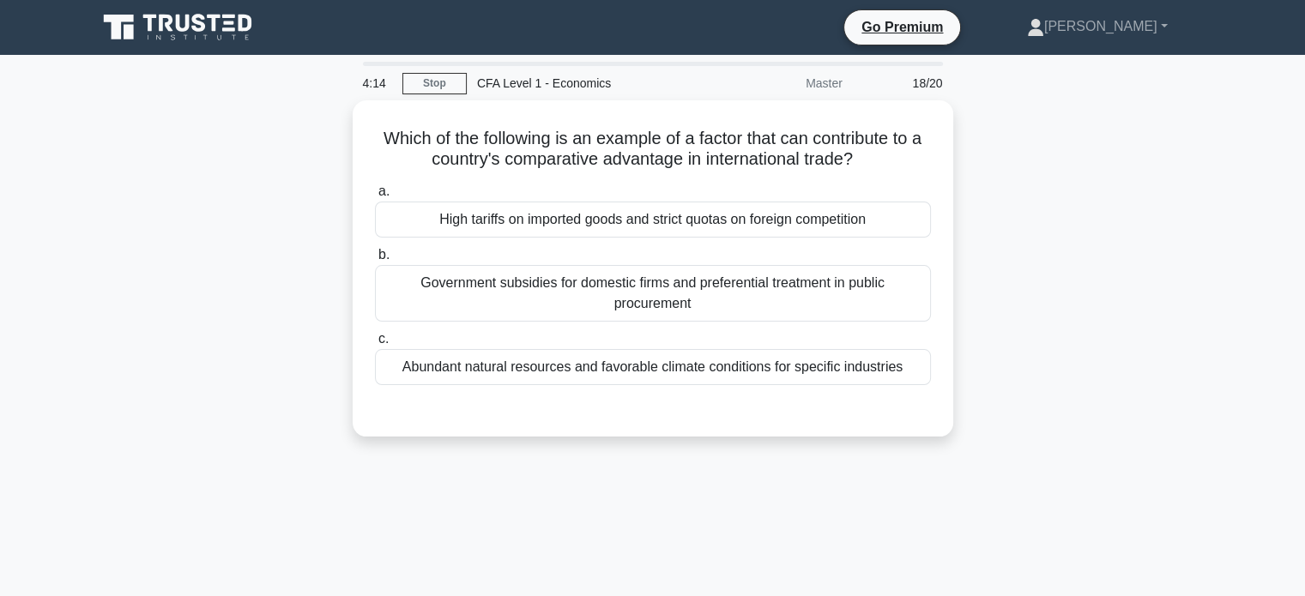
click at [501, 277] on div "Government subsidies for domestic firms and preferential treatment in public pr…" at bounding box center [653, 293] width 556 height 57
click at [375, 261] on input "b. Government subsidies for domestic firms and preferential treatment in public…" at bounding box center [375, 255] width 0 height 11
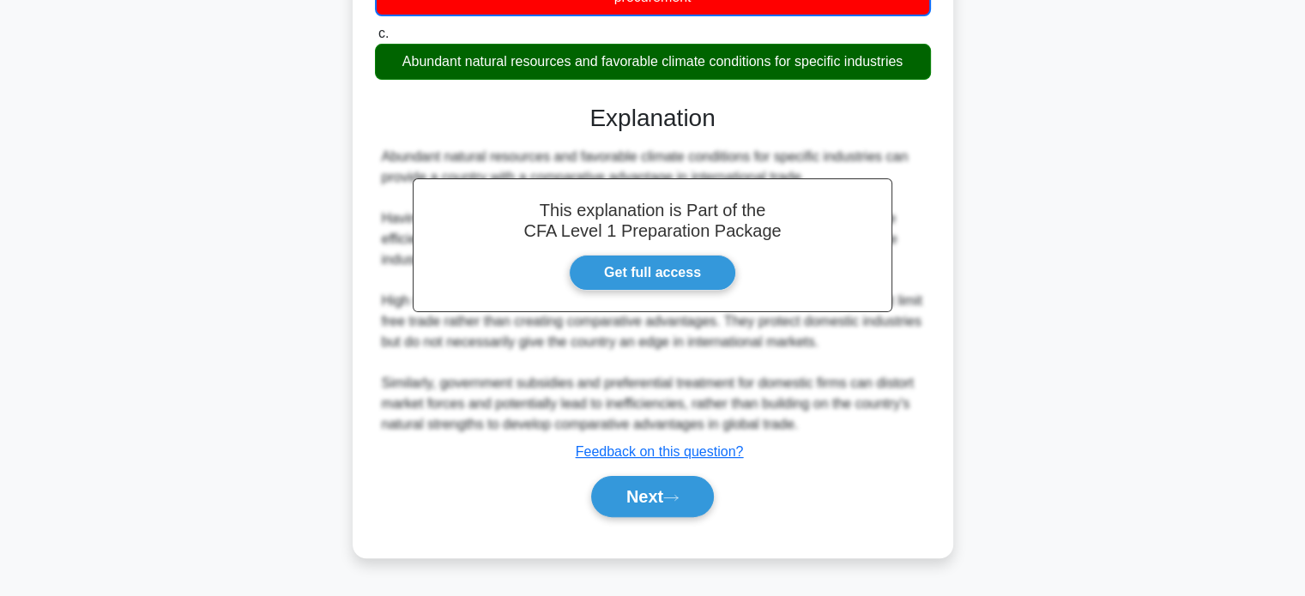
scroll to position [330, 0]
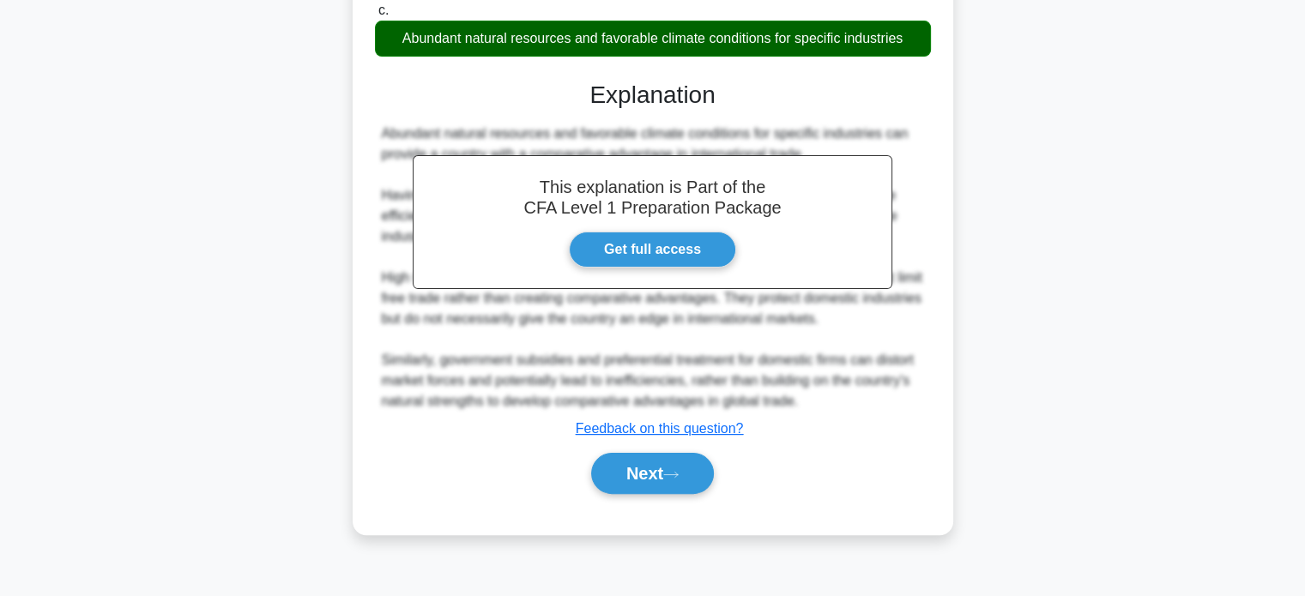
click at [652, 473] on button "Next" at bounding box center [652, 473] width 123 height 41
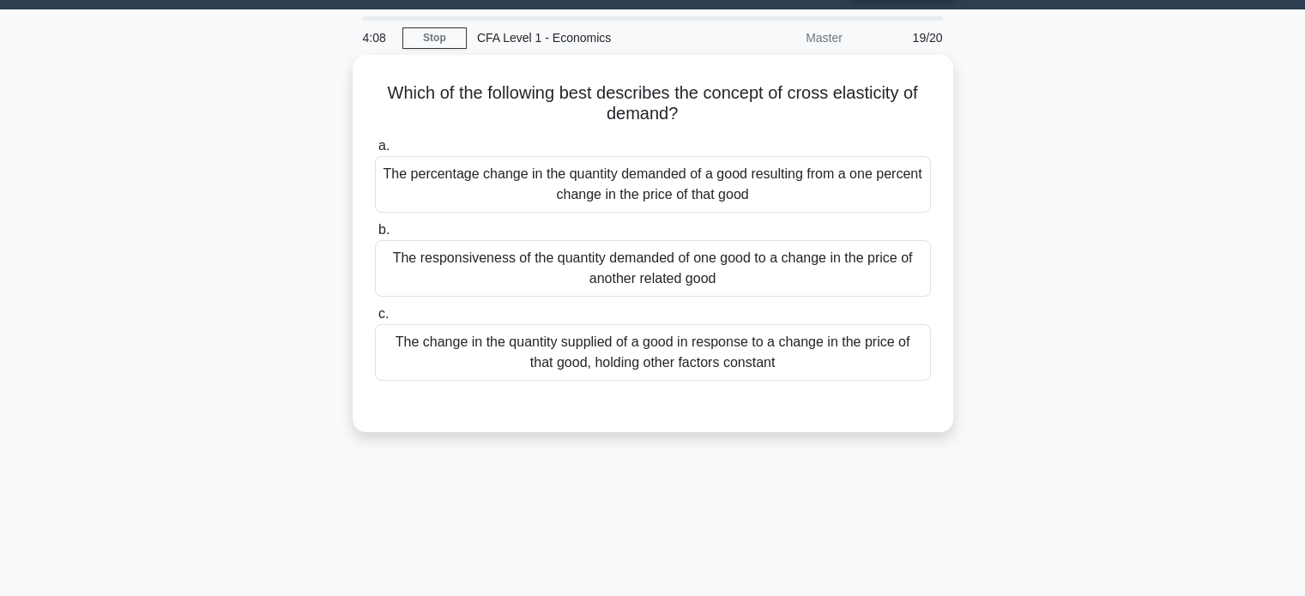
scroll to position [0, 0]
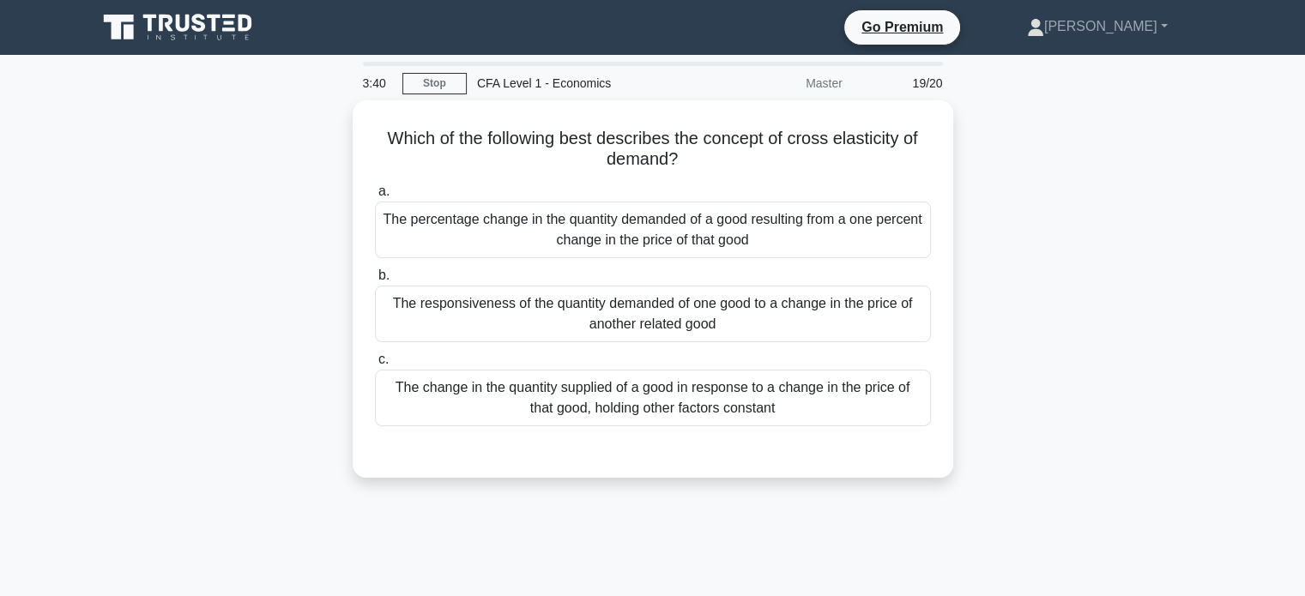
click at [448, 316] on div "The responsiveness of the quantity demanded of one good to a change in the pric…" at bounding box center [653, 314] width 556 height 57
click at [375, 281] on input "b. The responsiveness of the quantity demanded of one good to a change in the p…" at bounding box center [375, 275] width 0 height 11
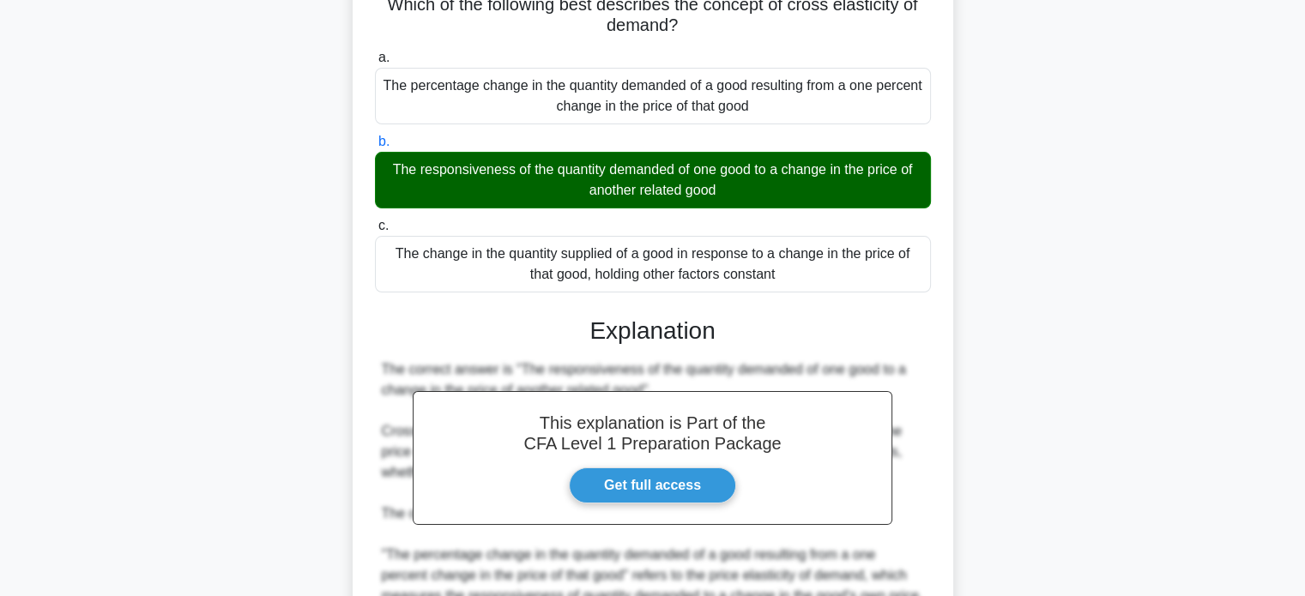
scroll to position [397, 0]
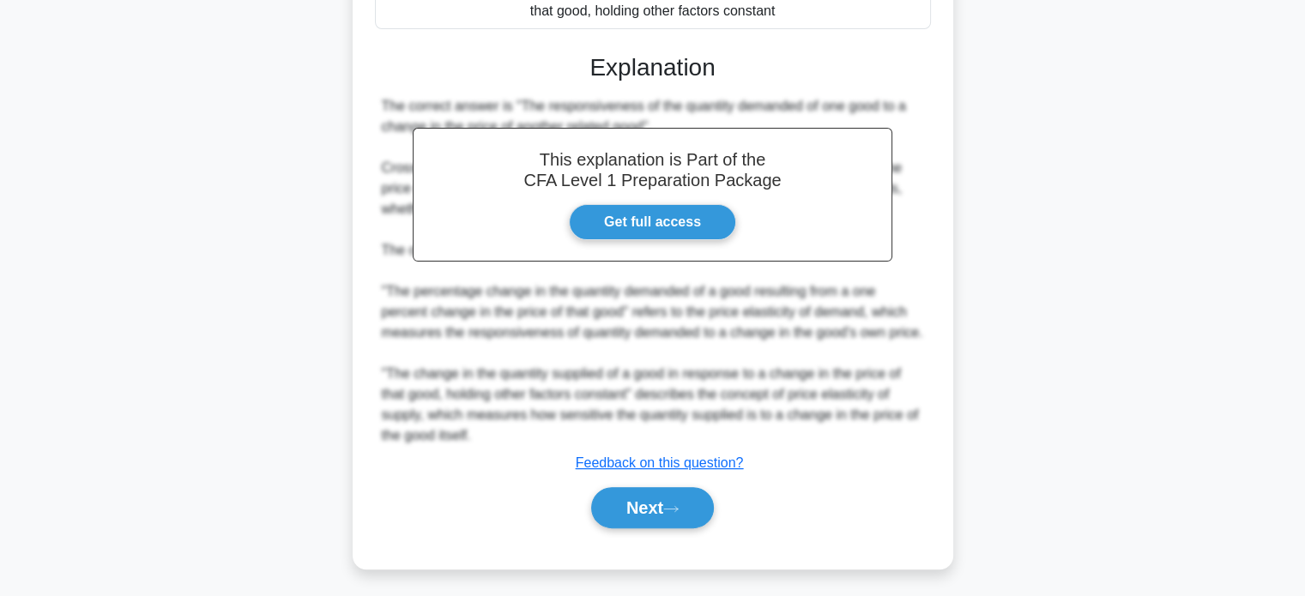
click at [661, 509] on button "Next" at bounding box center [652, 507] width 123 height 41
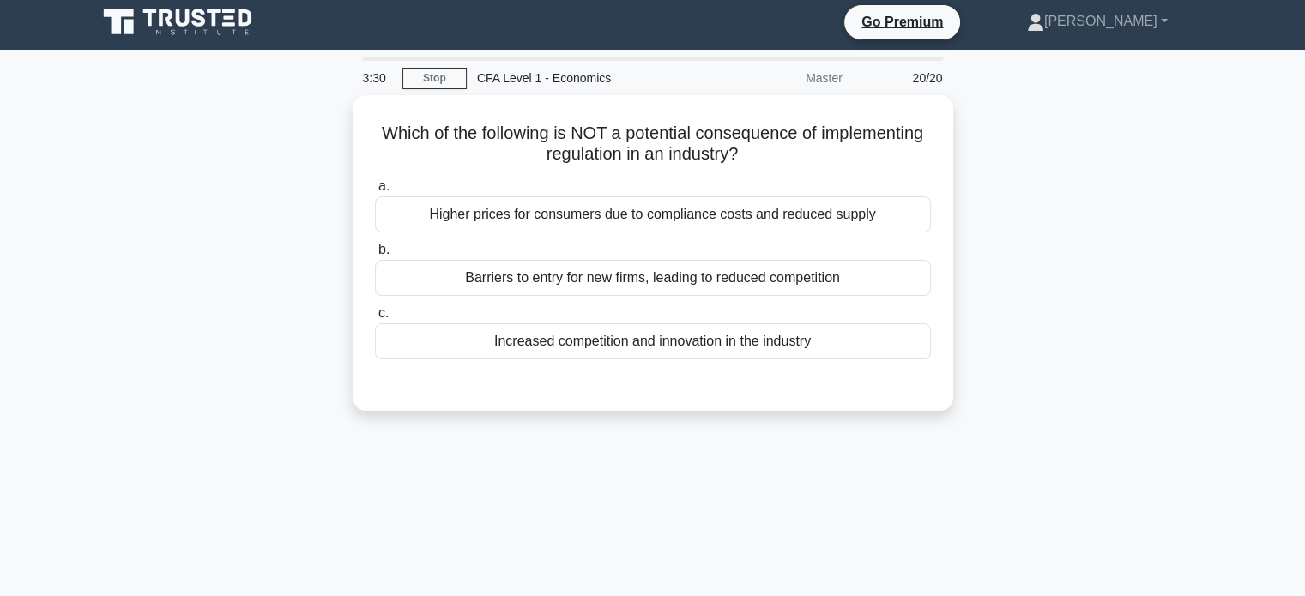
scroll to position [0, 0]
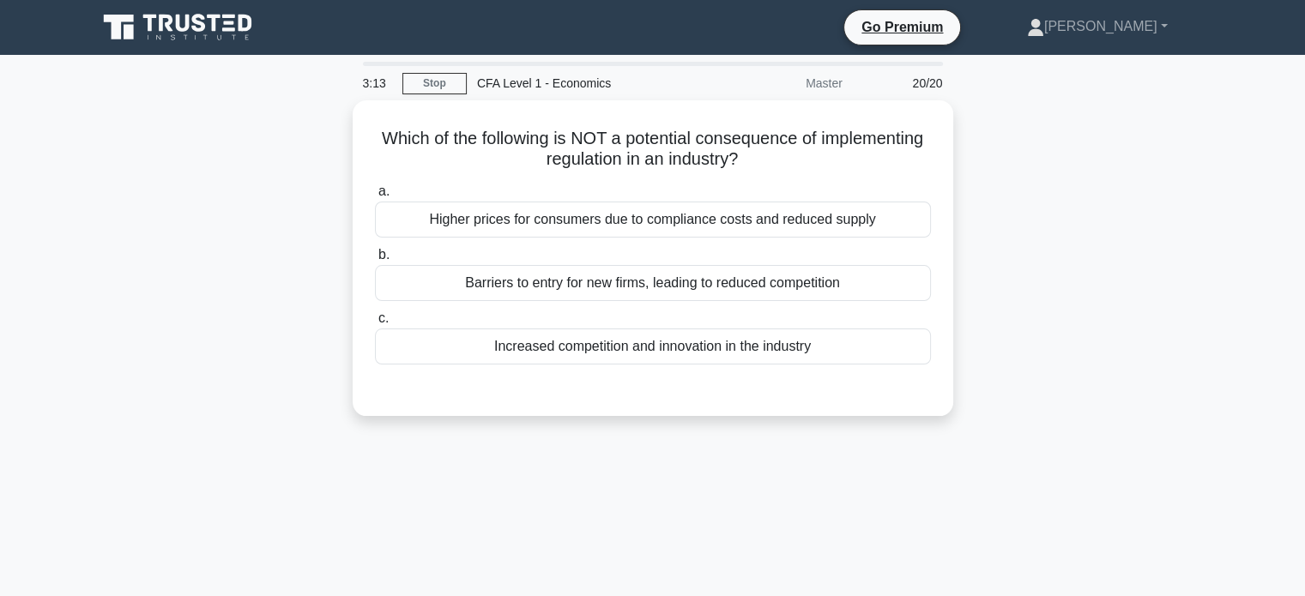
click at [605, 353] on div "Increased competition and innovation in the industry" at bounding box center [653, 346] width 556 height 36
click at [375, 324] on input "c. Increased competition and innovation in the industry" at bounding box center [375, 318] width 0 height 11
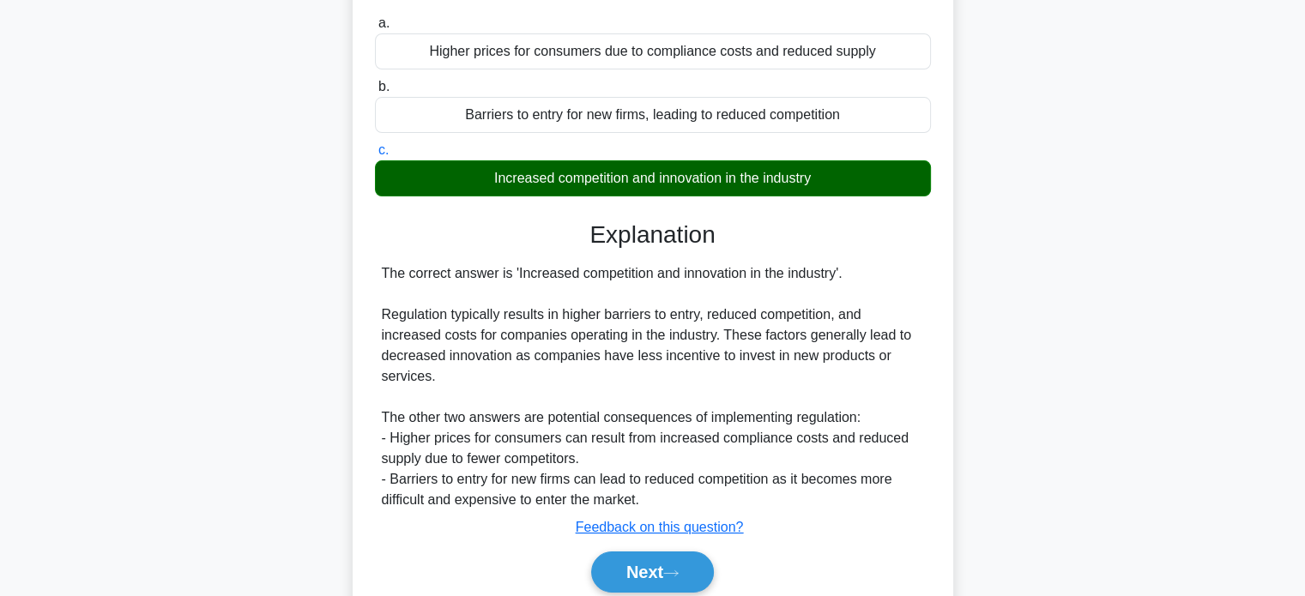
scroll to position [233, 0]
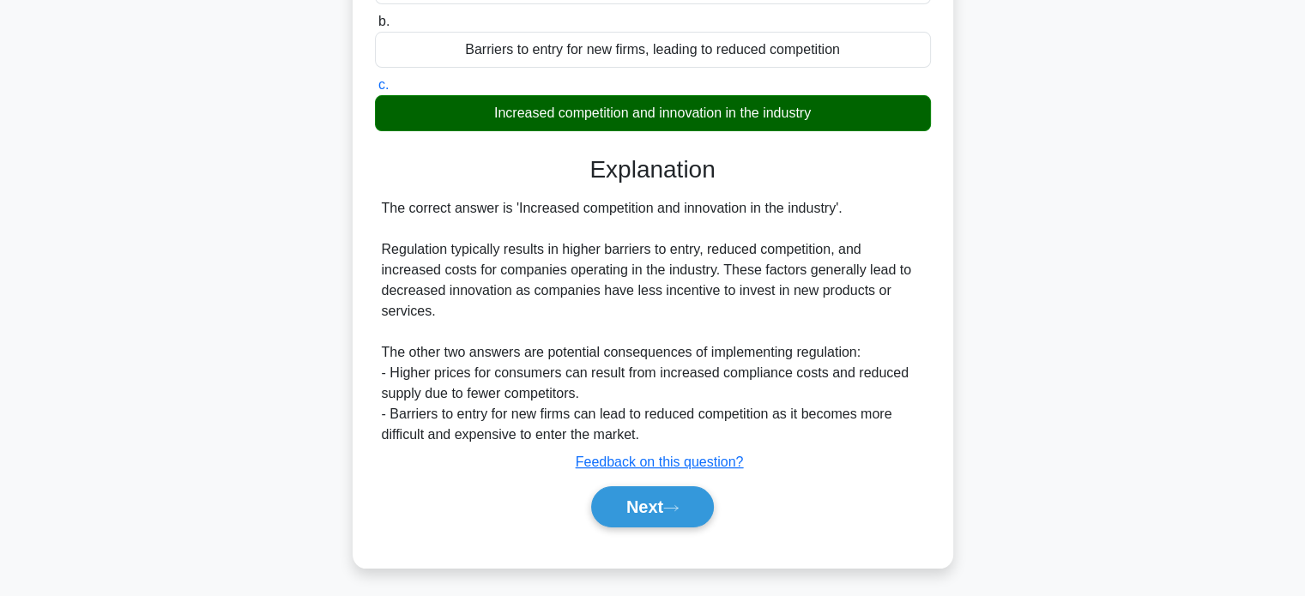
click at [665, 491] on button "Next" at bounding box center [652, 506] width 123 height 41
